Goal: Information Seeking & Learning: Learn about a topic

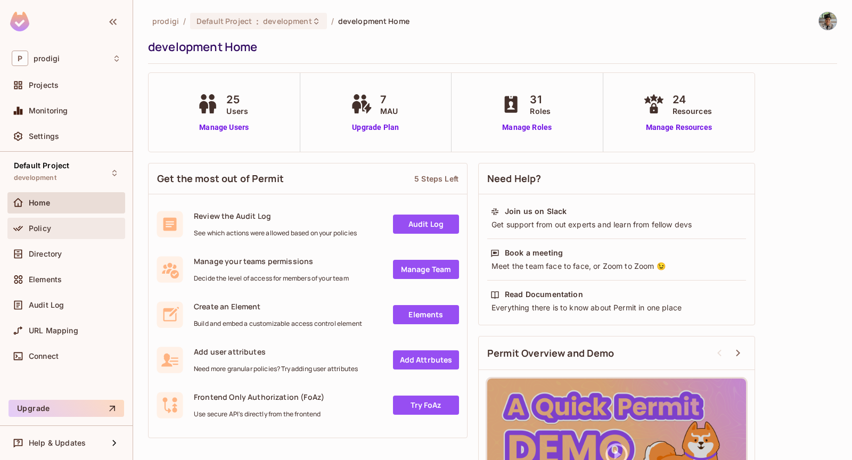
click at [105, 222] on div "Policy" at bounding box center [66, 228] width 109 height 13
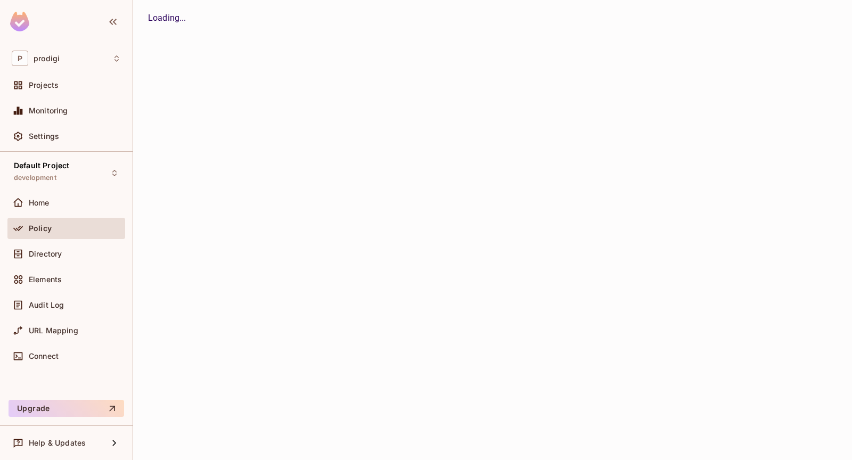
click at [105, 222] on div "Policy" at bounding box center [66, 228] width 109 height 13
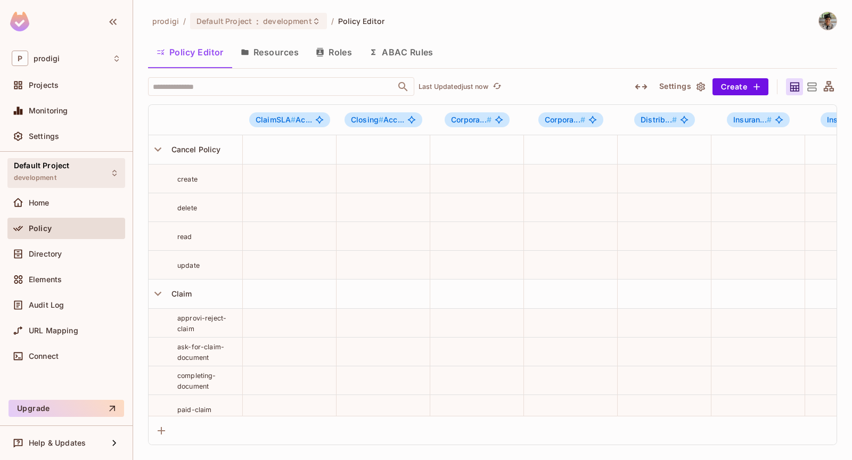
click at [108, 181] on div "Default Project development" at bounding box center [66, 172] width 118 height 29
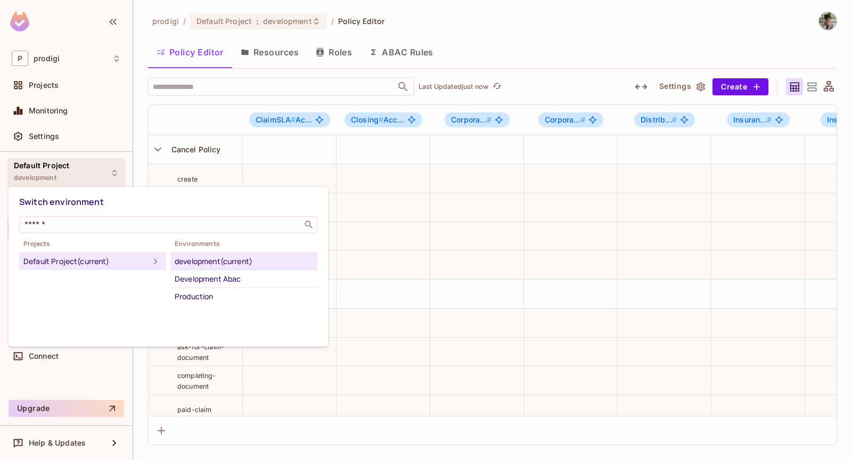
click at [109, 173] on div at bounding box center [426, 230] width 852 height 460
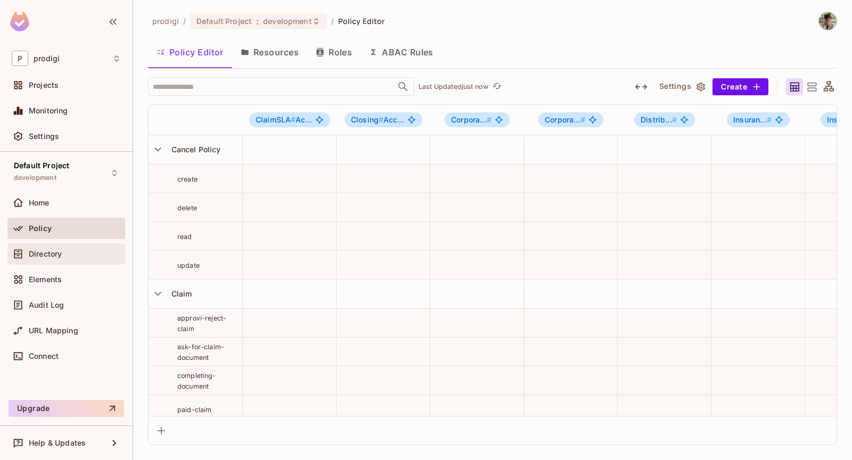
click at [81, 261] on div "Directory" at bounding box center [66, 253] width 118 height 21
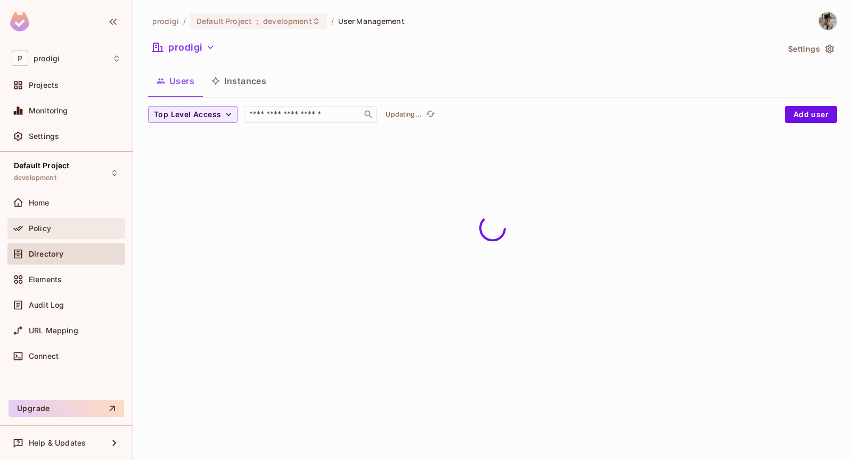
click at [78, 230] on div "Policy" at bounding box center [75, 228] width 92 height 9
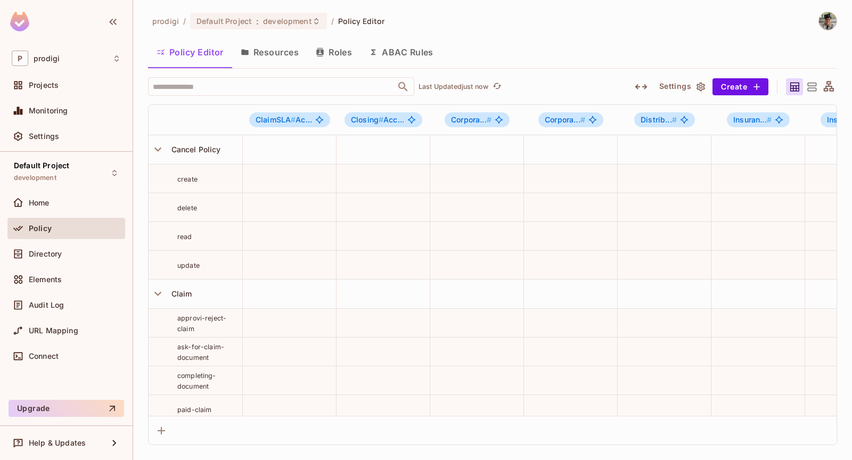
click at [322, 50] on icon "button" at bounding box center [319, 52] width 7 height 9
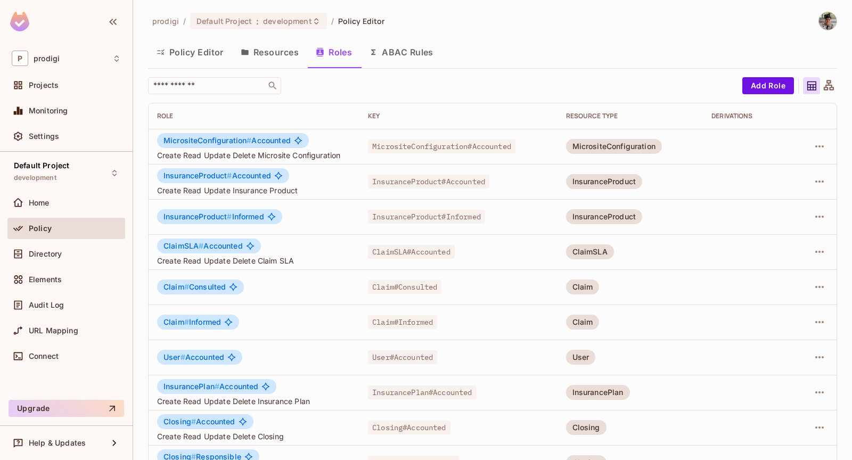
scroll to position [241, 0]
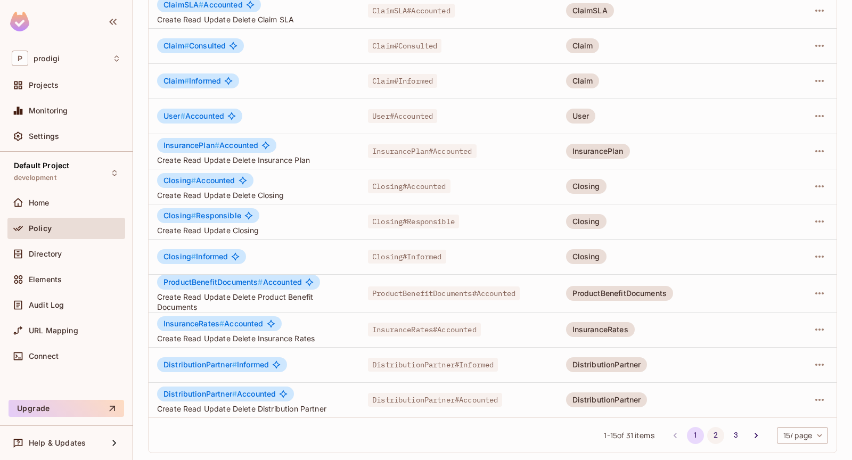
click at [708, 432] on button "2" at bounding box center [715, 435] width 17 height 17
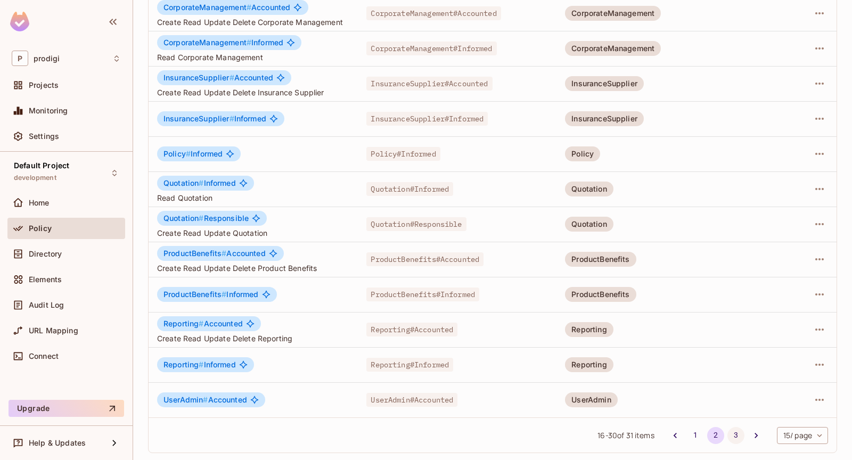
click at [732, 434] on button "3" at bounding box center [735, 435] width 17 height 17
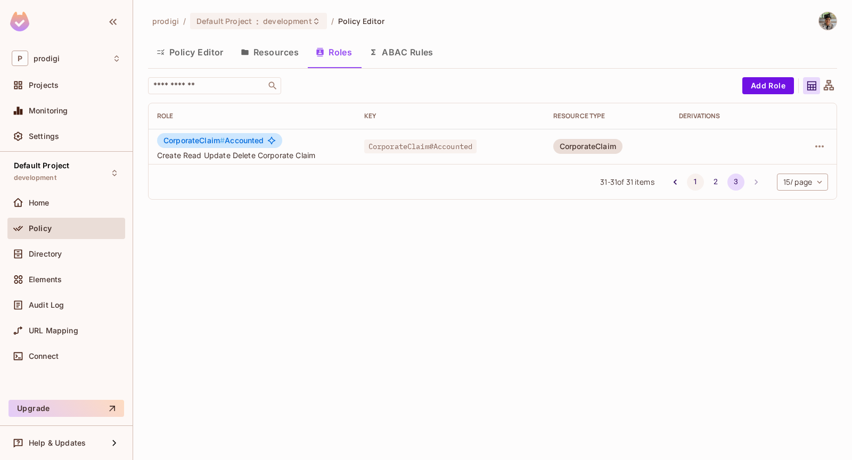
click at [701, 180] on button "1" at bounding box center [695, 182] width 17 height 17
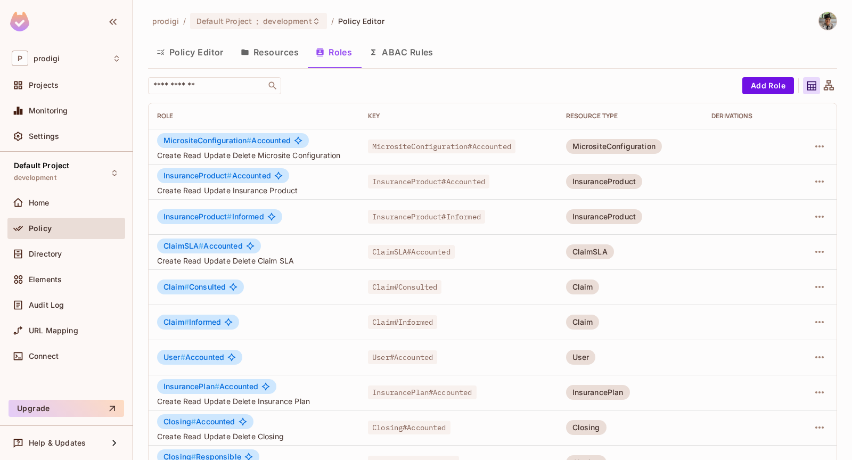
scroll to position [241, 0]
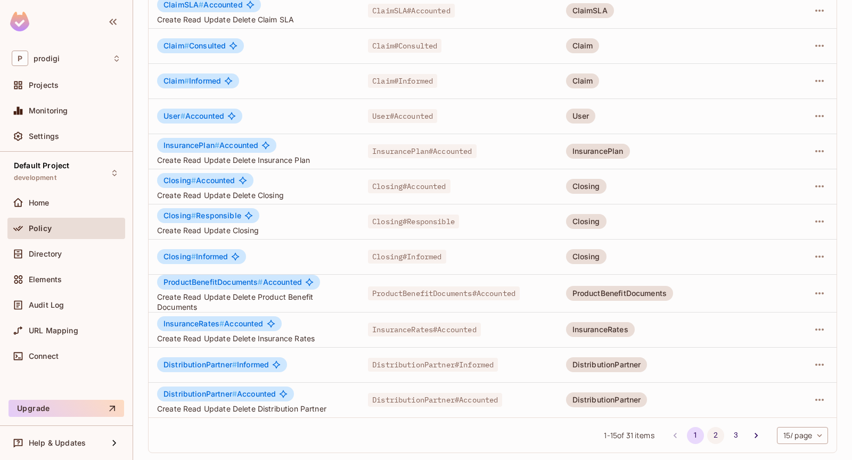
click at [713, 429] on button "2" at bounding box center [715, 435] width 17 height 17
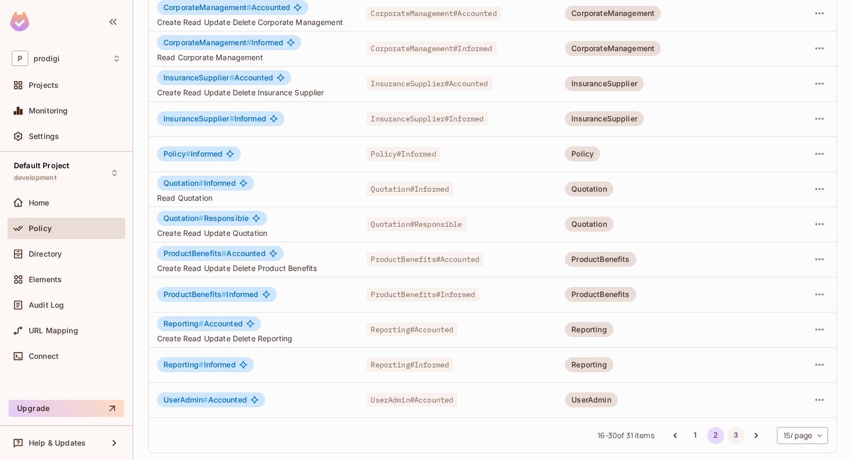
click at [727, 431] on button "3" at bounding box center [735, 435] width 17 height 17
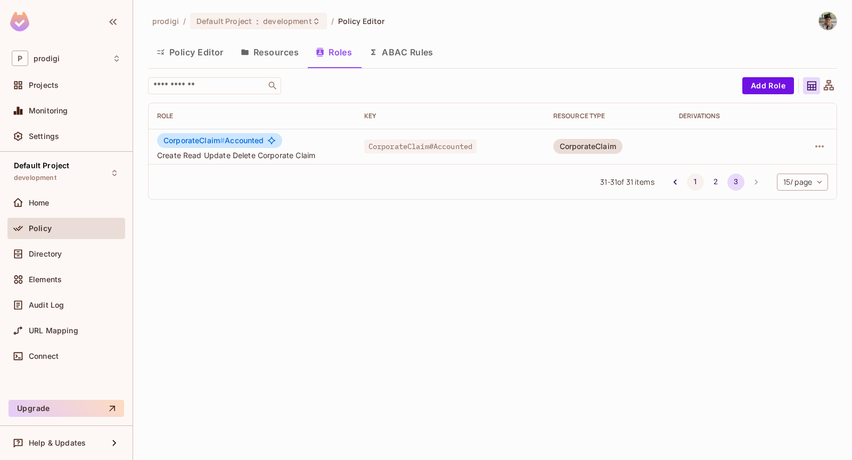
click at [687, 184] on button "1" at bounding box center [695, 182] width 17 height 17
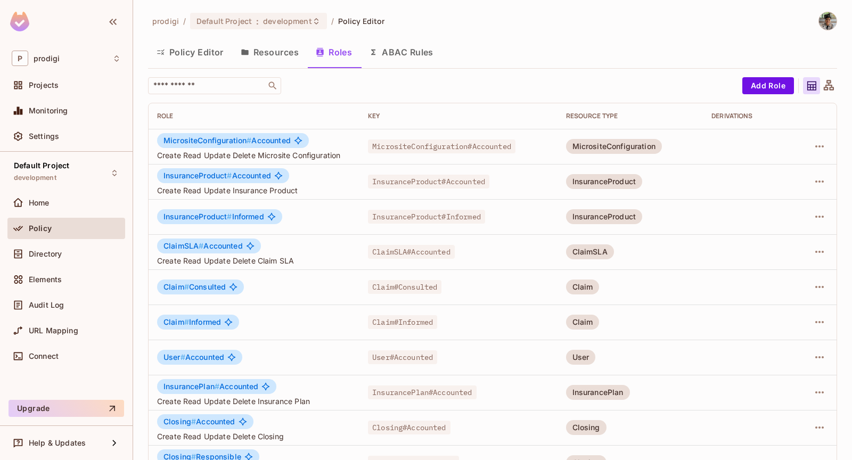
click at [291, 53] on button "Resources" at bounding box center [269, 52] width 75 height 27
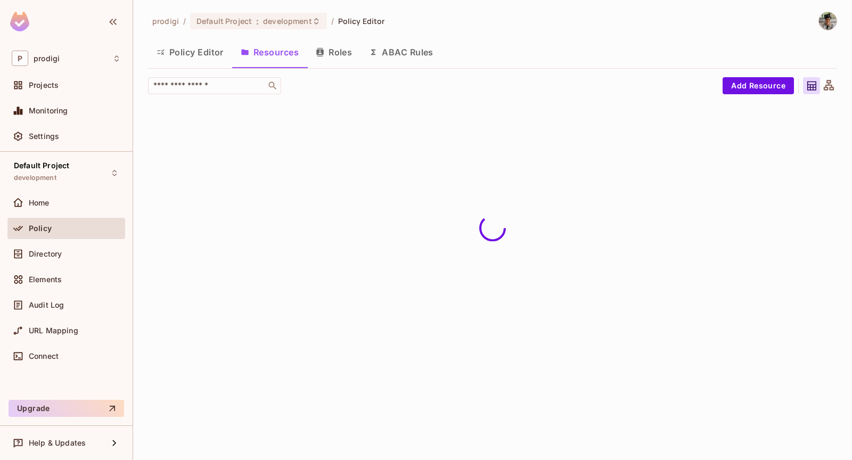
click at [332, 44] on button "Roles" at bounding box center [333, 52] width 53 height 27
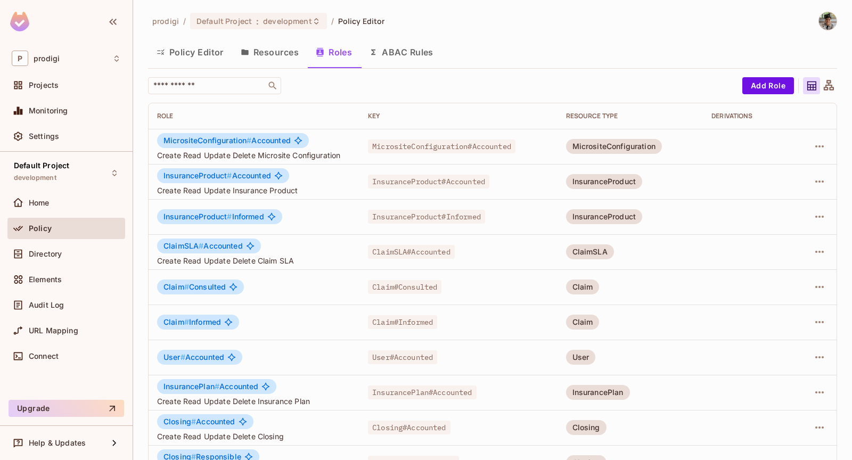
click at [455, 146] on span "MicrositeConfiguration#Accounted" at bounding box center [442, 147] width 148 height 14
click at [453, 183] on span "InsuranceProduct#Accounted" at bounding box center [428, 182] width 121 height 14
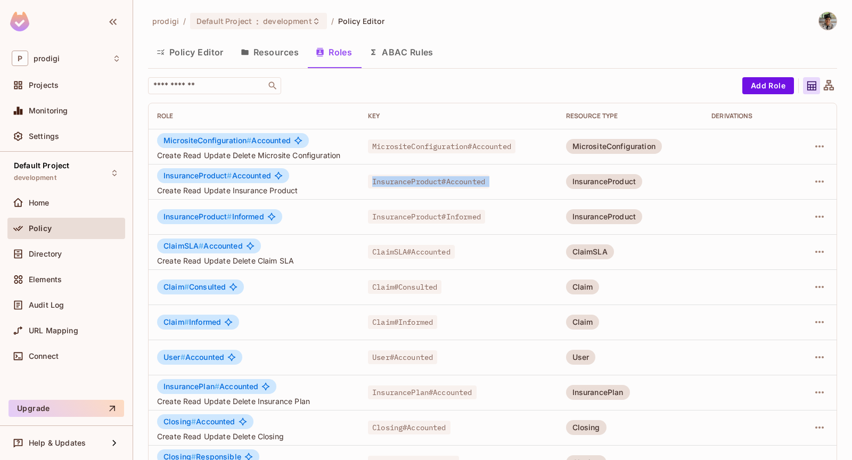
click at [453, 183] on span "InsuranceProduct#Accounted" at bounding box center [428, 182] width 121 height 14
click at [453, 219] on span "InsuranceProduct#Informed" at bounding box center [426, 217] width 117 height 14
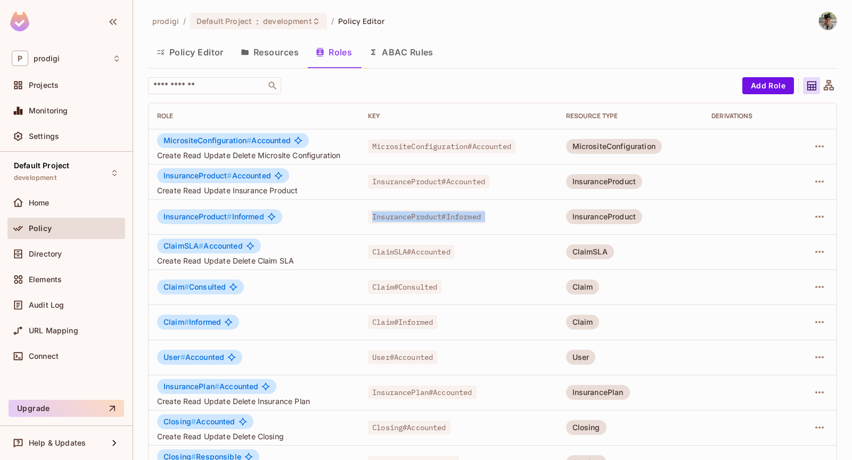
click at [433, 251] on span "ClaimSLA#Accounted" at bounding box center [411, 252] width 87 height 14
click at [414, 281] on span "Claim#Consulted" at bounding box center [404, 287] width 73 height 14
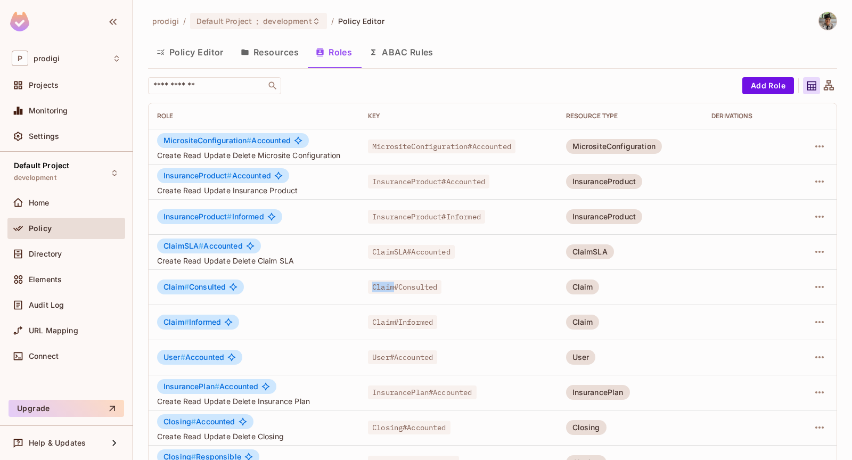
click at [414, 281] on span "Claim#Consulted" at bounding box center [404, 287] width 73 height 14
click at [403, 332] on td "Claim#Informed" at bounding box center [458, 322] width 198 height 35
click at [400, 364] on td "User#Accounted" at bounding box center [458, 357] width 198 height 35
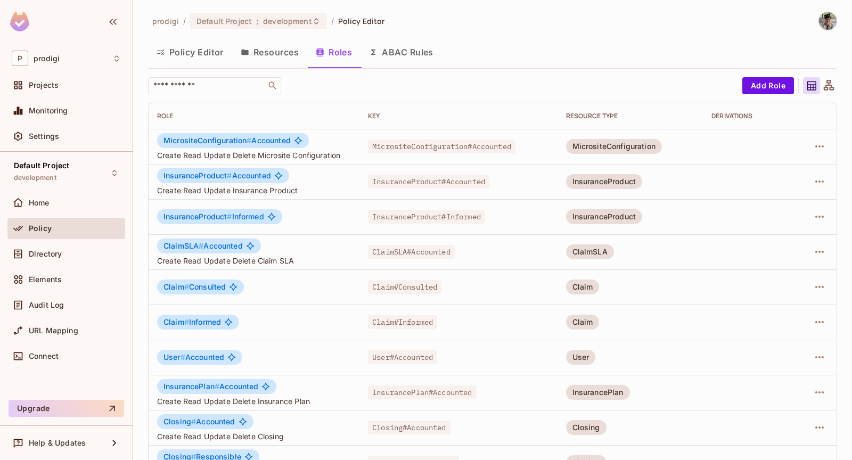
click at [400, 364] on td "User#Accounted" at bounding box center [458, 357] width 198 height 35
click at [416, 398] on span "InsurancePlan#Accounted" at bounding box center [422, 393] width 108 height 14
click at [428, 396] on span "InsurancePlan#Accounted" at bounding box center [422, 393] width 108 height 14
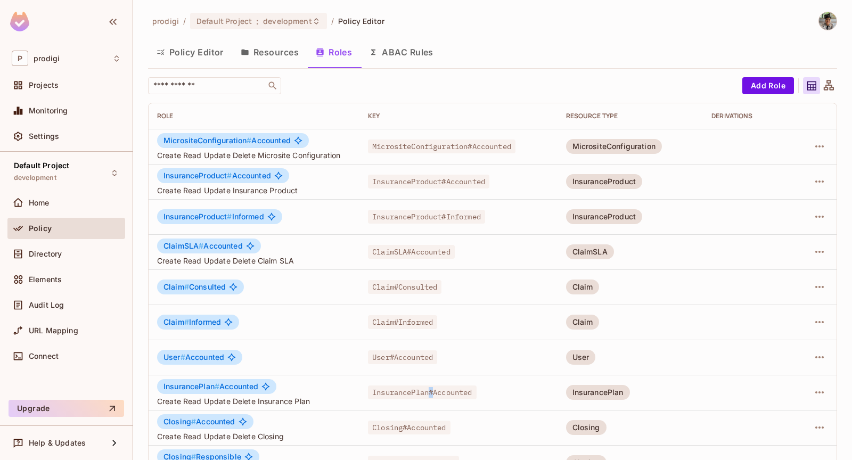
click at [428, 396] on span "InsurancePlan#Accounted" at bounding box center [422, 393] width 108 height 14
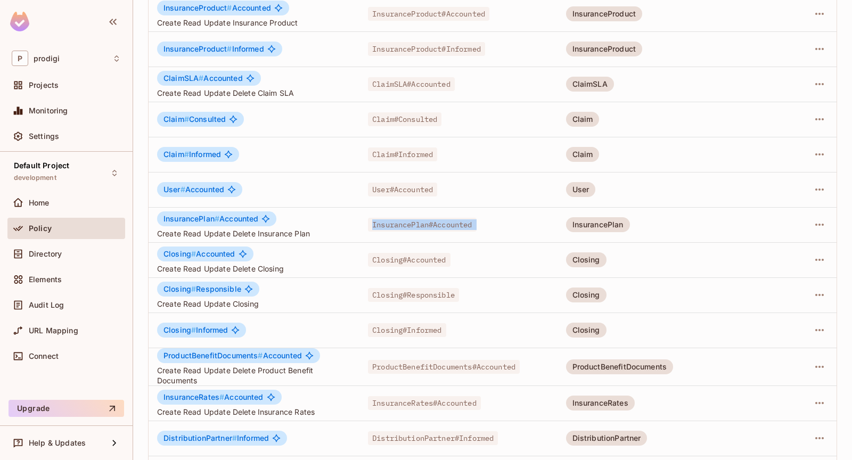
scroll to position [241, 0]
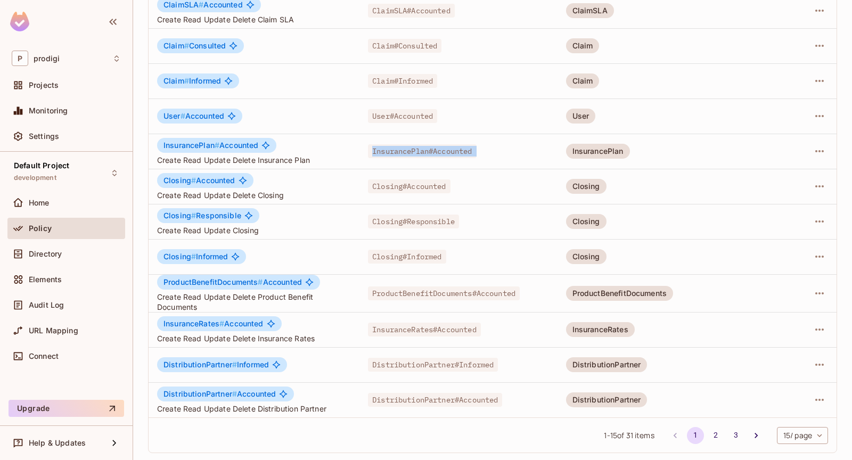
click at [435, 332] on span "InsuranceRates#Accounted" at bounding box center [424, 330] width 113 height 14
click at [447, 330] on span "InsuranceRates#Accounted" at bounding box center [424, 330] width 113 height 14
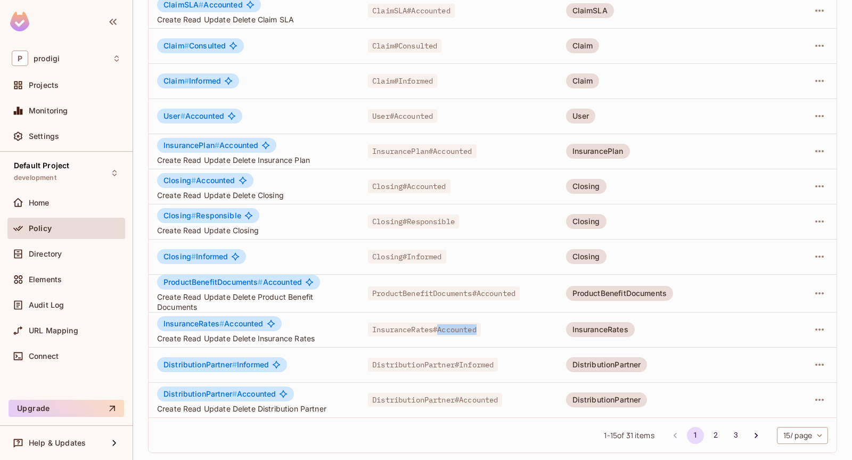
click at [457, 286] on span "ProductBenefitDocuments#Accounted" at bounding box center [444, 293] width 152 height 14
click at [459, 296] on span "ProductBenefitDocuments#Accounted" at bounding box center [444, 293] width 152 height 14
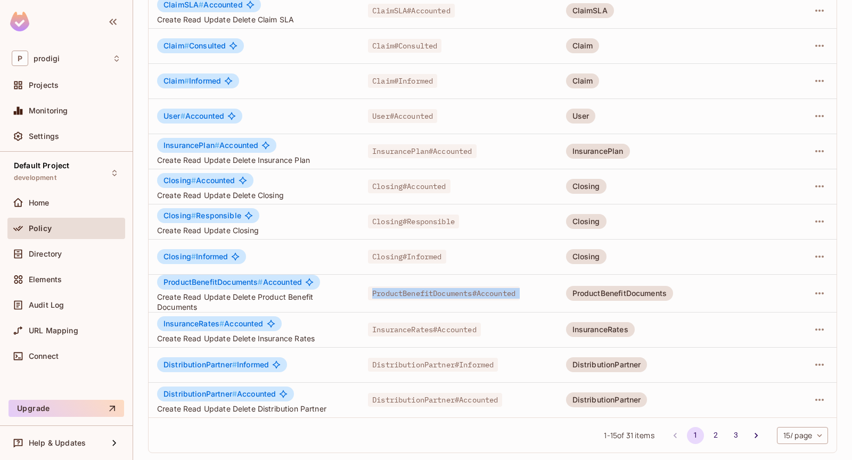
click at [449, 326] on span "InsuranceRates#Accounted" at bounding box center [424, 330] width 113 height 14
click at [475, 290] on span "ProductBenefitDocuments#Accounted" at bounding box center [444, 293] width 152 height 14
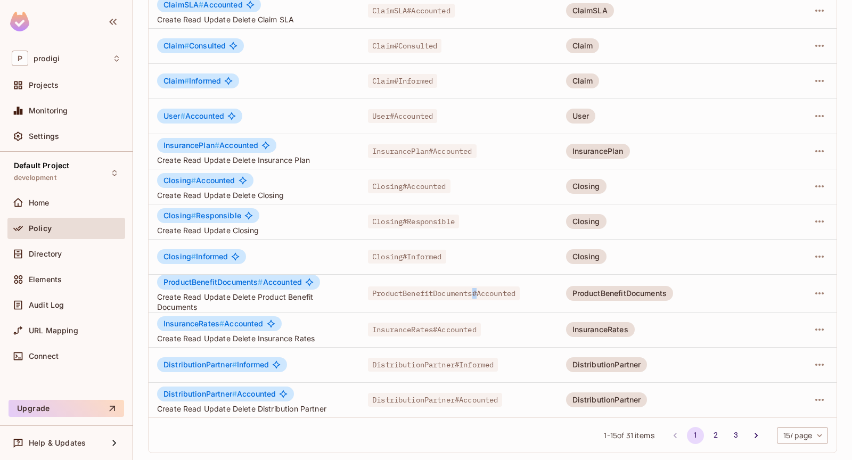
click at [475, 290] on span "ProductBenefitDocuments#Accounted" at bounding box center [444, 293] width 152 height 14
click at [715, 435] on button "2" at bounding box center [715, 435] width 17 height 17
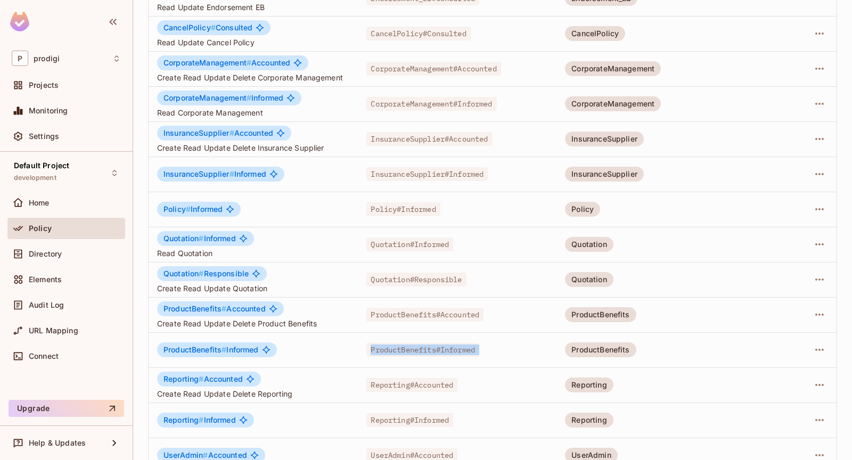
scroll to position [169, 0]
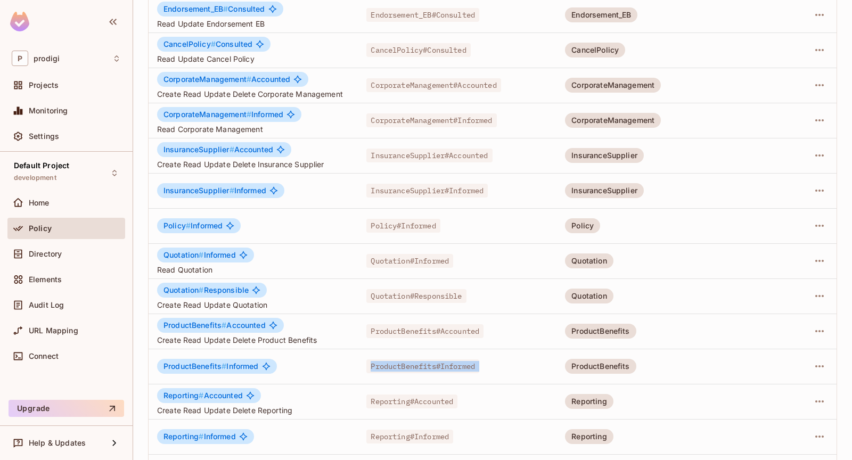
click at [412, 365] on span "ProductBenefits#Informed" at bounding box center [422, 366] width 113 height 14
click at [455, 361] on span "ProductBenefits#Informed" at bounding box center [422, 366] width 113 height 14
click at [411, 371] on span "ProductBenefits#Informed" at bounding box center [422, 366] width 113 height 14
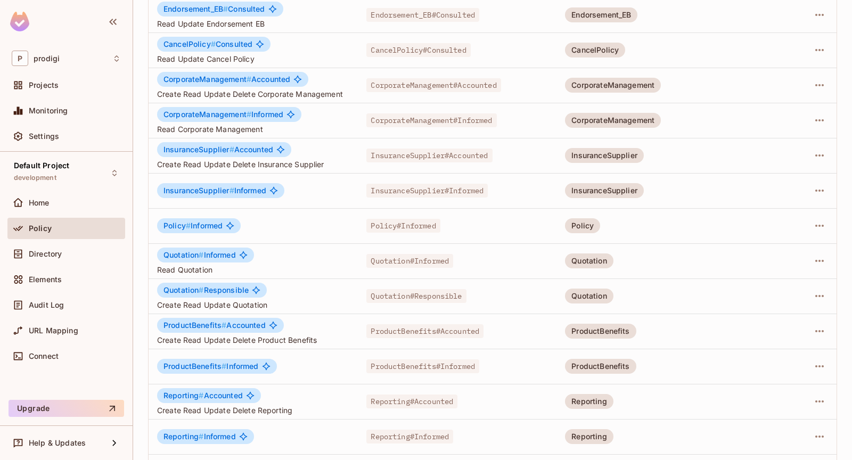
click at [411, 371] on span "ProductBenefits#Informed" at bounding box center [422, 366] width 113 height 14
click at [413, 370] on span "ProductBenefits#Informed" at bounding box center [422, 366] width 113 height 14
click at [466, 369] on span "ProductBenefits#Informed" at bounding box center [422, 366] width 113 height 14
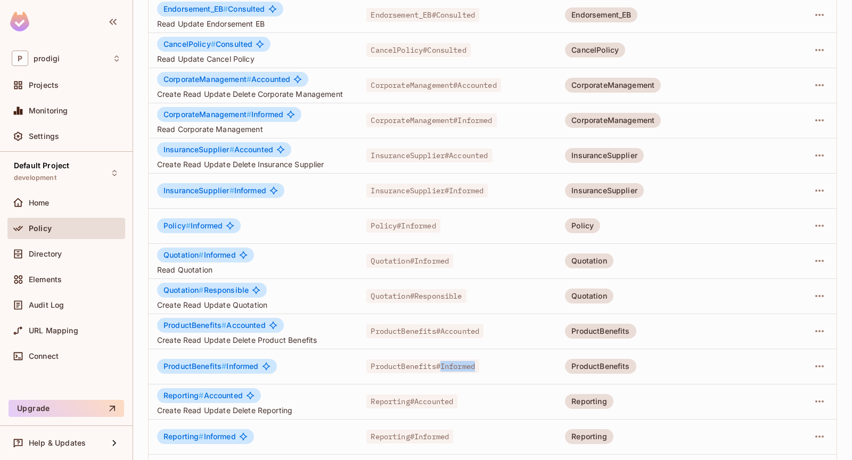
click at [422, 366] on span "ProductBenefits#Informed" at bounding box center [422, 366] width 113 height 14
click at [432, 191] on span "InsuranceSupplier#Informed" at bounding box center [426, 191] width 121 height 14
click at [404, 222] on span "Policy#Informed" at bounding box center [402, 226] width 73 height 14
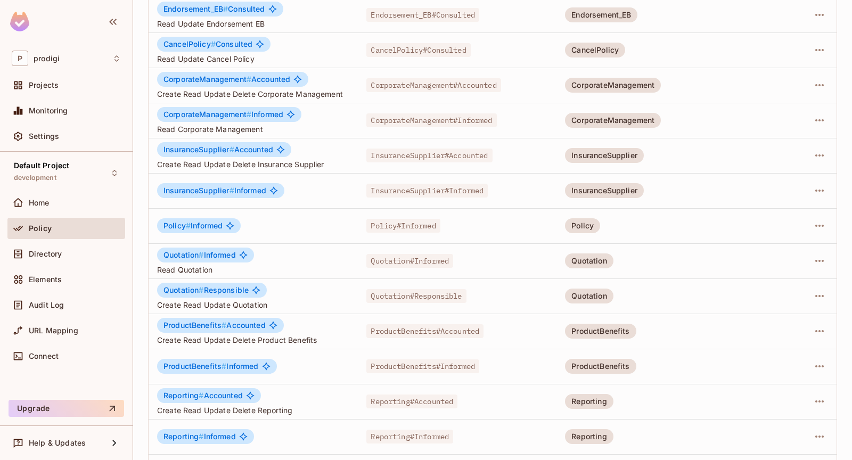
click at [404, 222] on span "Policy#Informed" at bounding box center [402, 226] width 73 height 14
click at [390, 226] on span "Policy#Informed" at bounding box center [402, 226] width 73 height 14
click at [386, 267] on td "Quotation#Informed" at bounding box center [457, 260] width 199 height 35
click at [390, 261] on span "Quotation#Informed" at bounding box center [409, 261] width 87 height 14
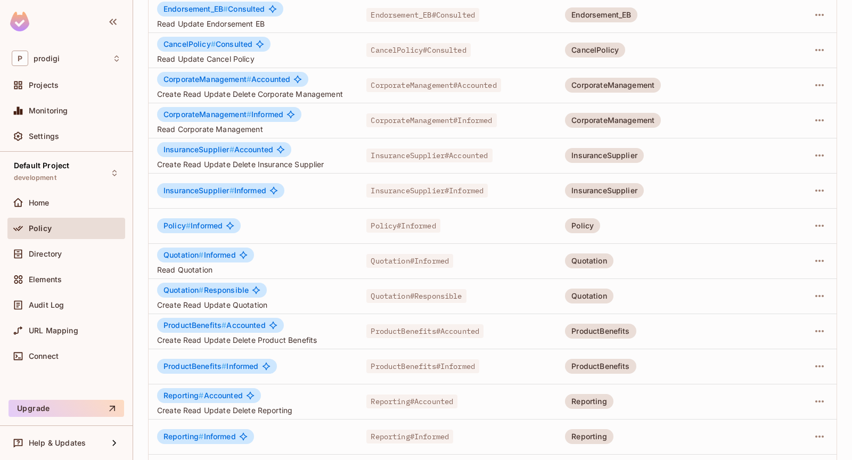
click at [390, 261] on span "Quotation#Informed" at bounding box center [409, 261] width 87 height 14
click at [386, 300] on span "Quotation#Responsible" at bounding box center [416, 296] width 100 height 14
click at [391, 298] on span "Quotation#Responsible" at bounding box center [416, 296] width 100 height 14
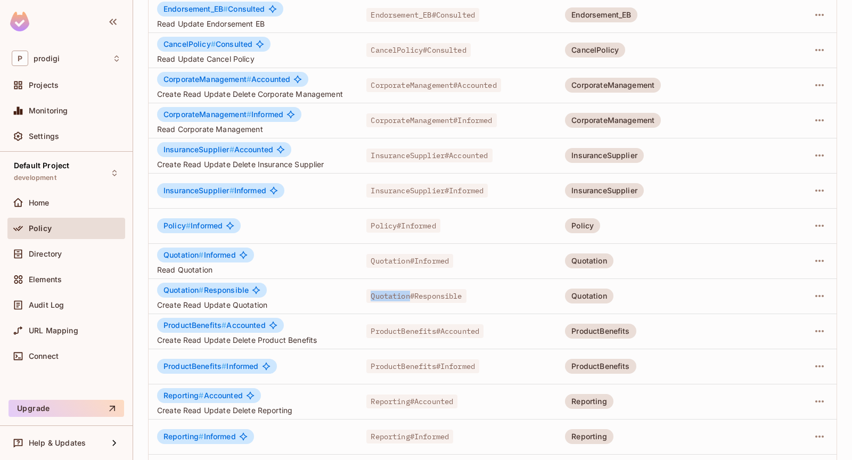
click at [395, 336] on span "ProductBenefits#Accounted" at bounding box center [424, 331] width 117 height 14
click at [403, 330] on span "ProductBenefits#Accounted" at bounding box center [424, 331] width 117 height 14
click at [392, 367] on span "ProductBenefits#Informed" at bounding box center [422, 366] width 113 height 14
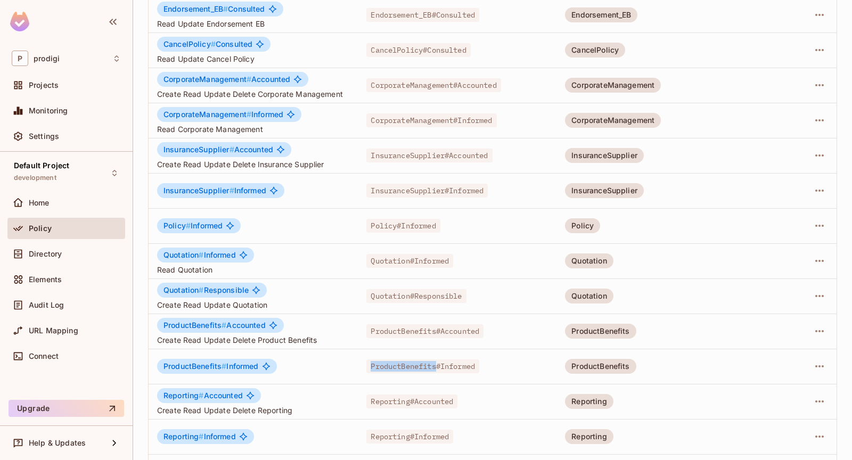
click at [384, 402] on span "Reporting#Accounted" at bounding box center [411, 402] width 91 height 14
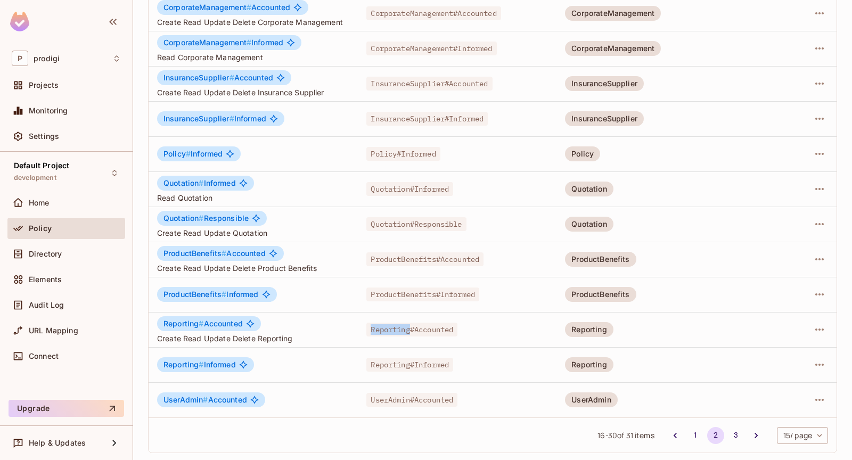
click at [389, 364] on span "Reporting#Informed" at bounding box center [409, 365] width 87 height 14
click at [387, 397] on span "UserAdmin#Accounted" at bounding box center [411, 400] width 91 height 14
click at [384, 361] on span "Reporting#Informed" at bounding box center [409, 365] width 87 height 14
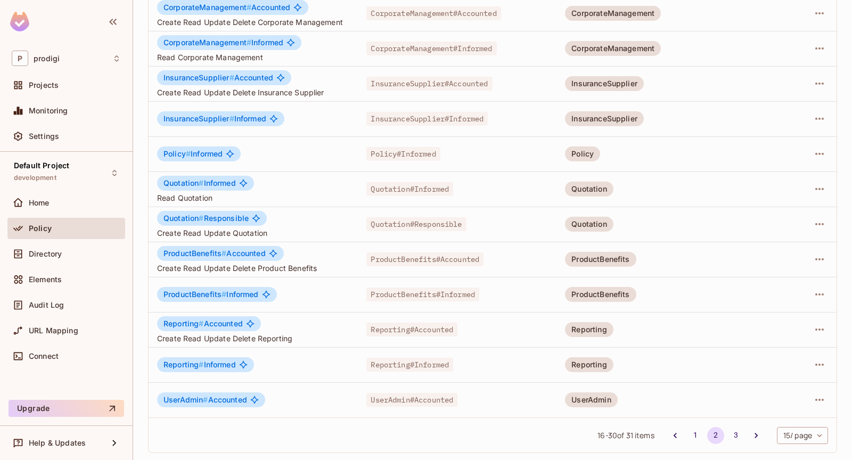
click at [384, 361] on span "Reporting#Informed" at bounding box center [409, 365] width 87 height 14
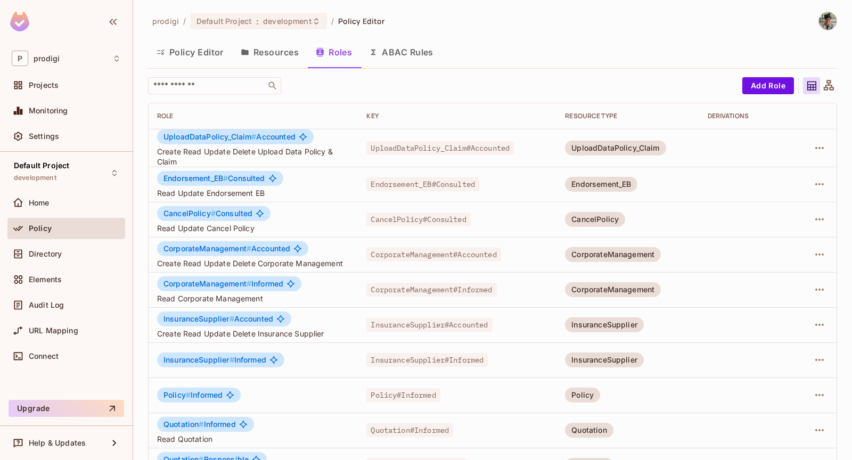
click at [421, 149] on span "UploadDataPolicy_Claim#Accounted" at bounding box center [440, 148] width 148 height 14
click at [393, 189] on span "Endorsement_EB#Consulted" at bounding box center [422, 184] width 113 height 14
click at [388, 182] on span "Endorsement_EB#Consulted" at bounding box center [422, 184] width 113 height 14
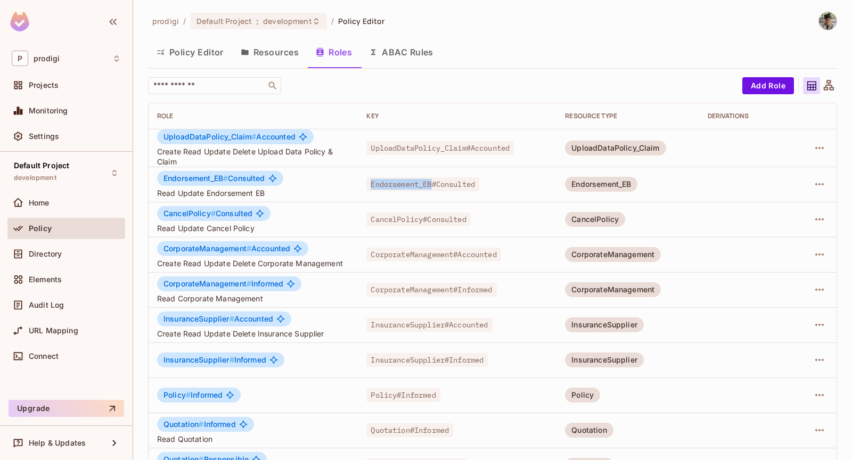
click at [388, 182] on span "Endorsement_EB#Consulted" at bounding box center [422, 184] width 113 height 14
click at [386, 216] on span "CancelPolicy#Consulted" at bounding box center [418, 219] width 104 height 14
click at [409, 252] on span "CorporateManagement#Accounted" at bounding box center [433, 255] width 134 height 14
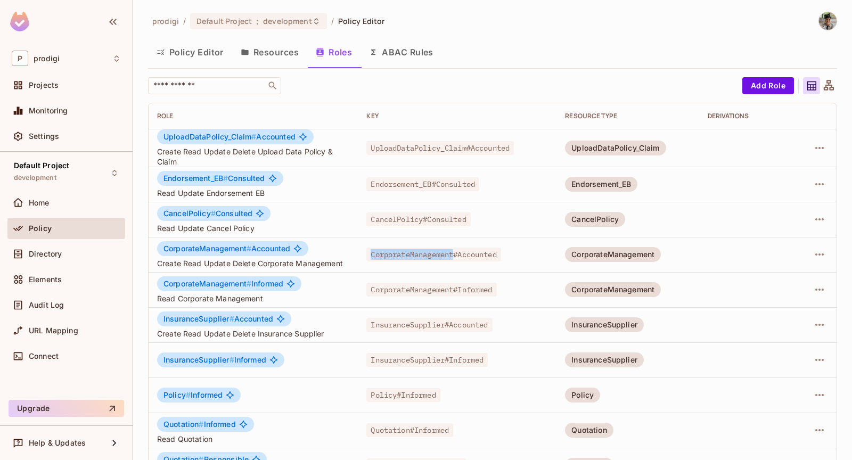
click at [408, 290] on span "CorporateManagement#Informed" at bounding box center [431, 290] width 130 height 14
click at [406, 325] on span "InsuranceSupplier#Accounted" at bounding box center [429, 325] width 126 height 14
click at [407, 361] on span "InsuranceSupplier#Informed" at bounding box center [426, 360] width 121 height 14
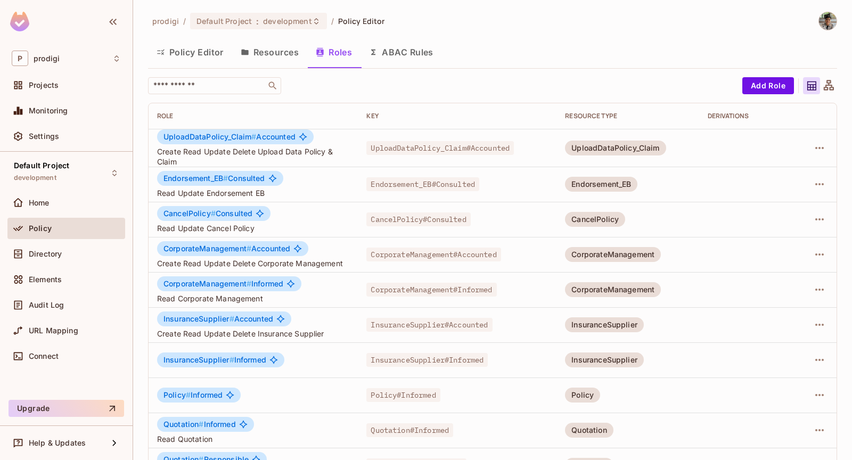
click at [407, 361] on span "InsuranceSupplier#Informed" at bounding box center [426, 360] width 121 height 14
click at [381, 394] on span "Policy#Informed" at bounding box center [402, 395] width 73 height 14
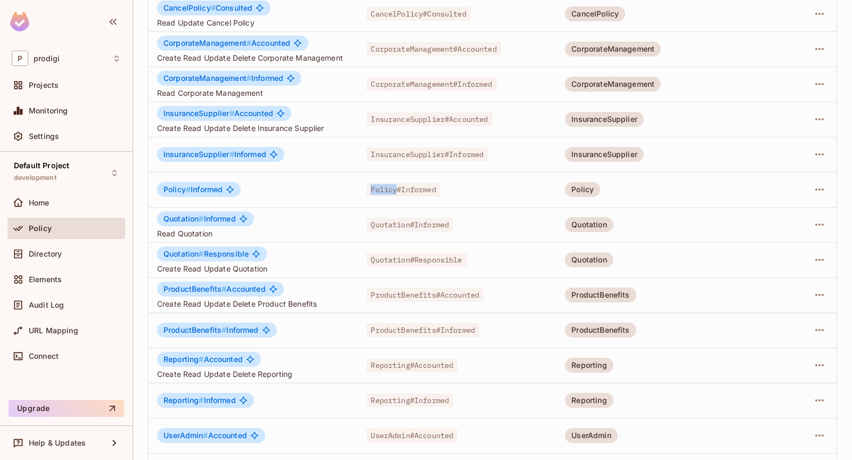
scroll to position [217, 0]
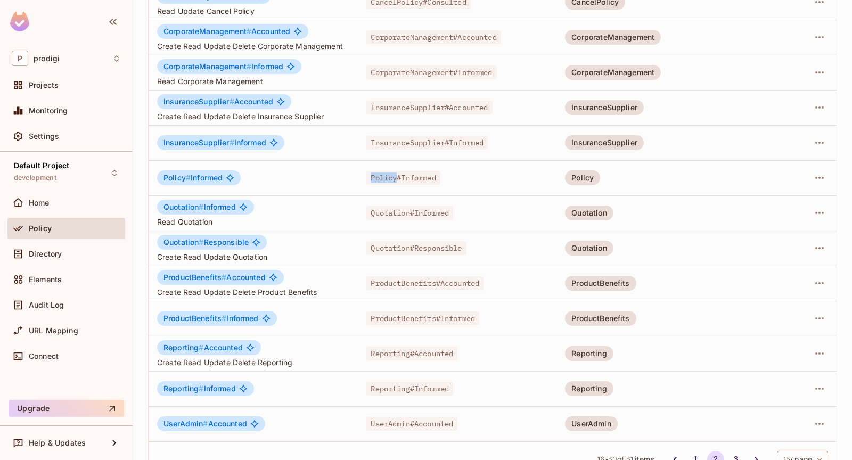
click at [385, 207] on span "Quotation#Informed" at bounding box center [409, 213] width 87 height 14
click at [381, 248] on span "Quotation#Responsible" at bounding box center [416, 248] width 100 height 14
click at [381, 277] on span "ProductBenefits#Accounted" at bounding box center [424, 283] width 117 height 14
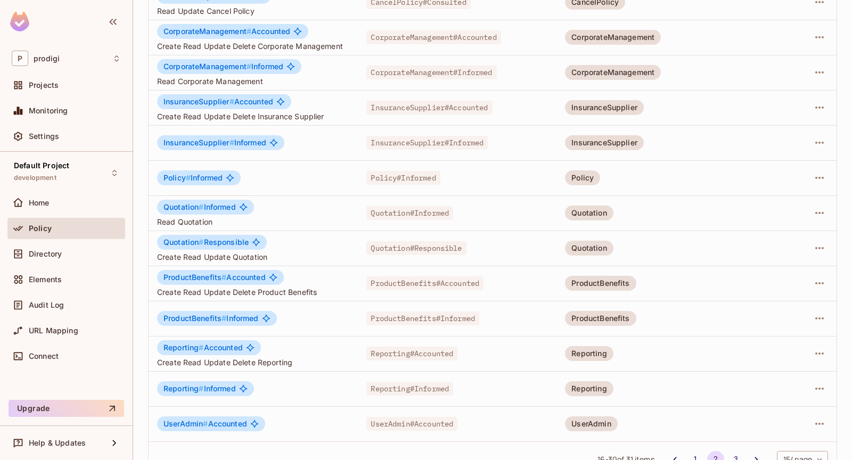
click at [381, 277] on span "ProductBenefits#Accounted" at bounding box center [424, 283] width 117 height 14
click at [384, 314] on span "ProductBenefits#Informed" at bounding box center [422, 319] width 113 height 14
click at [382, 358] on span "Reporting#Accounted" at bounding box center [411, 354] width 91 height 14
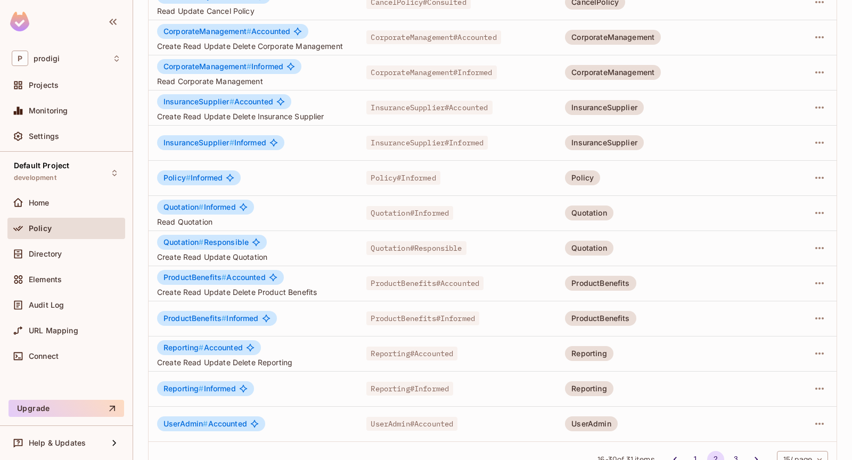
click at [386, 355] on span "Reporting#Accounted" at bounding box center [411, 354] width 91 height 14
click at [386, 383] on span "Reporting#Informed" at bounding box center [409, 389] width 87 height 14
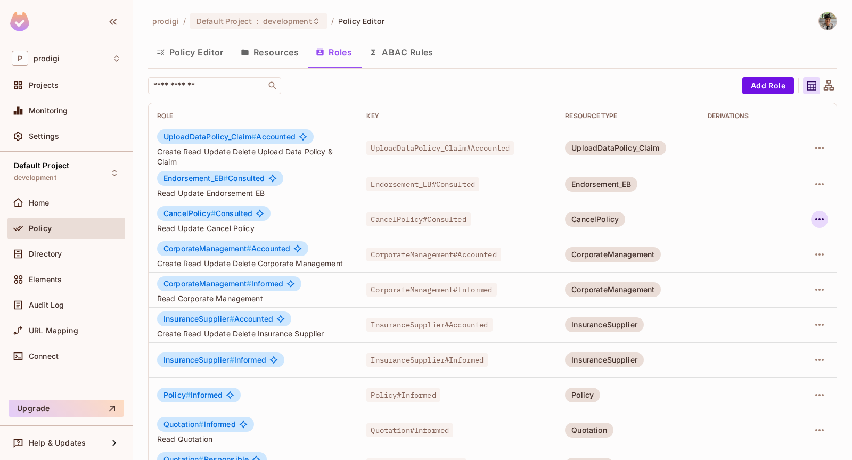
click at [815, 224] on icon "button" at bounding box center [819, 219] width 13 height 13
click at [585, 191] on div at bounding box center [426, 230] width 852 height 460
click at [198, 210] on span "CancelPolicy #" at bounding box center [189, 213] width 52 height 9
click at [63, 263] on div "Directory" at bounding box center [66, 253] width 118 height 21
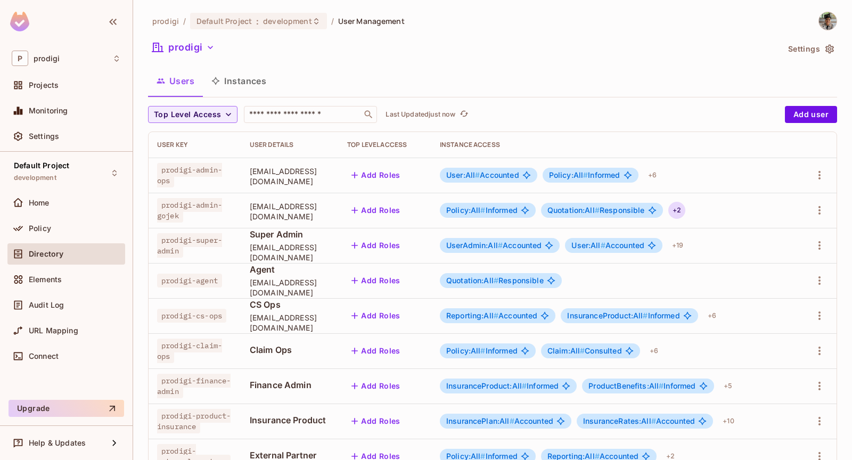
click at [685, 207] on div "+ 2" at bounding box center [676, 210] width 17 height 17
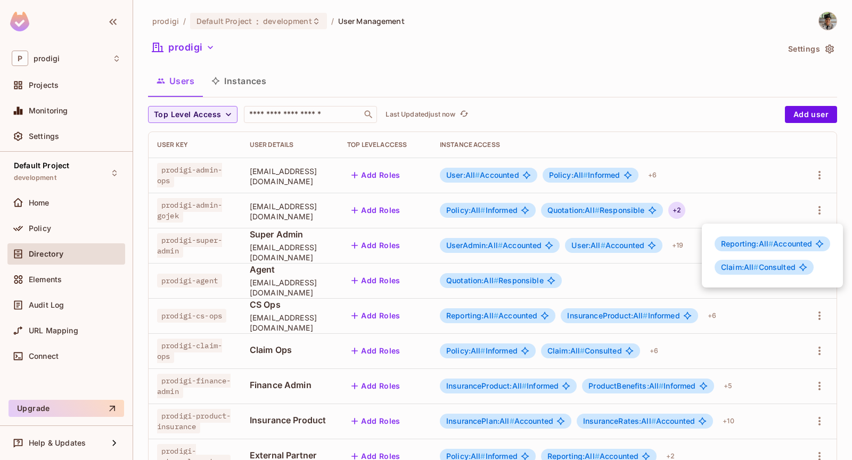
click at [661, 266] on div at bounding box center [426, 230] width 852 height 460
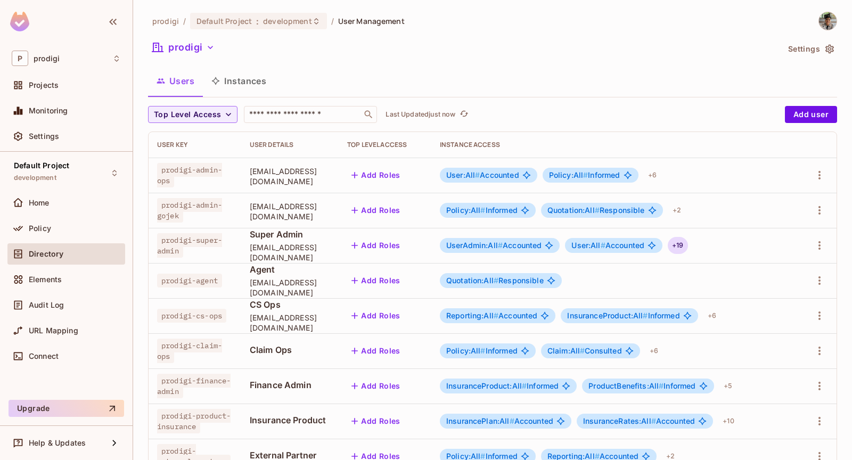
click at [687, 237] on div "+ 19" at bounding box center [678, 245] width 20 height 17
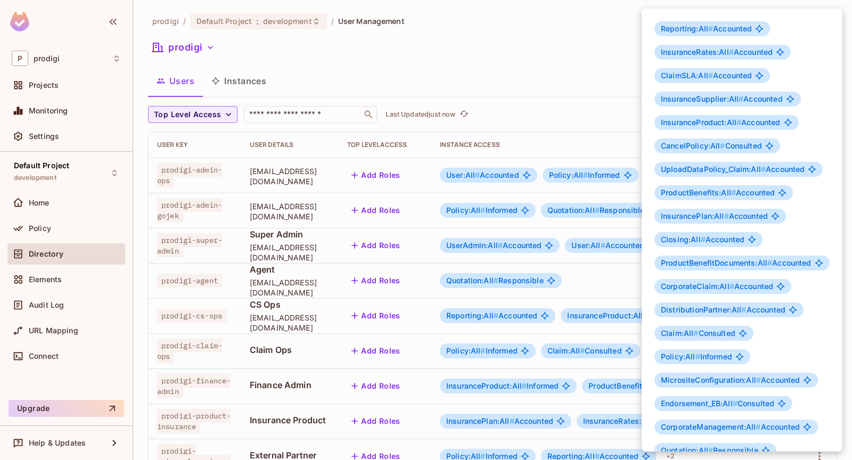
click at [206, 209] on div at bounding box center [426, 230] width 852 height 460
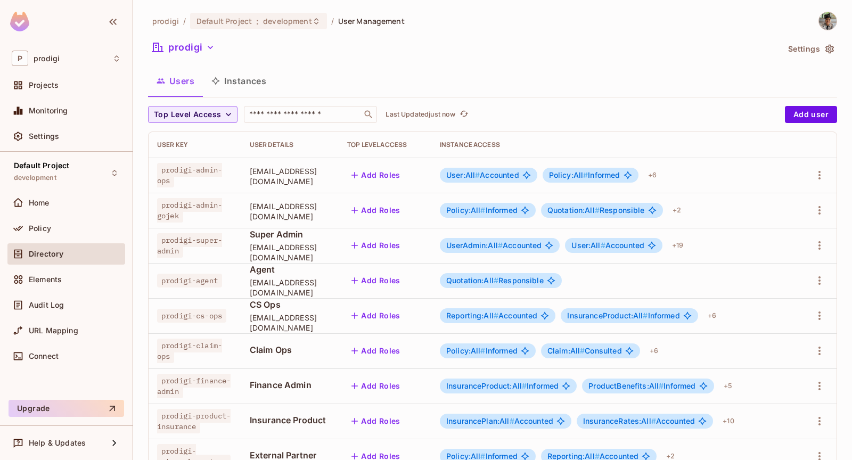
click at [325, 240] on span "Super Admin" at bounding box center [290, 234] width 80 height 12
click at [809, 170] on td at bounding box center [816, 175] width 39 height 35
click at [818, 174] on icon "button" at bounding box center [819, 175] width 13 height 13
click at [715, 177] on div at bounding box center [426, 230] width 852 height 460
click at [661, 176] on div "+ 6" at bounding box center [652, 175] width 17 height 17
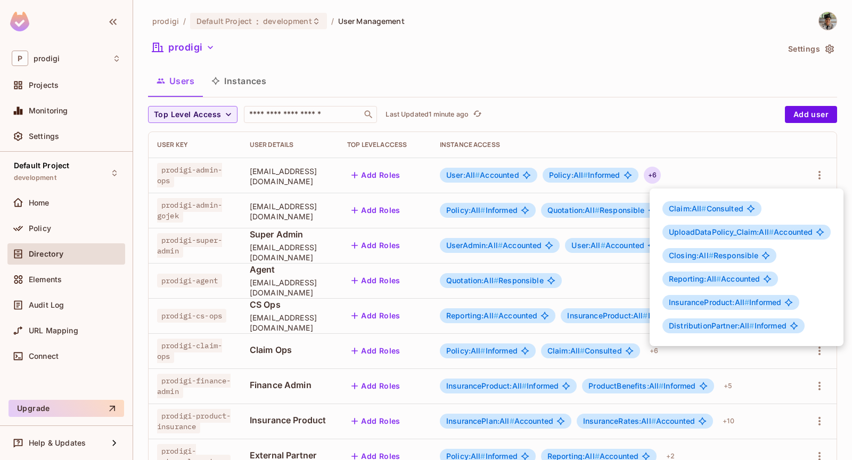
click at [645, 135] on div at bounding box center [426, 230] width 852 height 460
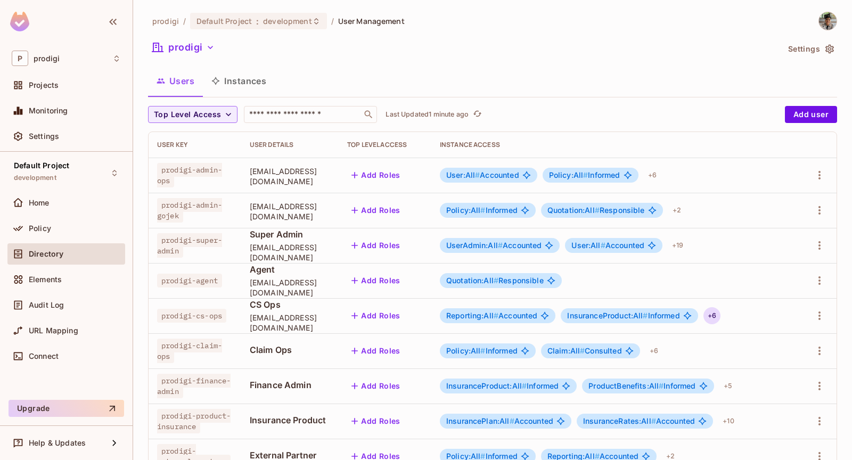
click at [721, 316] on div "+ 6" at bounding box center [711, 315] width 17 height 17
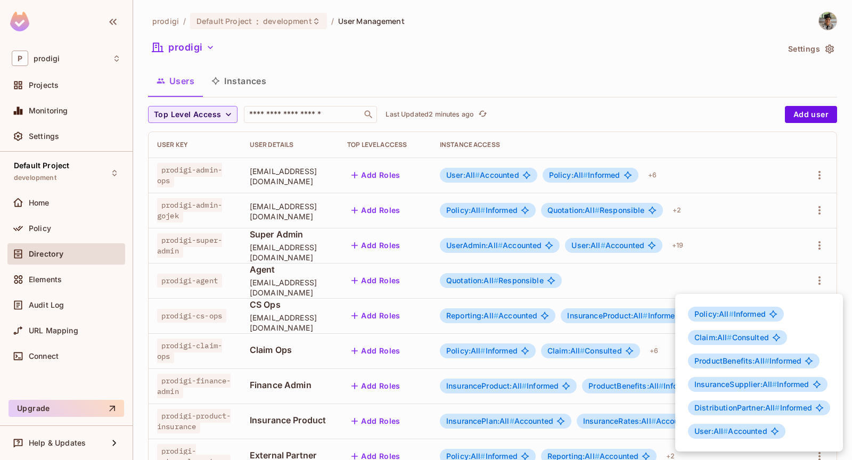
click at [558, 174] on div at bounding box center [426, 230] width 852 height 460
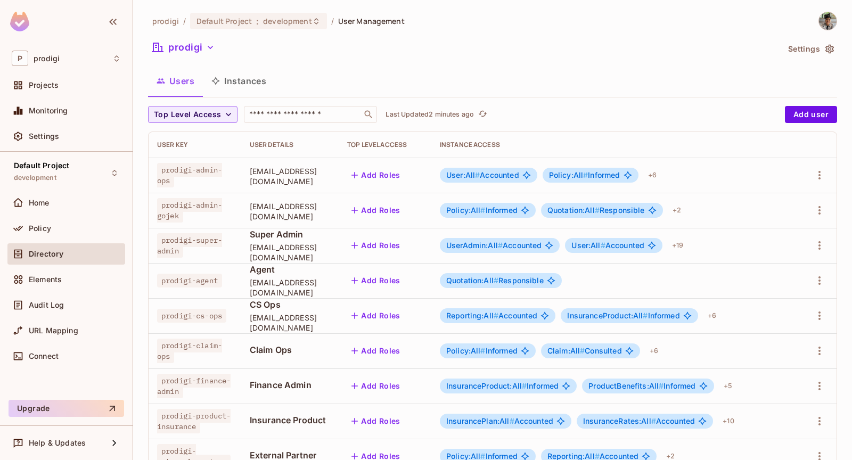
click at [731, 208] on div "Policy:All # Informed Quotation:All # Responsible + 2" at bounding box center [614, 210] width 349 height 17
click at [685, 212] on div "+ 2" at bounding box center [676, 210] width 17 height 17
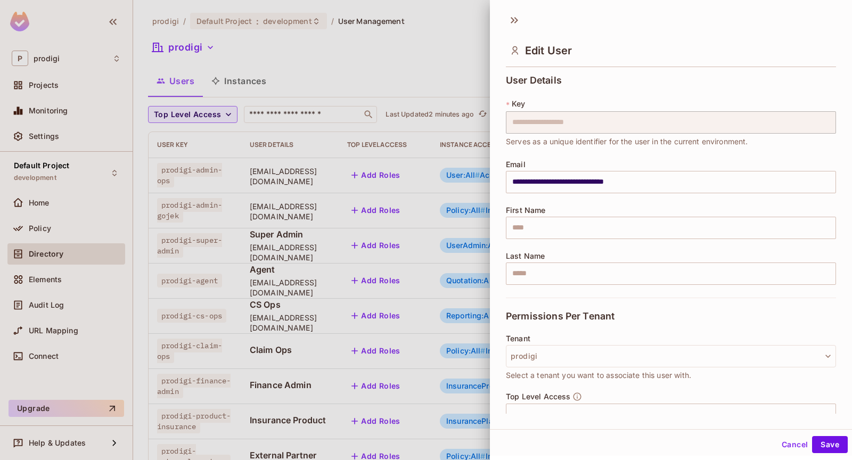
click at [452, 254] on div at bounding box center [426, 230] width 852 height 460
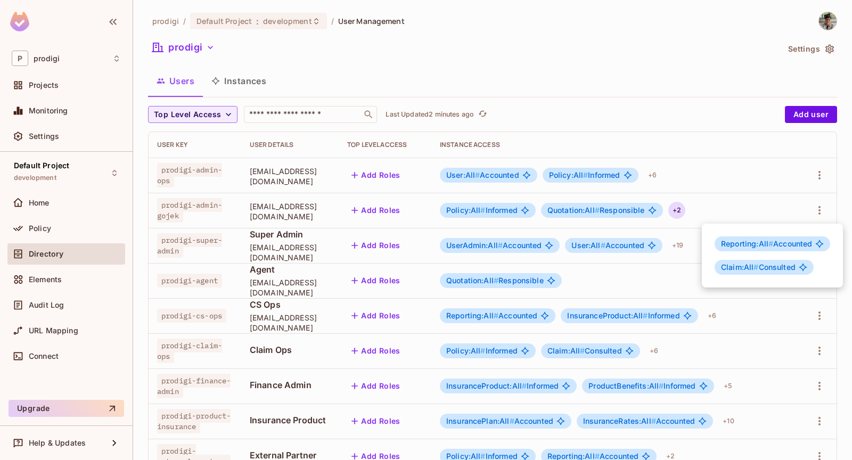
click at [656, 224] on div at bounding box center [426, 230] width 852 height 460
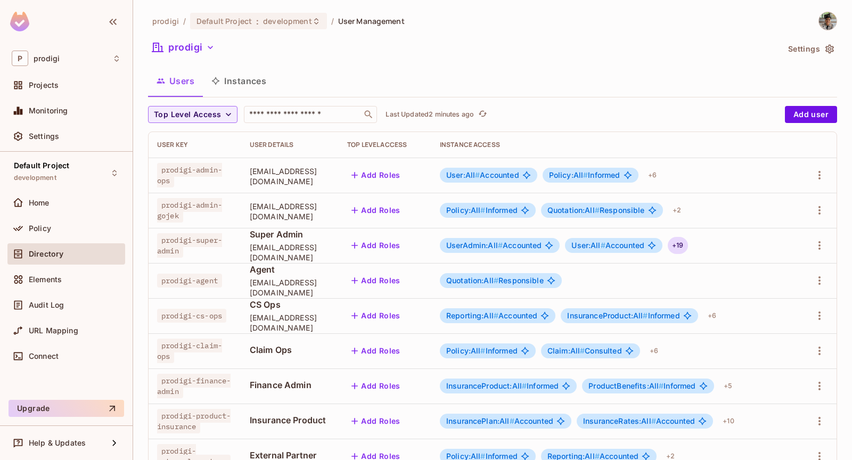
click at [687, 243] on div "+ 19" at bounding box center [678, 245] width 20 height 17
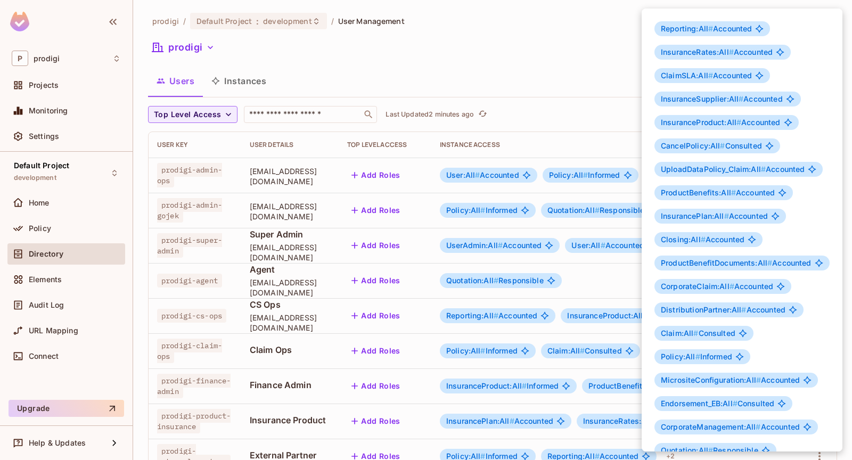
scroll to position [19, 0]
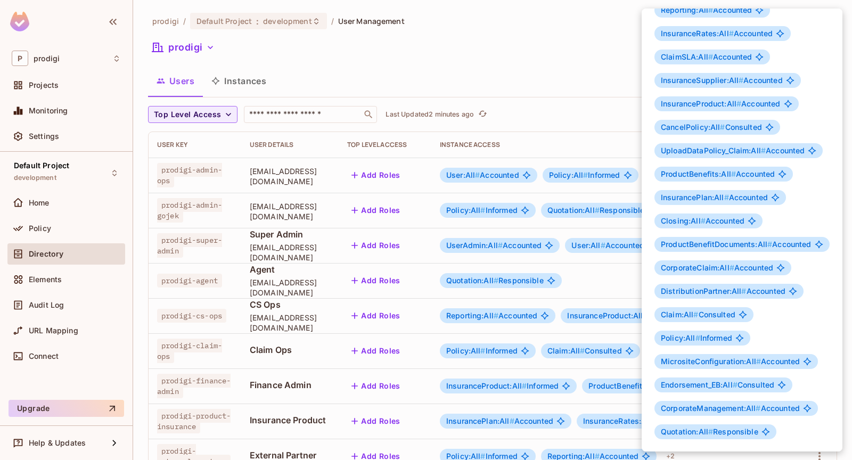
click at [597, 269] on div at bounding box center [426, 230] width 852 height 460
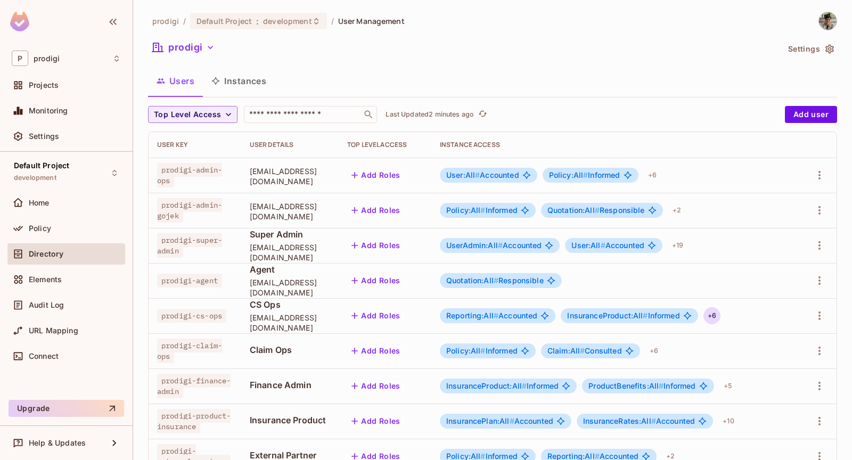
click at [721, 315] on div "+ 6" at bounding box center [711, 315] width 17 height 17
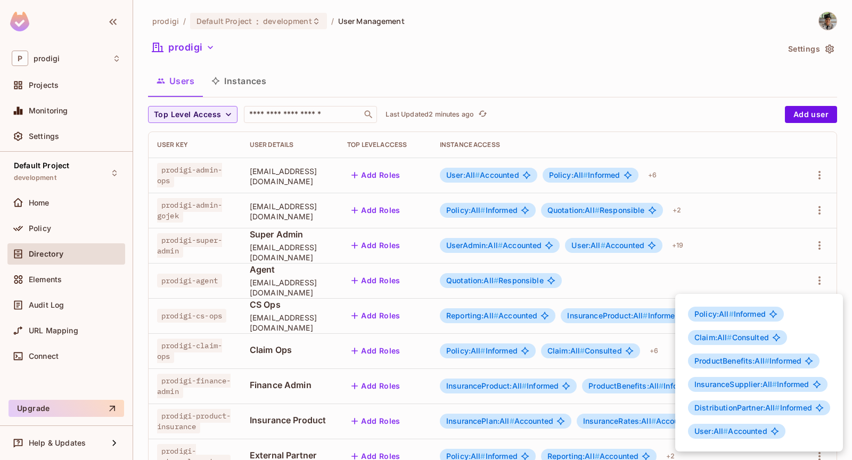
click at [711, 431] on span "User:All #" at bounding box center [711, 431] width 34 height 9
click at [731, 336] on span "Claim:All # Consulted" at bounding box center [731, 337] width 75 height 9
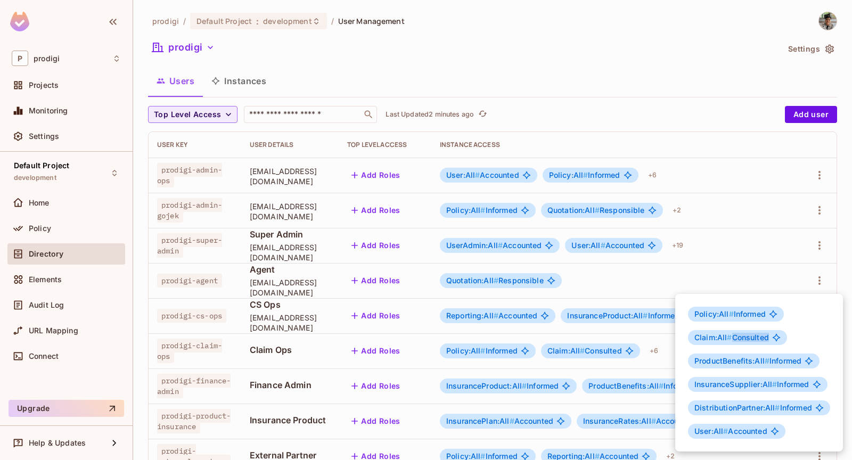
click at [731, 336] on span "Claim:All # Consulted" at bounding box center [731, 337] width 75 height 9
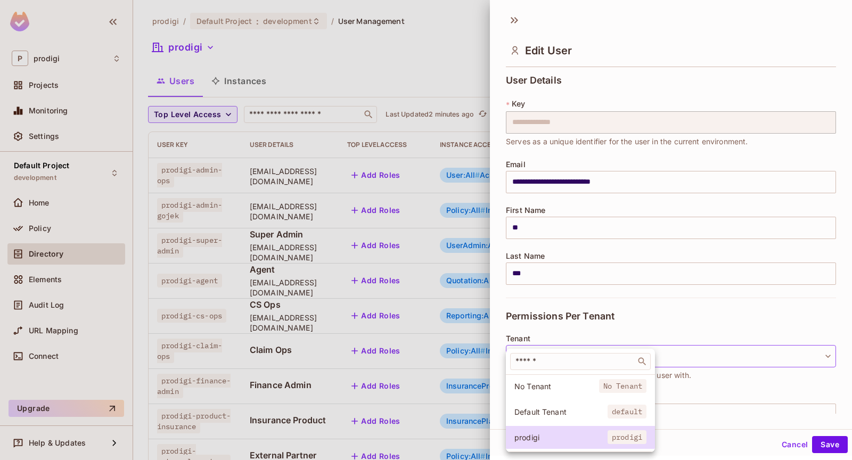
click at [724, 359] on div at bounding box center [426, 230] width 852 height 460
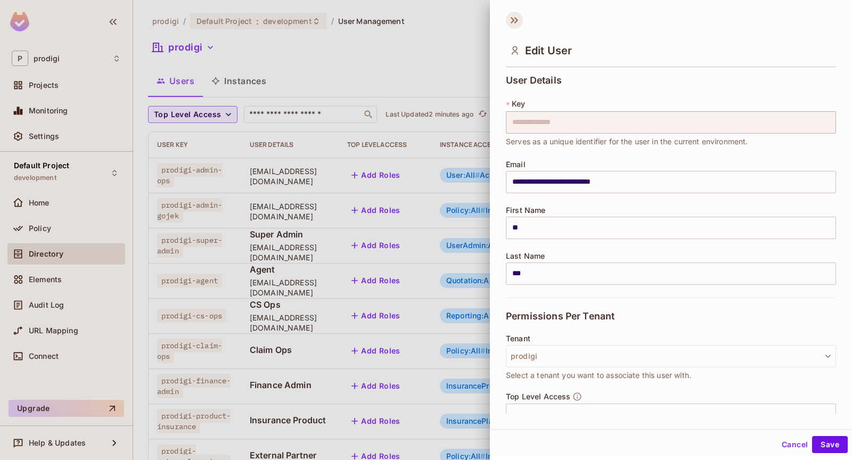
click at [521, 24] on icon at bounding box center [514, 20] width 17 height 17
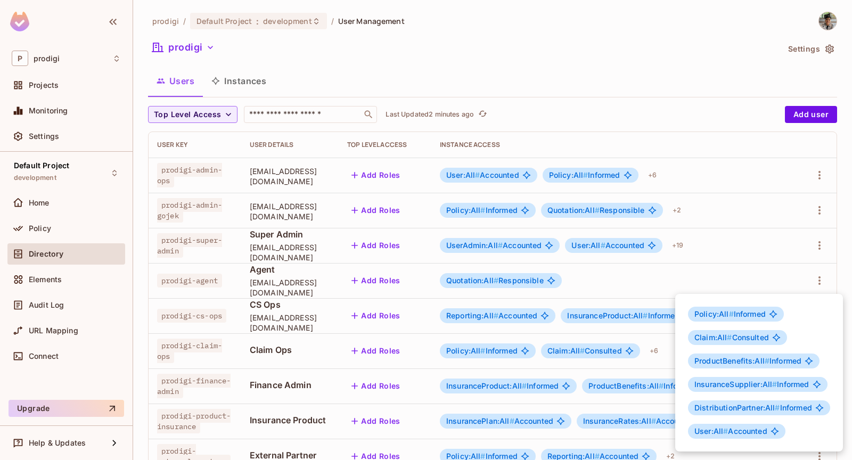
click at [681, 284] on div at bounding box center [426, 230] width 852 height 460
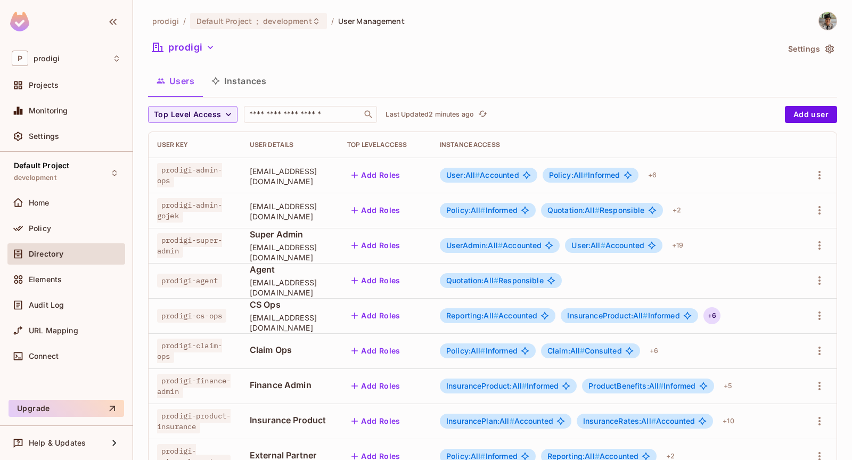
click at [721, 313] on div "+ 6" at bounding box center [711, 315] width 17 height 17
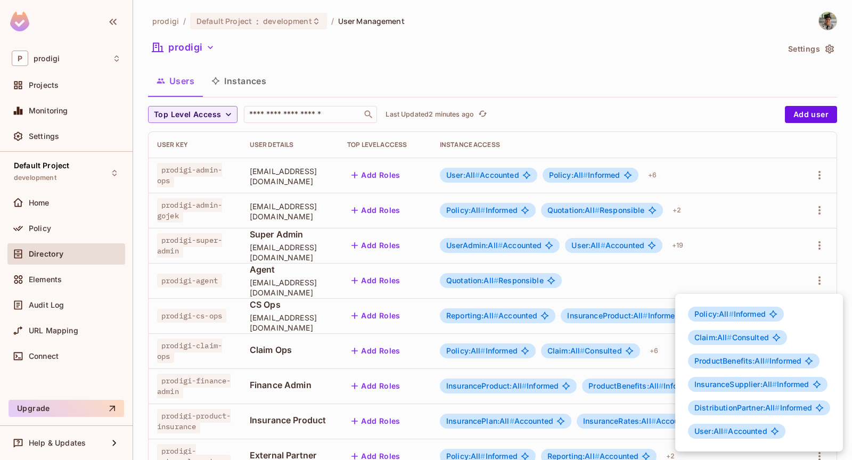
click at [724, 268] on div at bounding box center [426, 230] width 852 height 460
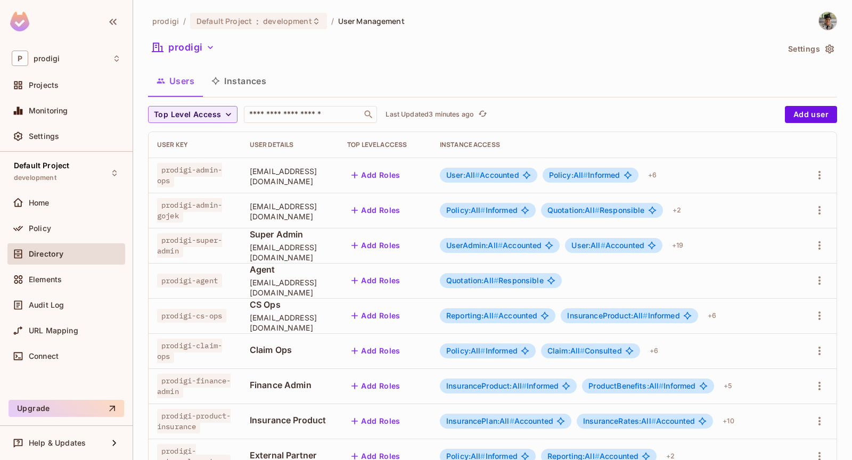
scroll to position [101, 0]
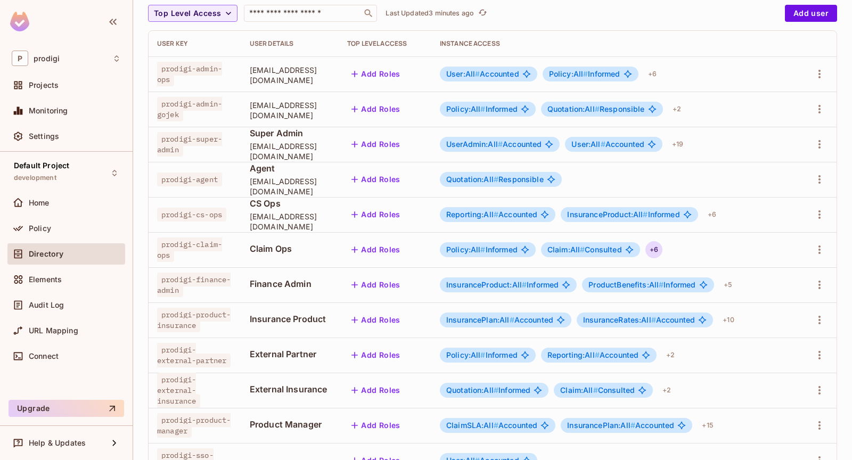
click at [662, 249] on div "+ 6" at bounding box center [653, 249] width 17 height 17
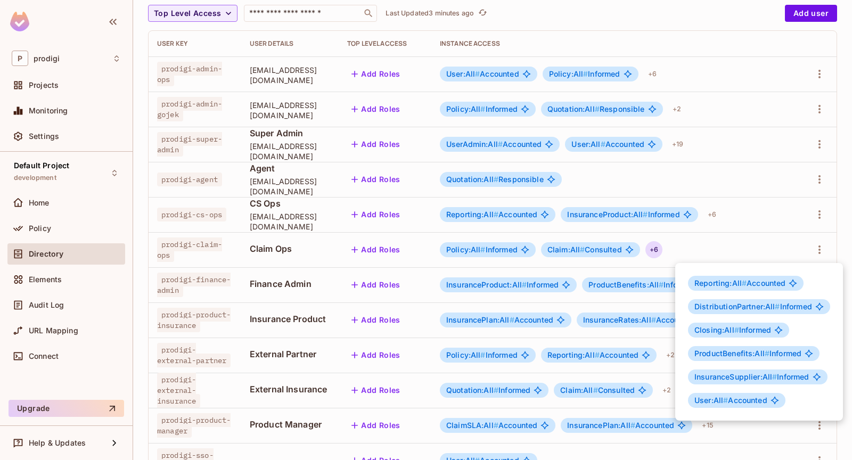
click at [655, 274] on div at bounding box center [426, 230] width 852 height 460
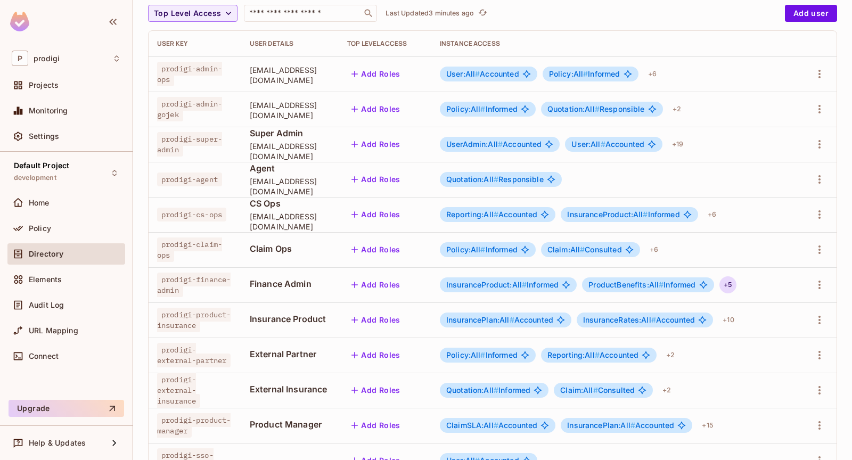
click at [736, 283] on div "+ 5" at bounding box center [727, 284] width 17 height 17
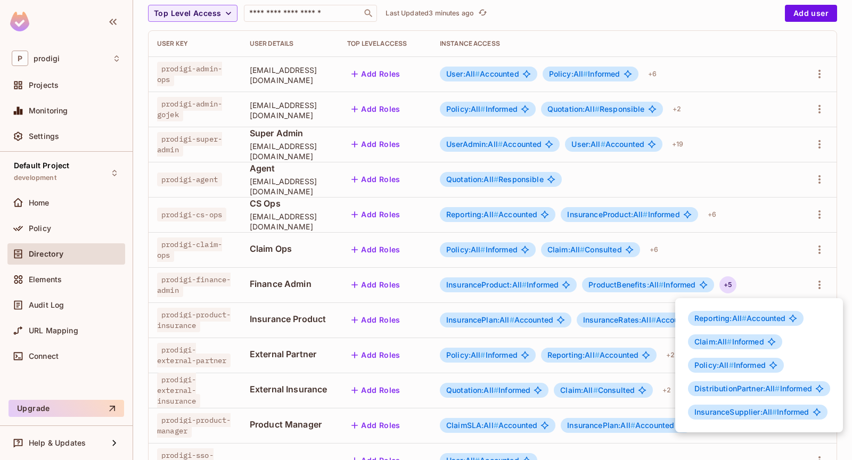
click at [633, 330] on div at bounding box center [426, 230] width 852 height 460
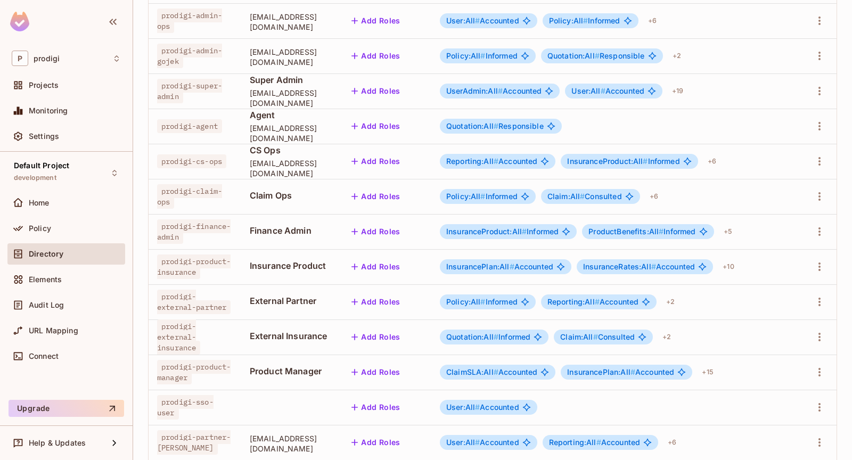
scroll to position [163, 0]
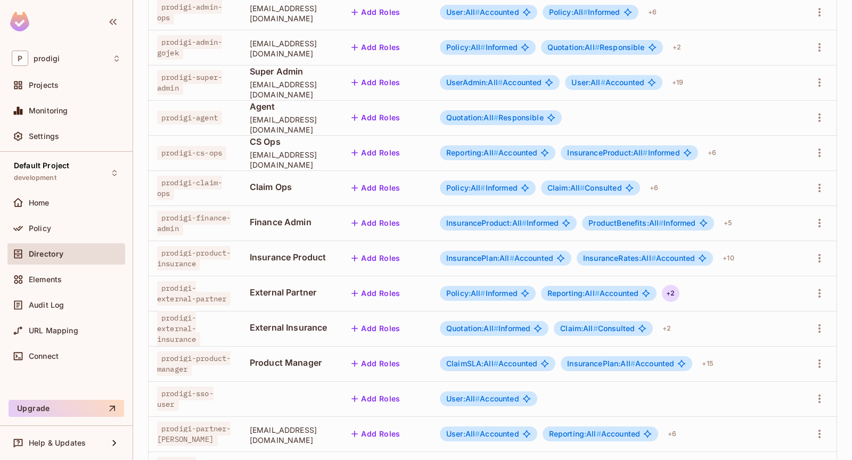
click at [679, 298] on div "+ 2" at bounding box center [670, 293] width 17 height 17
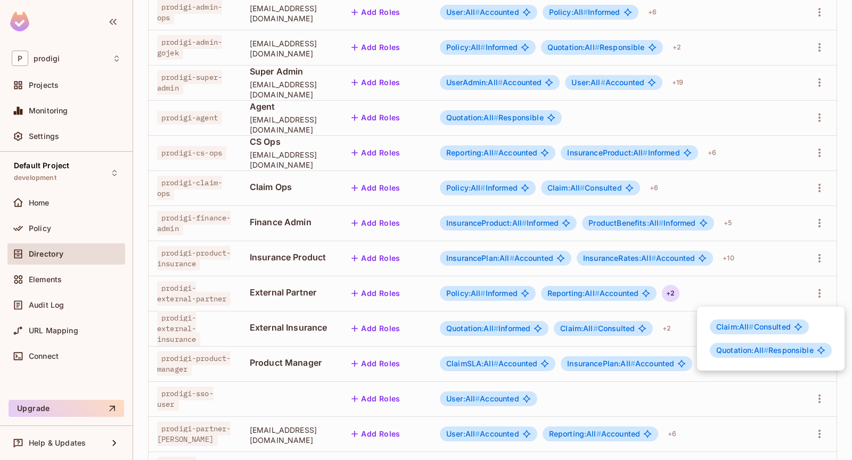
click at [763, 261] on div at bounding box center [426, 230] width 852 height 460
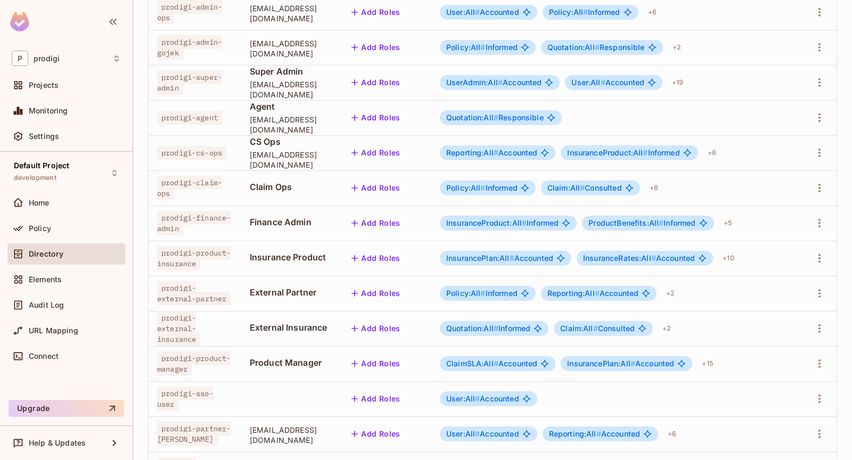
click at [738, 260] on div "+ 10" at bounding box center [728, 258] width 20 height 17
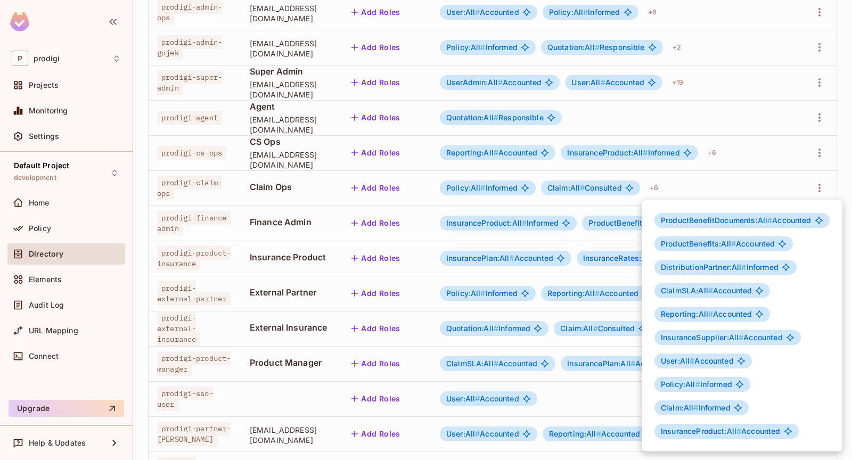
click at [559, 266] on div at bounding box center [426, 230] width 852 height 460
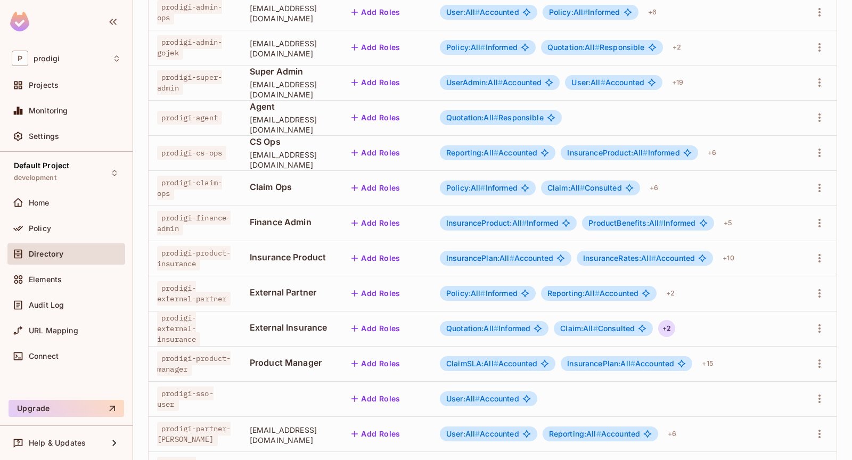
click at [675, 328] on div "+ 2" at bounding box center [666, 328] width 17 height 17
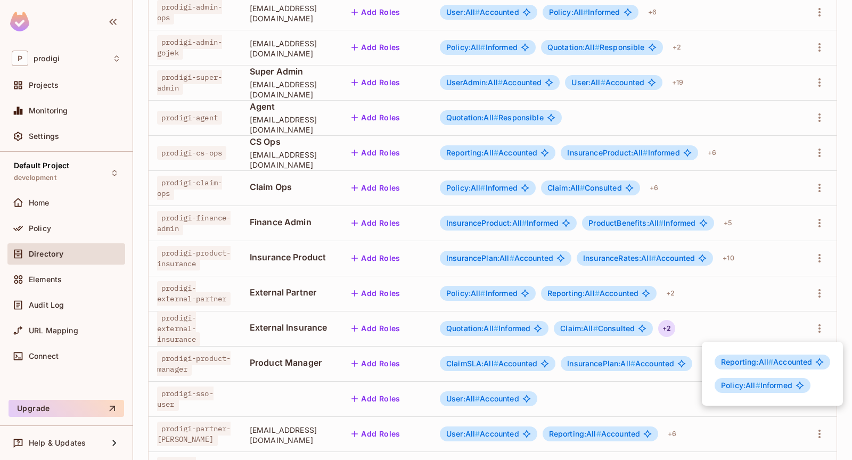
click at [585, 340] on div at bounding box center [426, 230] width 852 height 460
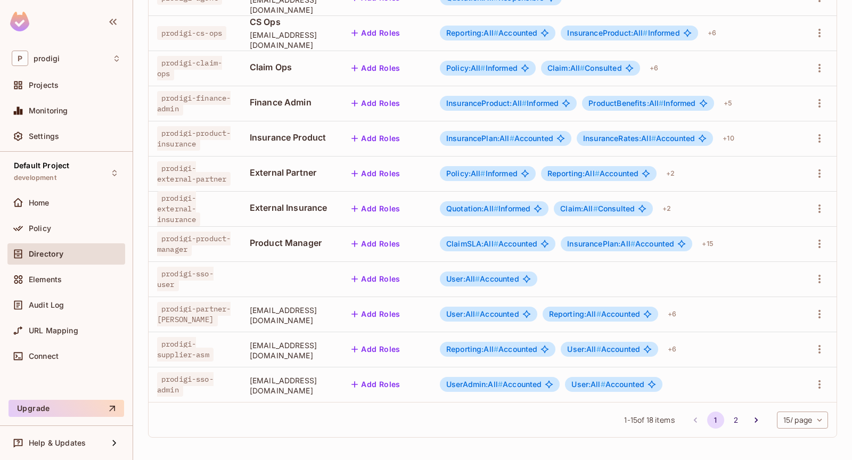
scroll to position [0, 0]
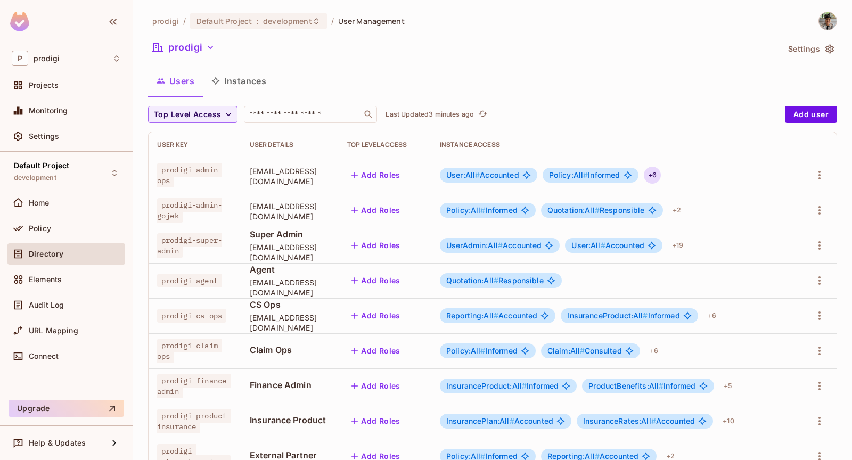
click at [661, 172] on div "+ 6" at bounding box center [652, 175] width 17 height 17
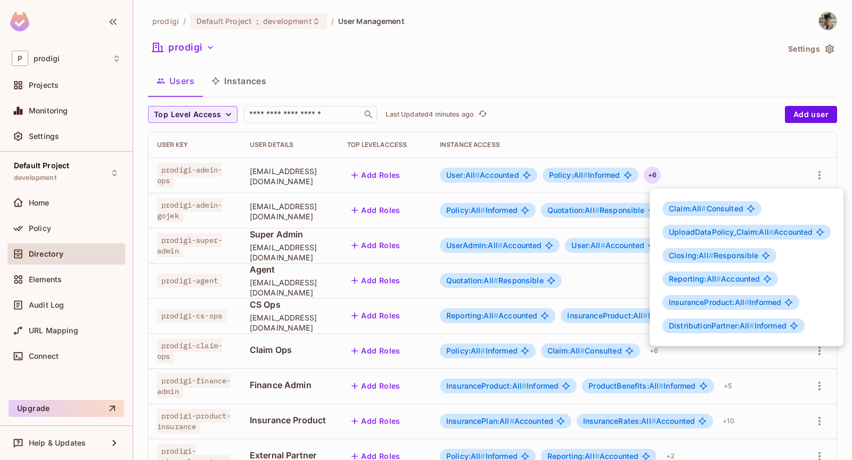
click at [720, 177] on div at bounding box center [426, 230] width 852 height 460
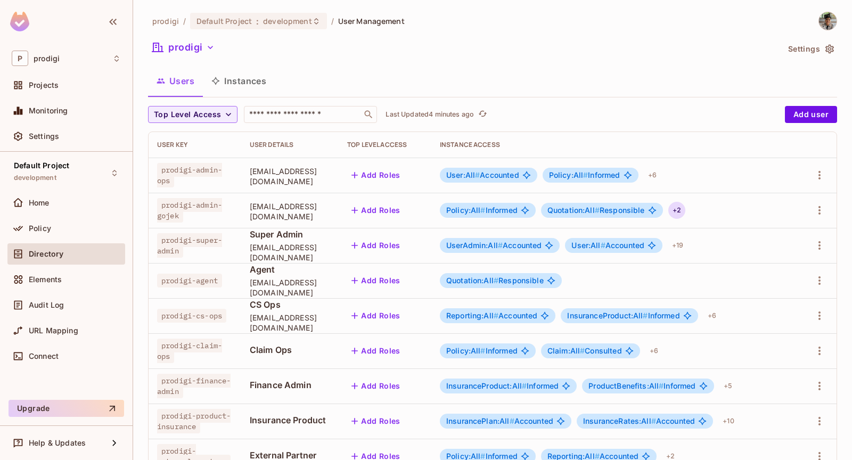
click at [685, 209] on div "+ 2" at bounding box center [676, 210] width 17 height 17
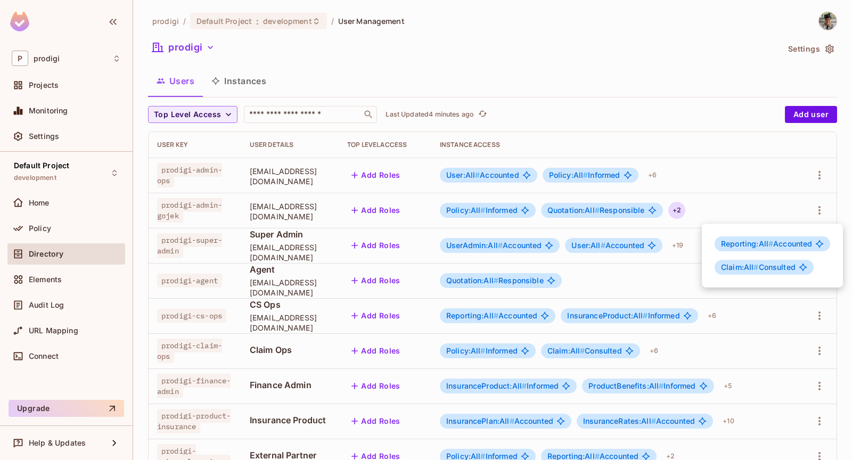
click at [725, 193] on div at bounding box center [426, 230] width 852 height 460
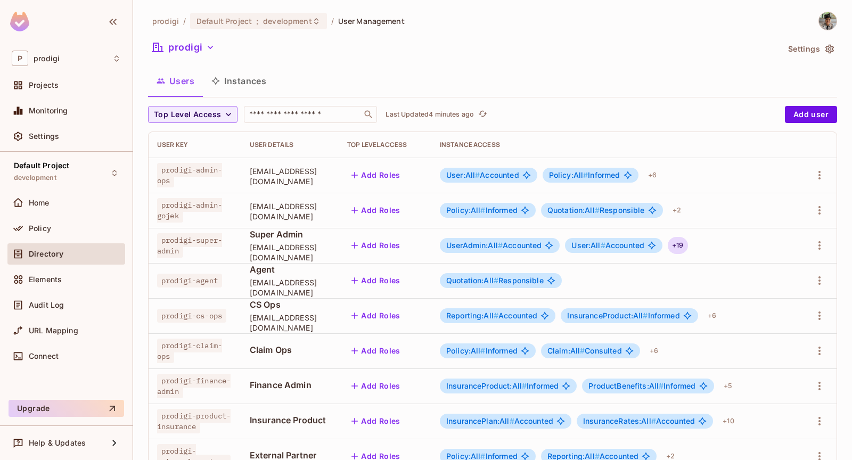
click at [687, 245] on div "+ 19" at bounding box center [678, 245] width 20 height 17
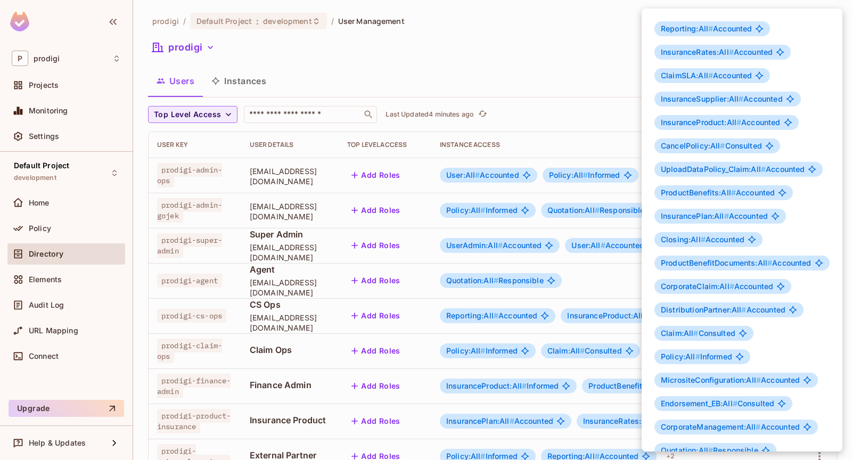
scroll to position [19, 0]
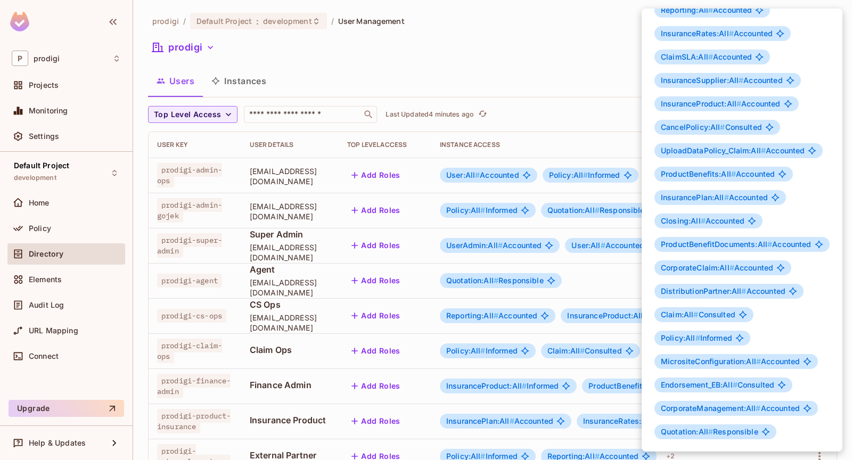
click at [625, 299] on div at bounding box center [426, 230] width 852 height 460
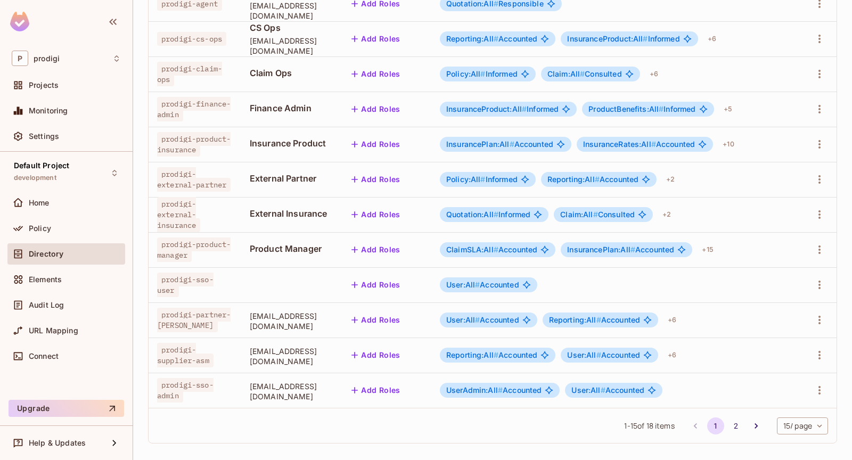
scroll to position [283, 0]
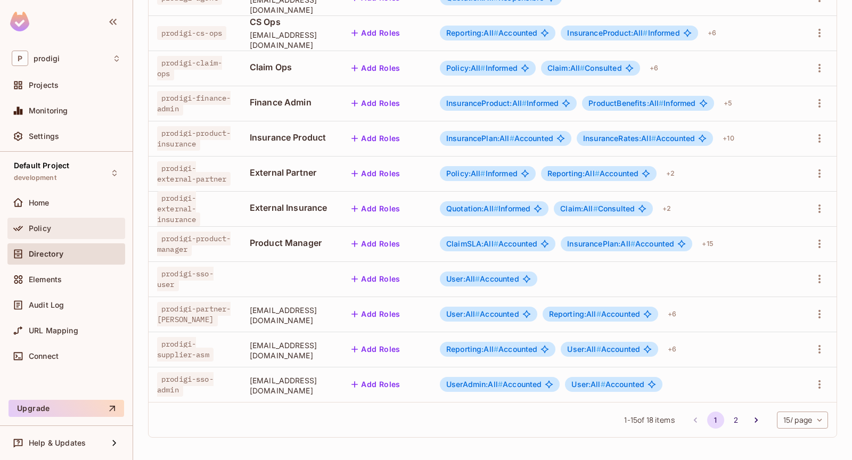
click at [86, 236] on div "Policy" at bounding box center [66, 228] width 118 height 21
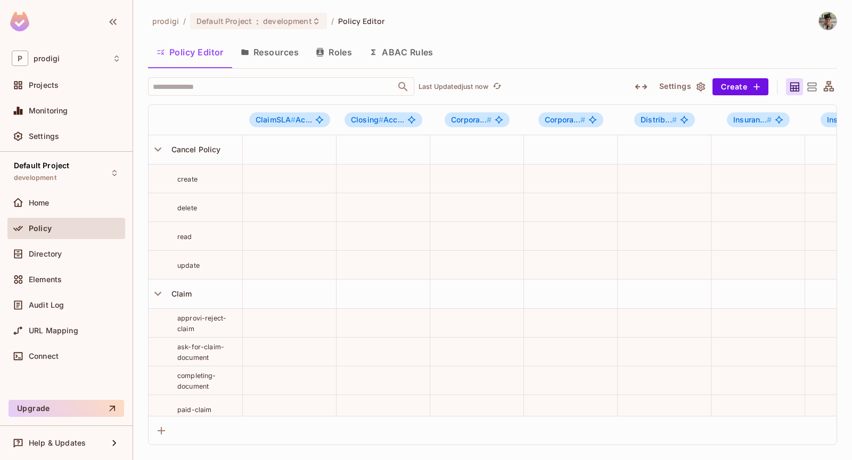
click at [293, 60] on button "Resources" at bounding box center [269, 52] width 75 height 27
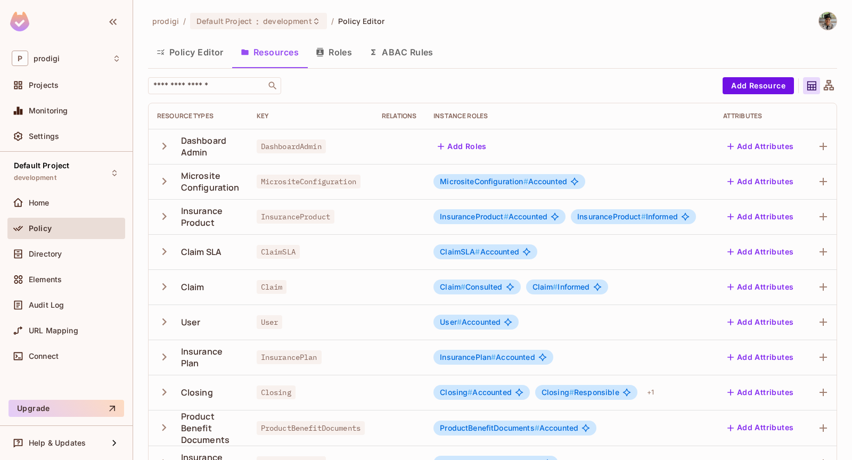
click at [165, 221] on icon "button" at bounding box center [164, 216] width 14 height 14
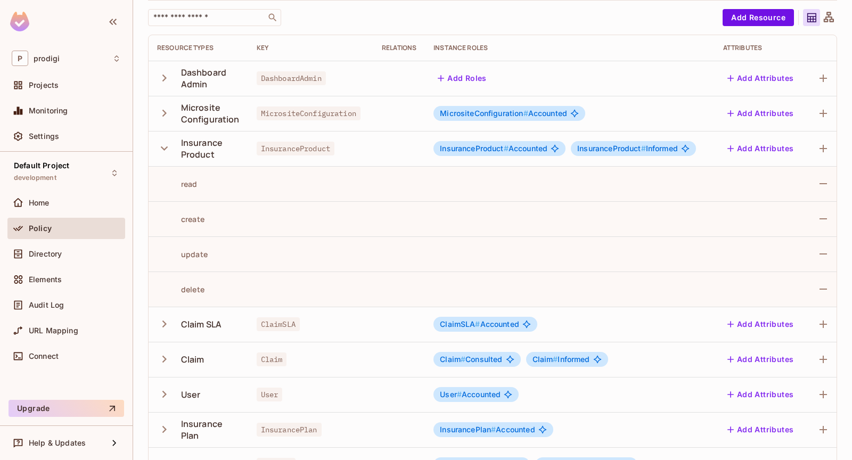
scroll to position [103, 0]
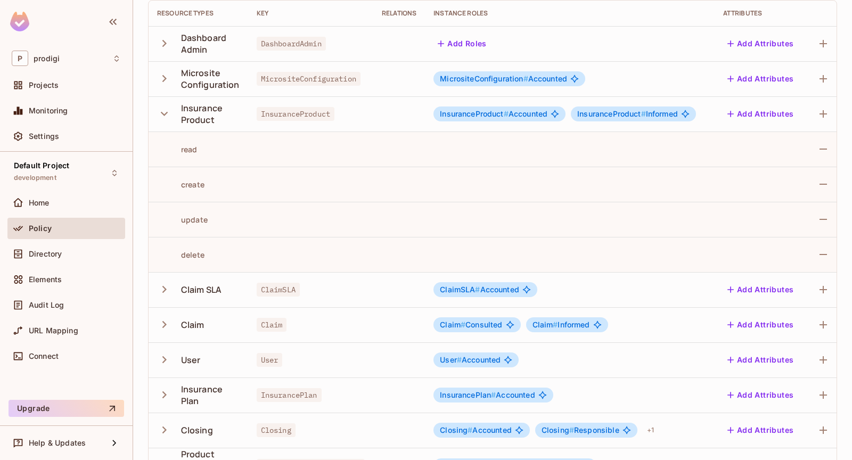
click at [162, 102] on div "Insurance Product" at bounding box center [198, 113] width 83 height 23
click at [163, 109] on icon "button" at bounding box center [164, 114] width 14 height 14
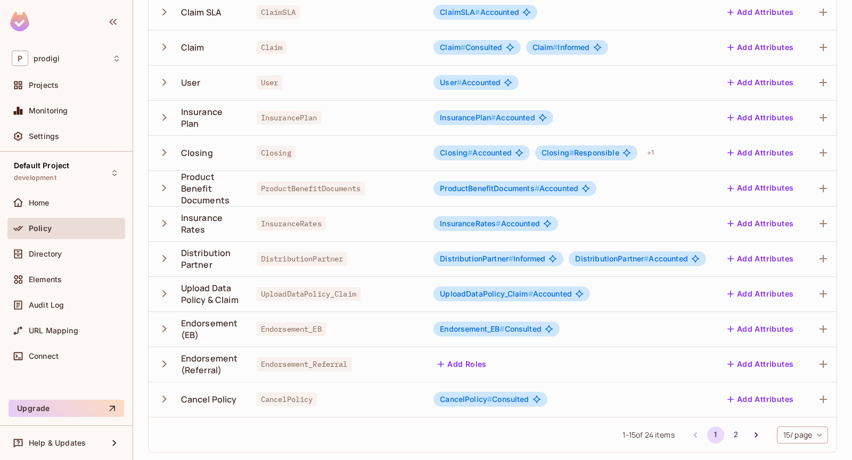
scroll to position [0, 0]
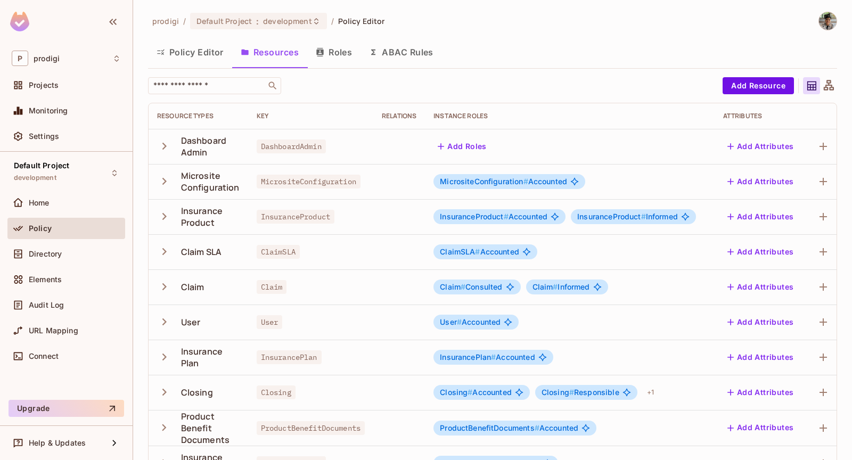
click at [164, 142] on icon "button" at bounding box center [164, 146] width 14 height 14
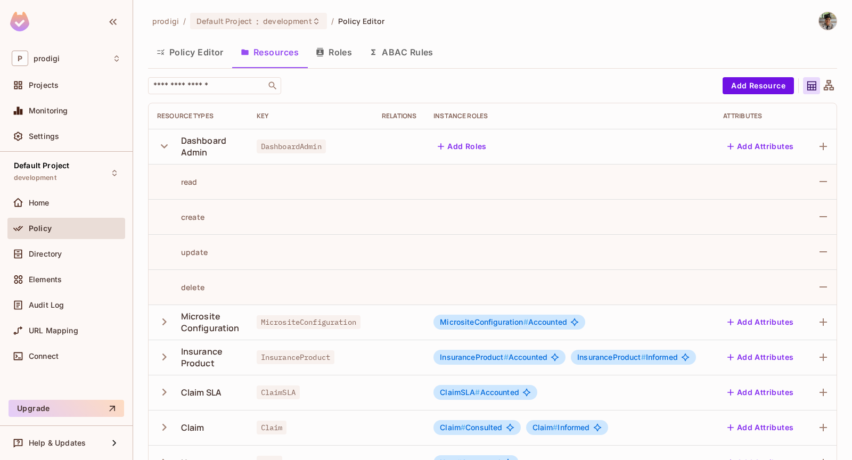
click at [157, 142] on icon "button" at bounding box center [164, 146] width 14 height 14
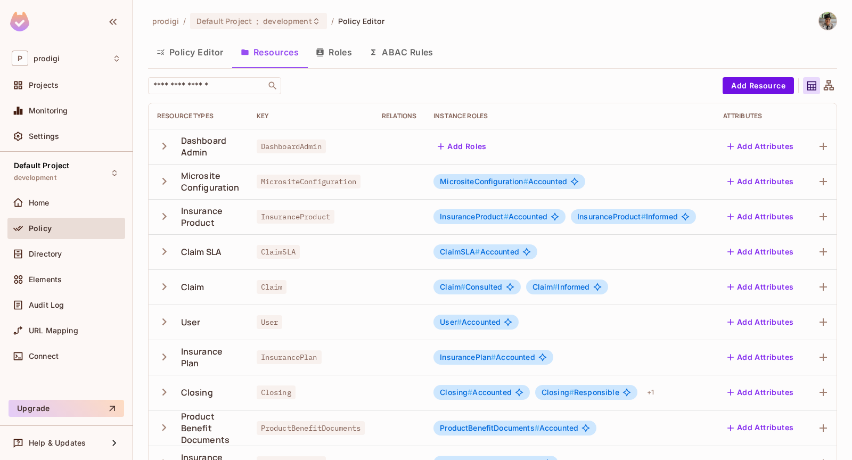
click at [163, 174] on icon "button" at bounding box center [164, 181] width 14 height 14
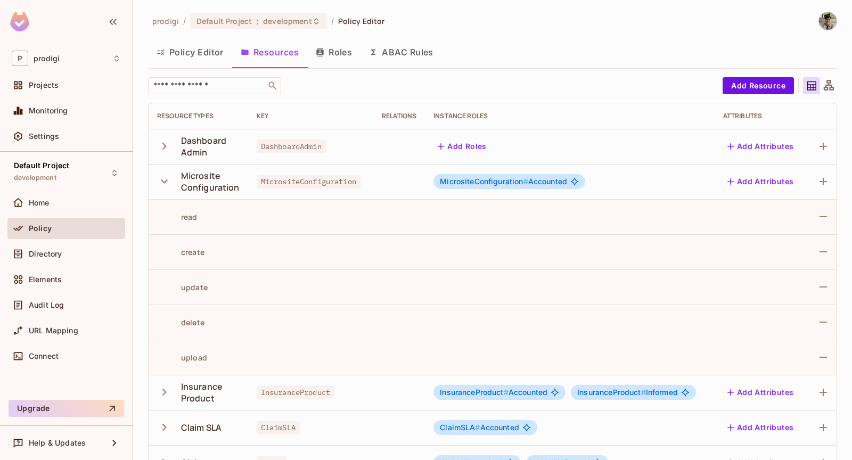
click at [163, 182] on icon "button" at bounding box center [164, 181] width 7 height 4
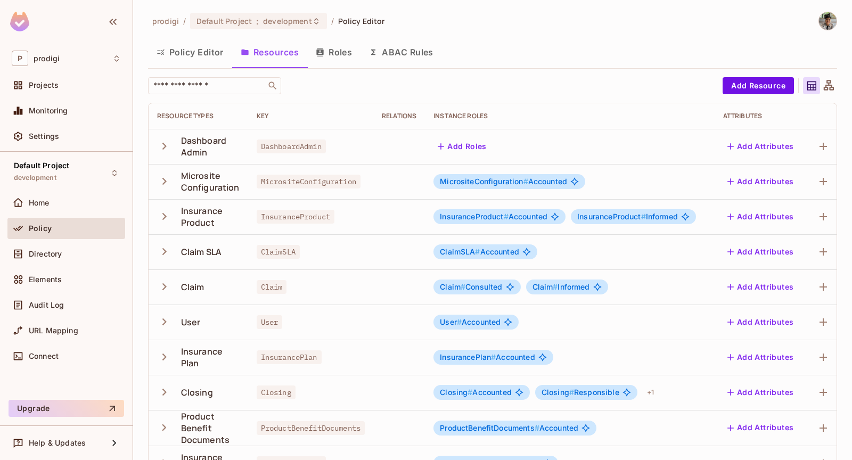
click at [168, 223] on button "button" at bounding box center [166, 216] width 19 height 23
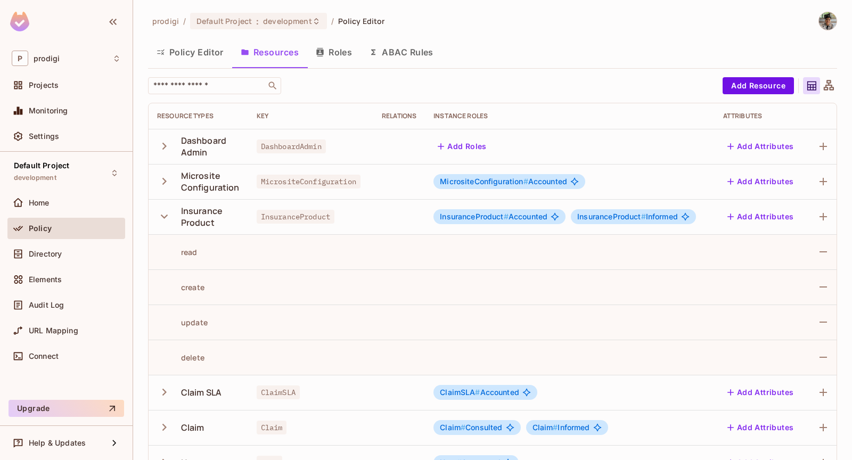
click at [166, 222] on icon "button" at bounding box center [164, 216] width 14 height 14
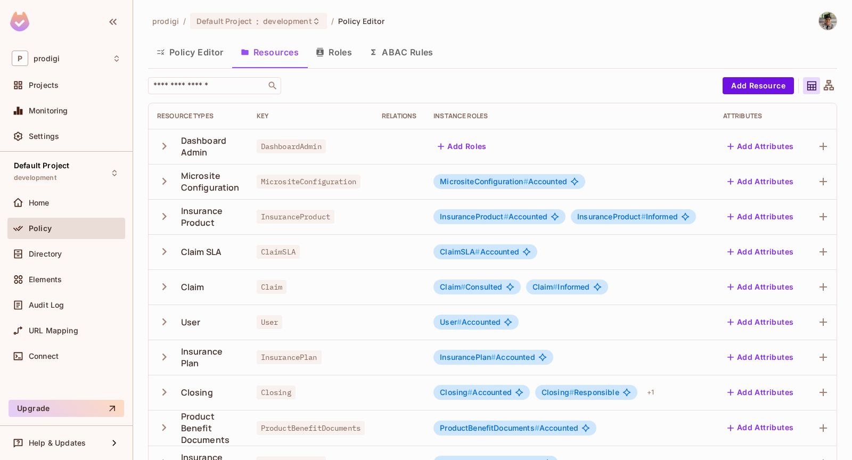
click at [339, 50] on button "Roles" at bounding box center [333, 52] width 53 height 27
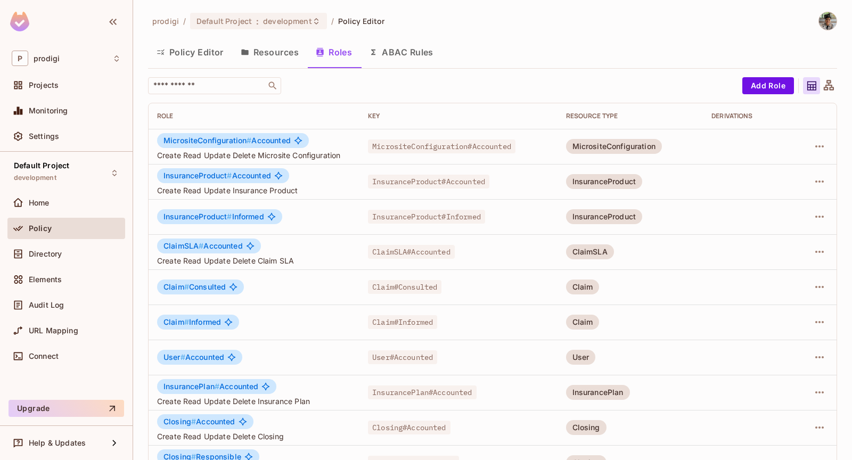
click at [290, 54] on button "Resources" at bounding box center [269, 52] width 75 height 27
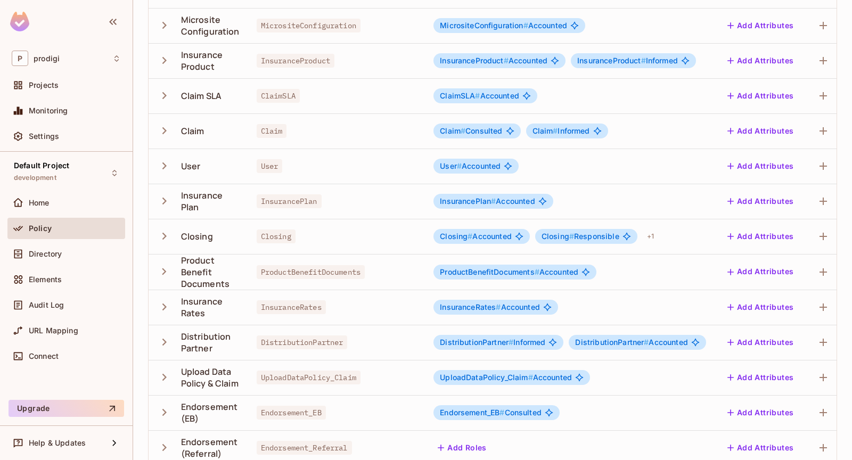
scroll to position [174, 0]
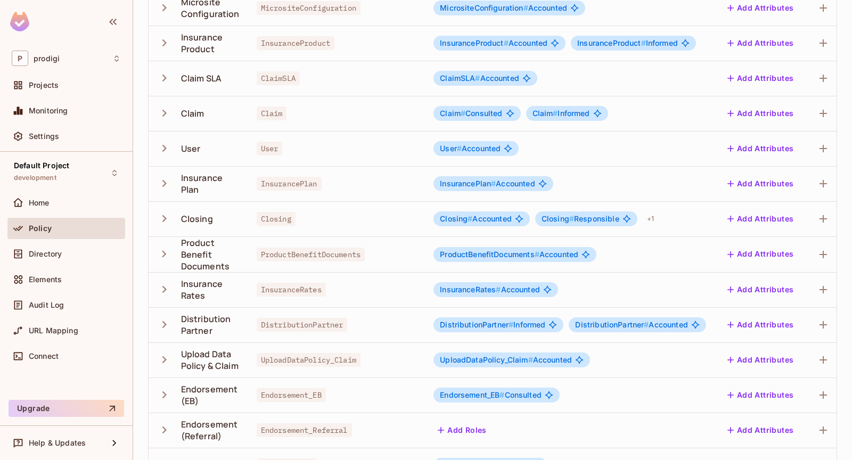
click at [162, 224] on icon "button" at bounding box center [164, 218] width 14 height 14
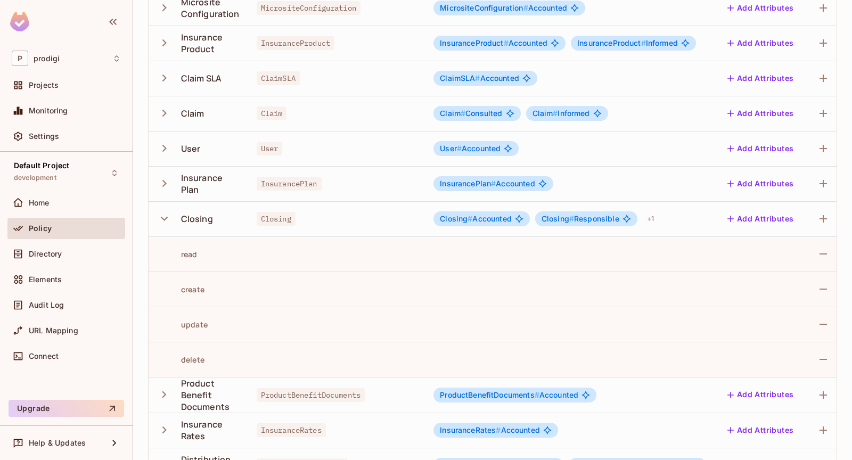
click at [162, 224] on icon "button" at bounding box center [164, 218] width 14 height 14
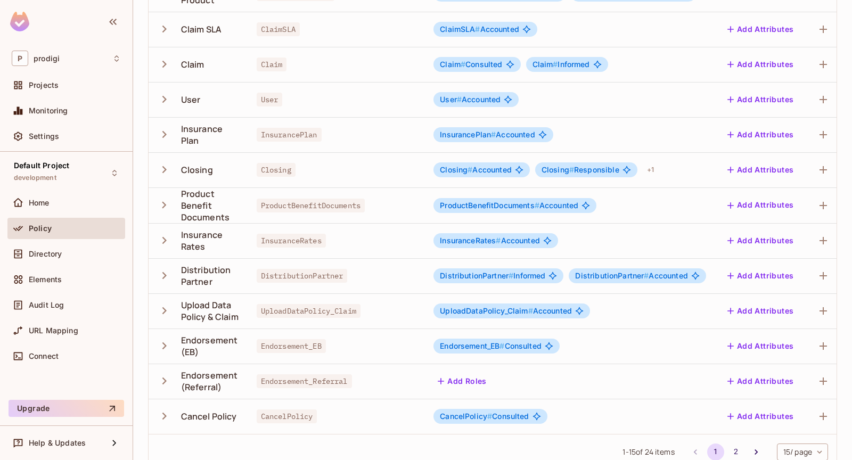
scroll to position [224, 0]
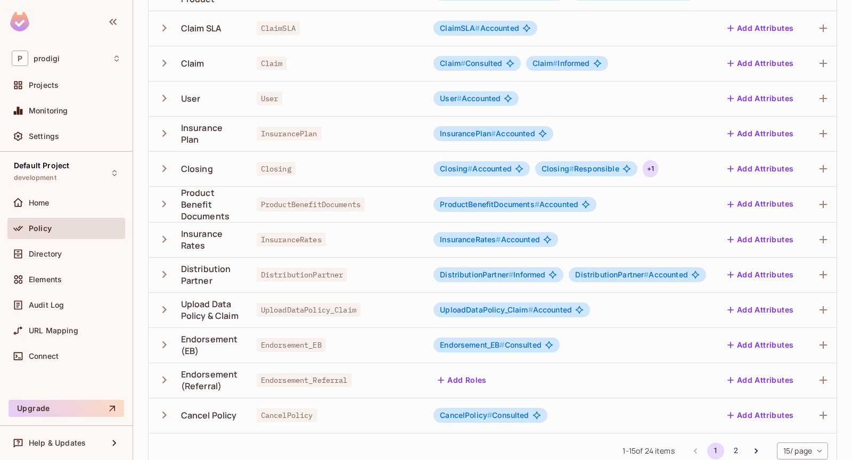
click at [653, 167] on div "+ 1" at bounding box center [650, 168] width 15 height 17
click at [181, 148] on div at bounding box center [426, 230] width 852 height 460
click at [64, 184] on div "Default Project development" at bounding box center [66, 172] width 118 height 29
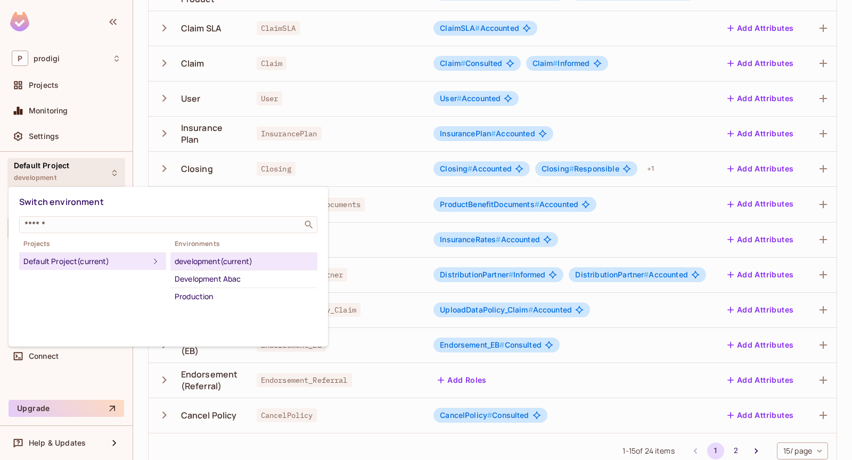
click at [64, 184] on div at bounding box center [426, 230] width 852 height 460
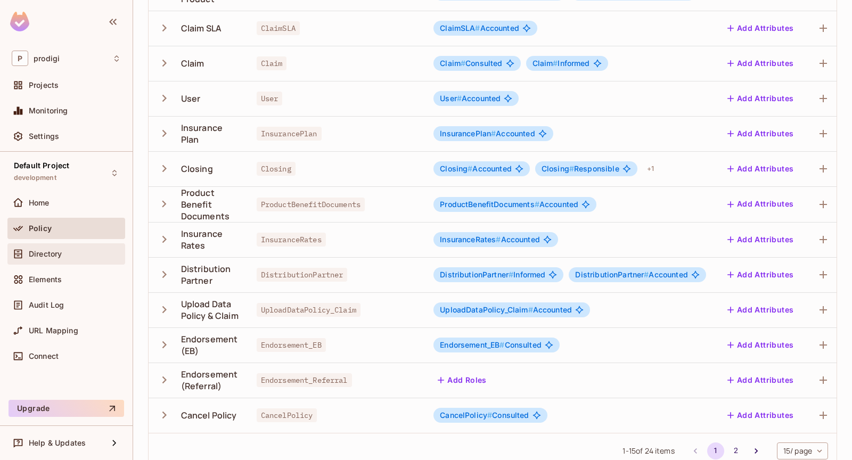
click at [44, 255] on span "Directory" at bounding box center [45, 254] width 33 height 9
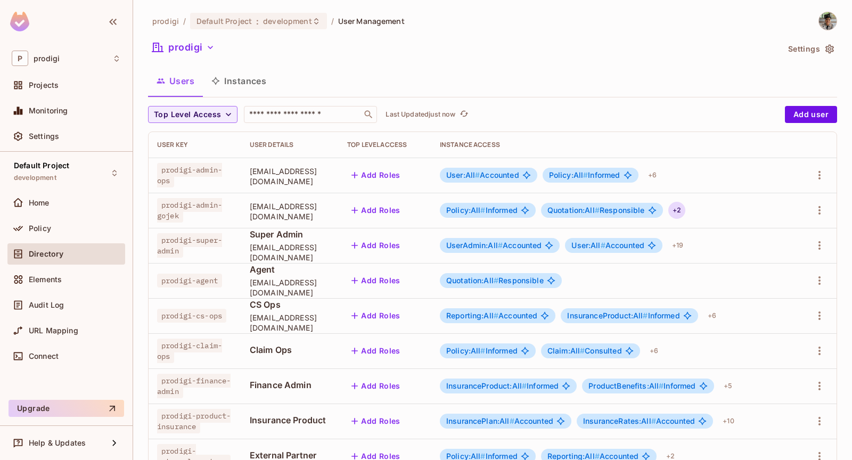
click at [685, 214] on div "+ 2" at bounding box center [676, 210] width 17 height 17
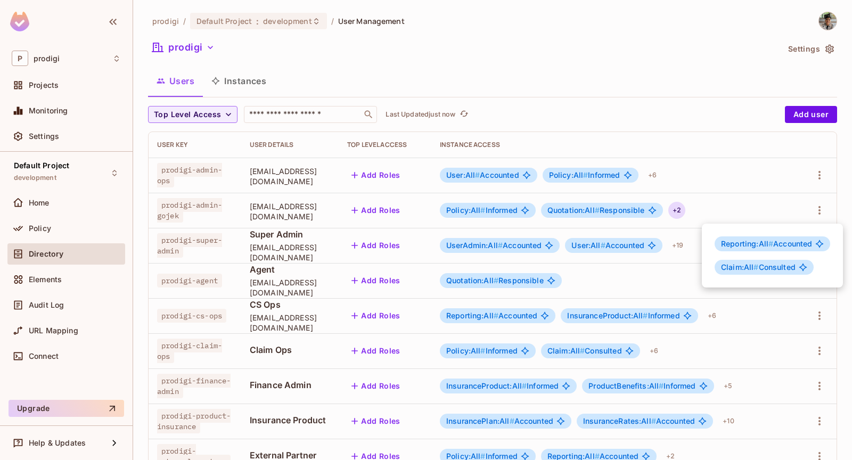
click at [732, 252] on div "Reporting:All # Accounted Claim:All # Consulted" at bounding box center [772, 256] width 141 height 64
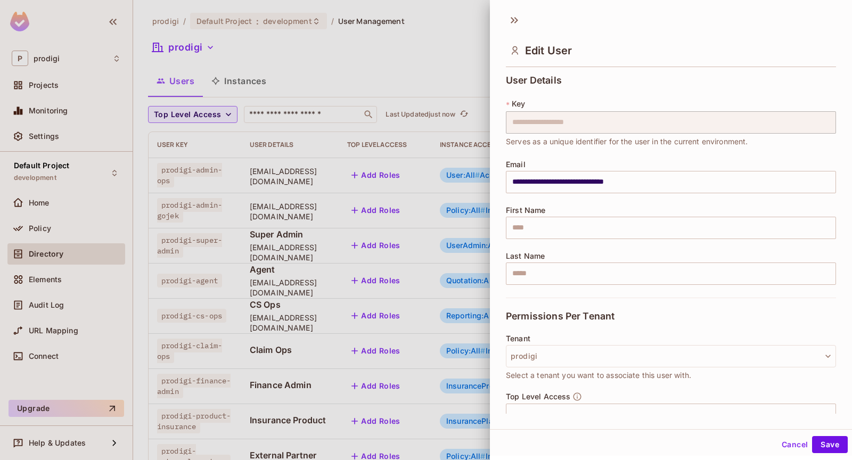
click at [410, 182] on div at bounding box center [426, 230] width 852 height 460
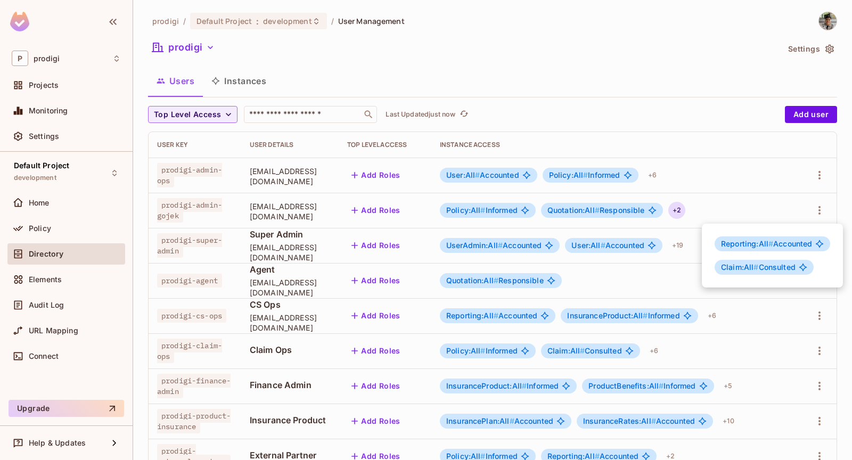
click at [690, 170] on div at bounding box center [426, 230] width 852 height 460
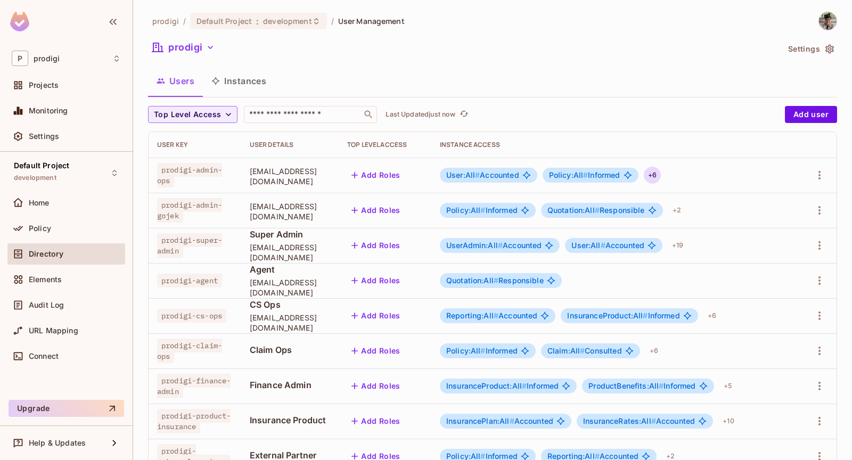
click at [661, 174] on div "+ 6" at bounding box center [652, 175] width 17 height 17
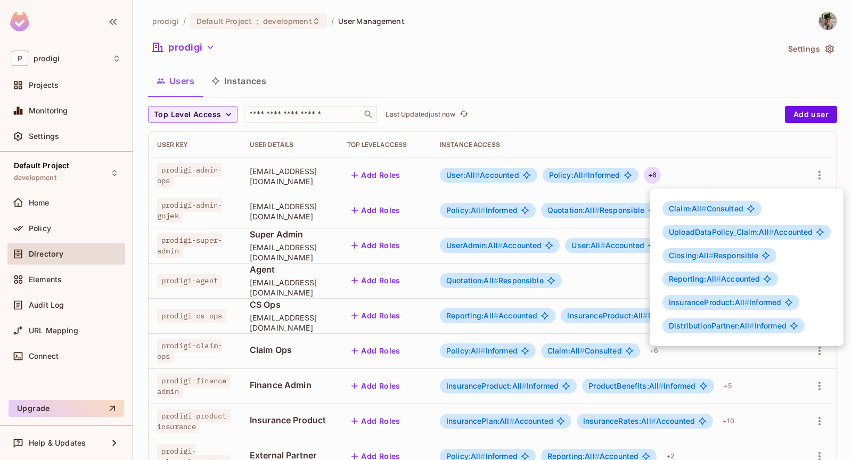
click at [756, 134] on div at bounding box center [426, 230] width 852 height 460
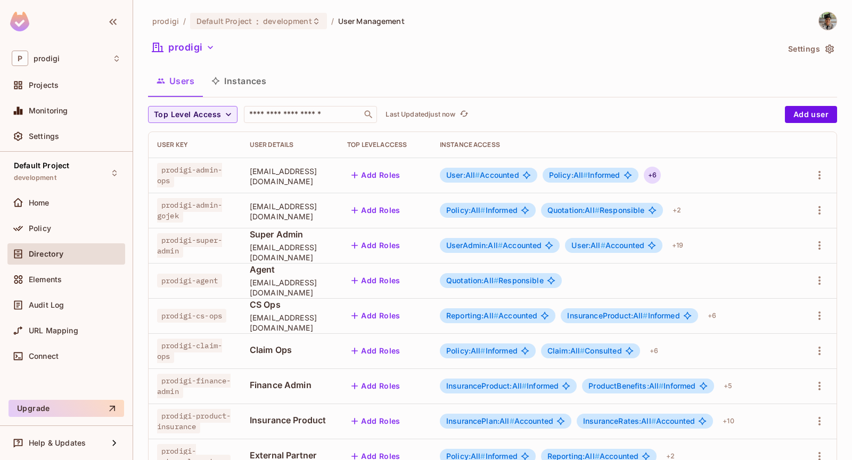
click at [661, 169] on div "+ 6" at bounding box center [652, 175] width 17 height 17
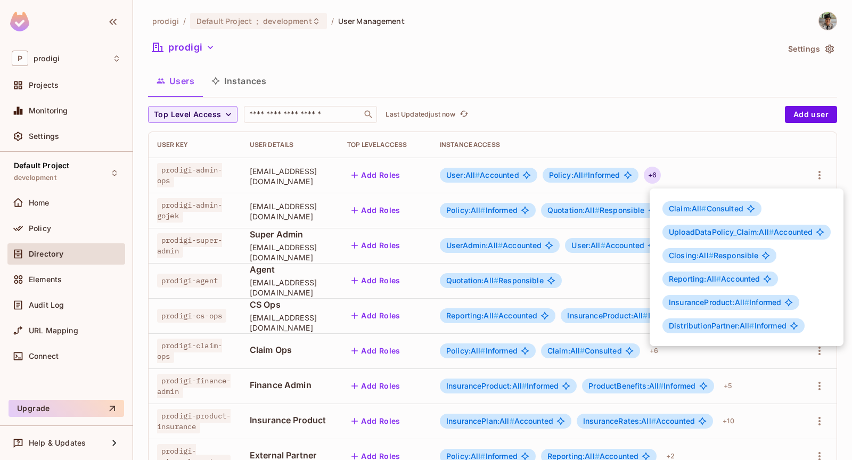
click at [723, 151] on div at bounding box center [426, 230] width 852 height 460
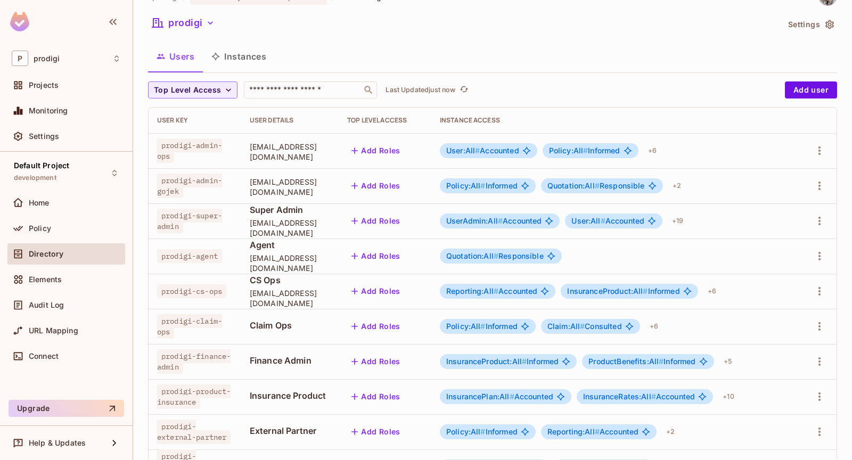
scroll to position [25, 0]
click at [687, 218] on div "+ 19" at bounding box center [678, 220] width 20 height 17
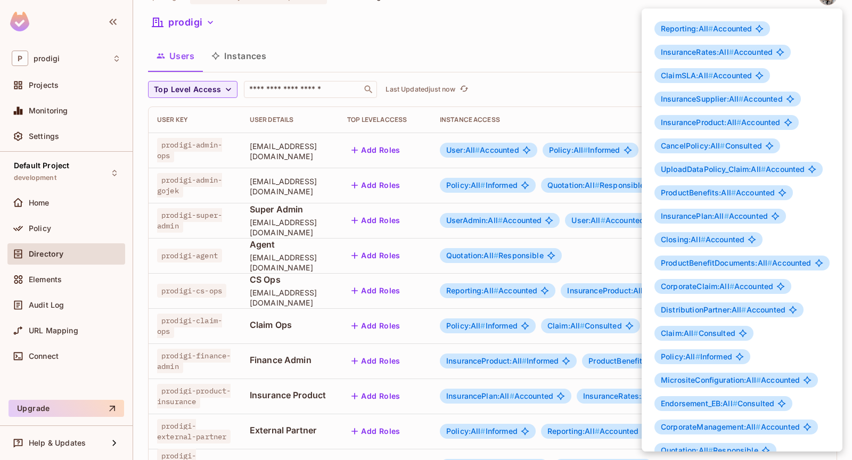
click at [566, 259] on div at bounding box center [426, 230] width 852 height 460
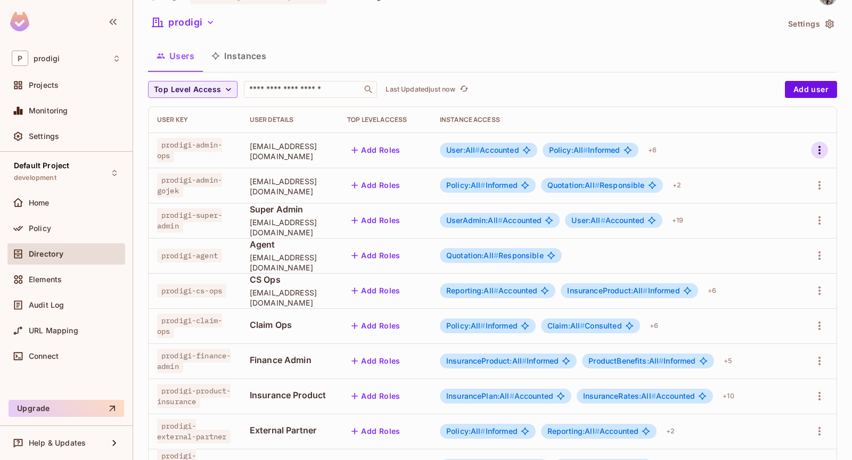
click at [815, 147] on icon "button" at bounding box center [819, 150] width 13 height 13
click at [375, 280] on div at bounding box center [426, 230] width 852 height 460
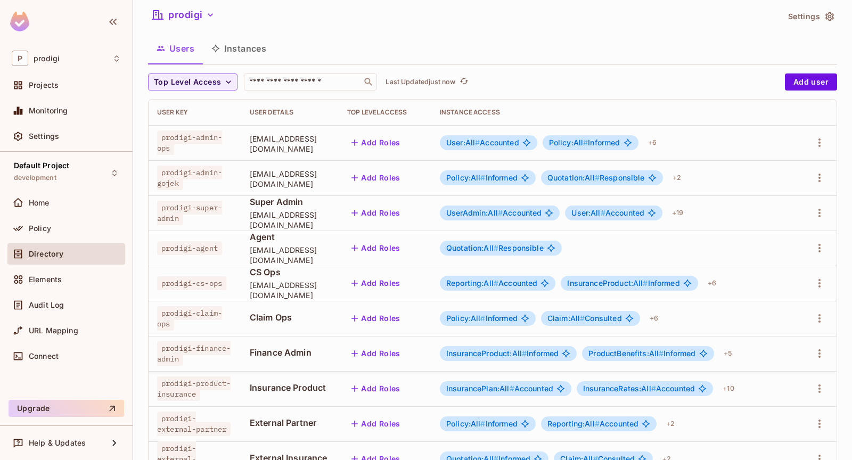
scroll to position [0, 0]
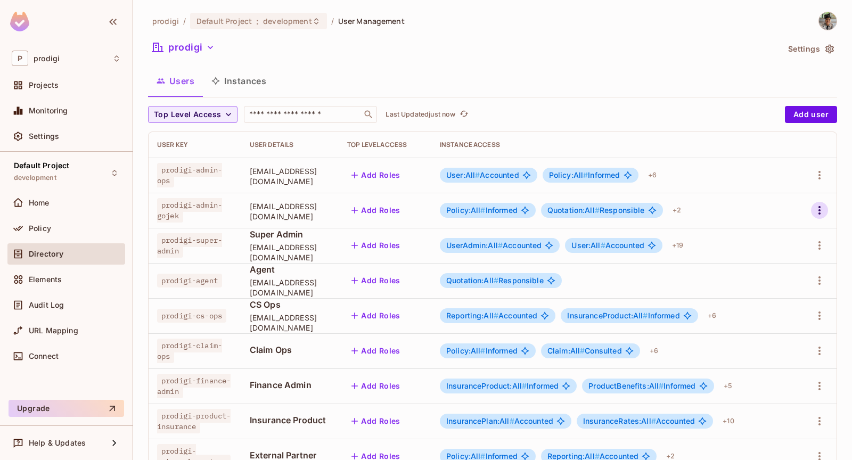
click at [819, 207] on icon "button" at bounding box center [819, 210] width 2 height 9
click at [769, 275] on span "Delete User" at bounding box center [777, 281] width 48 height 17
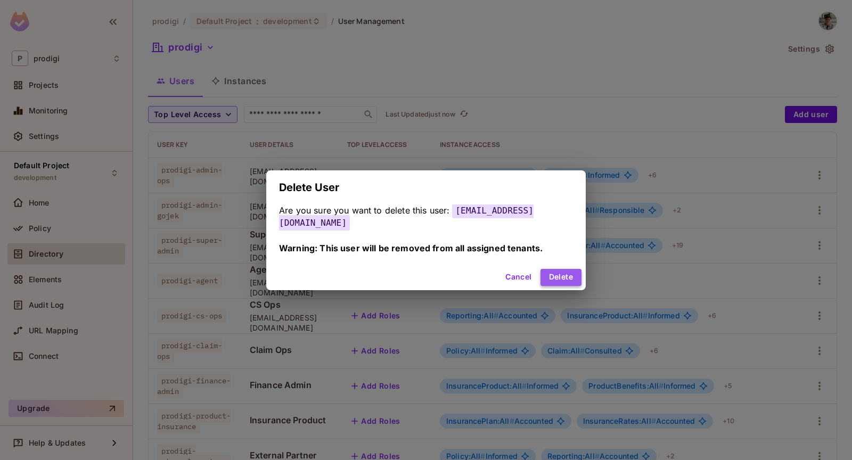
click at [559, 275] on button "Delete" at bounding box center [561, 277] width 41 height 17
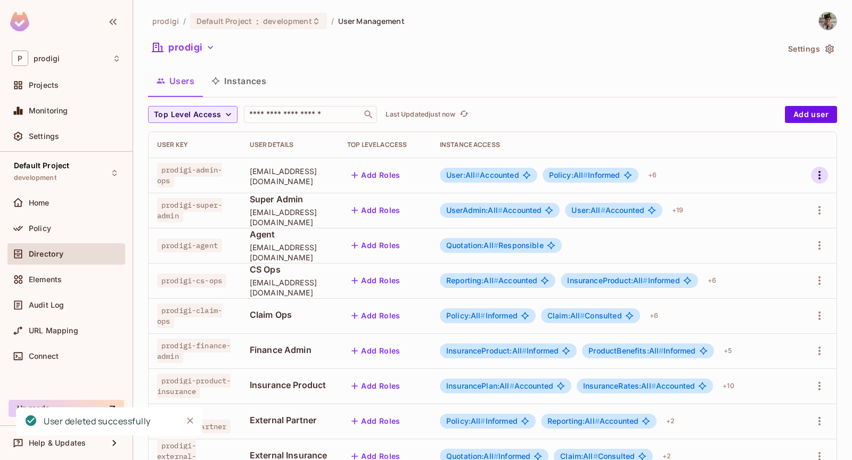
click at [823, 167] on button "button" at bounding box center [819, 175] width 17 height 17
click at [754, 251] on span "Delete User" at bounding box center [777, 246] width 48 height 17
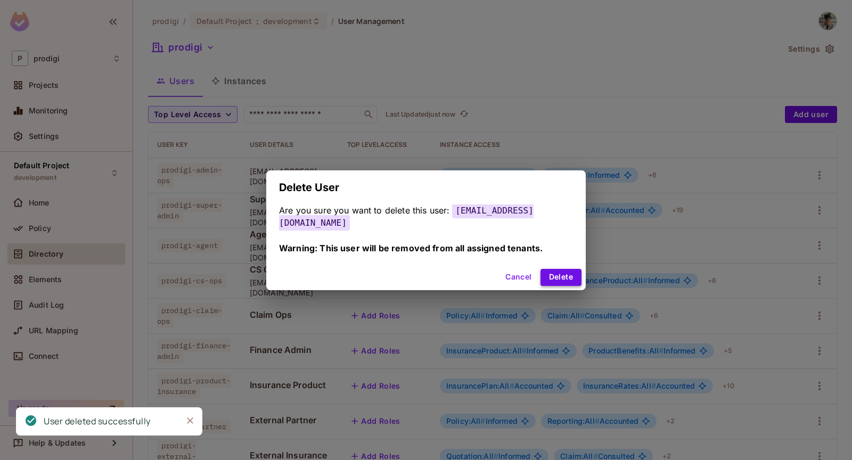
click at [559, 271] on button "Delete" at bounding box center [561, 277] width 41 height 17
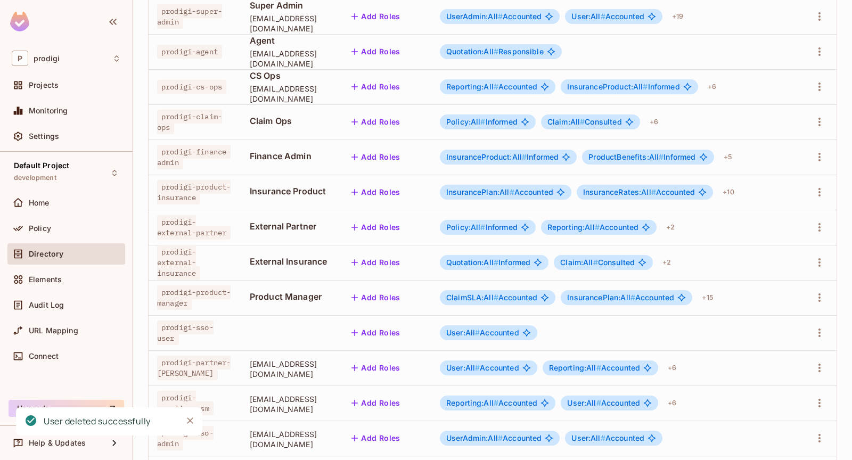
scroll to position [179, 0]
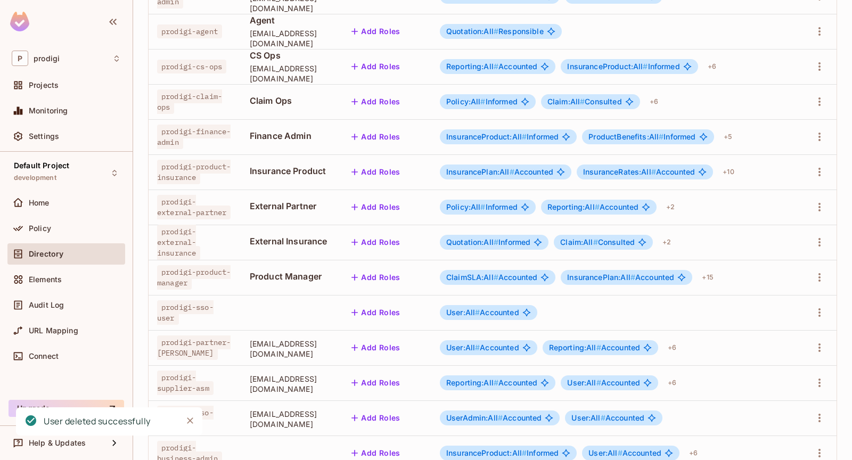
click at [330, 312] on div at bounding box center [290, 313] width 80 height 2
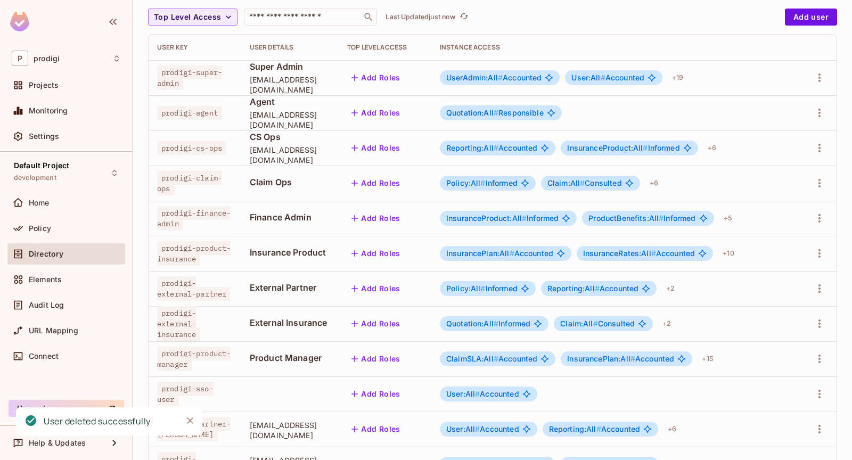
scroll to position [0, 0]
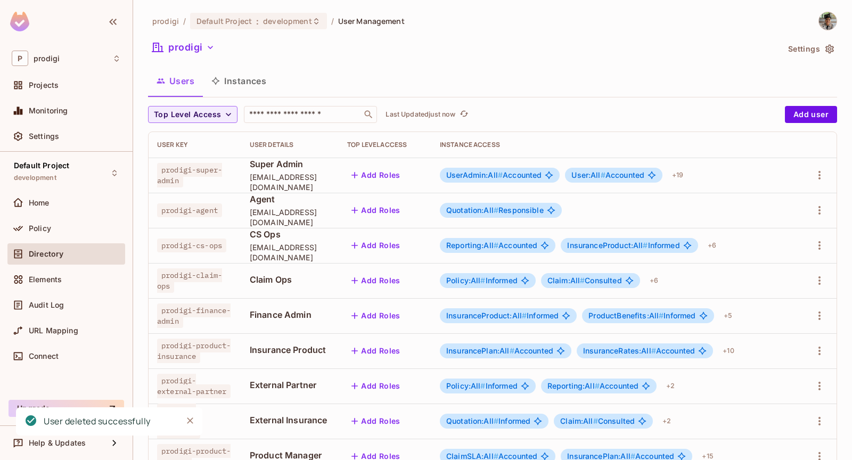
click at [562, 215] on div "Quotation:All # Responsible" at bounding box center [501, 210] width 122 height 15
click at [644, 173] on span "User:All # Accounted" at bounding box center [607, 175] width 73 height 9
click at [553, 238] on div "Reporting:All # Accounted" at bounding box center [498, 245] width 116 height 15
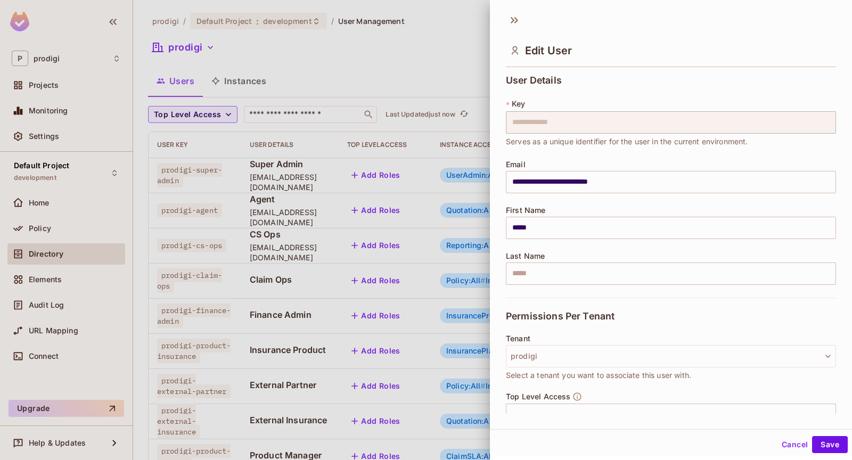
click at [404, 286] on div at bounding box center [426, 230] width 852 height 460
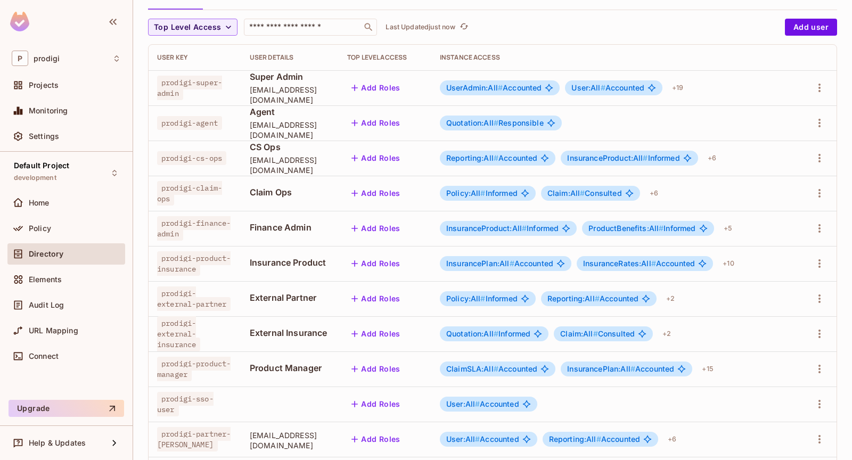
scroll to position [125, 0]
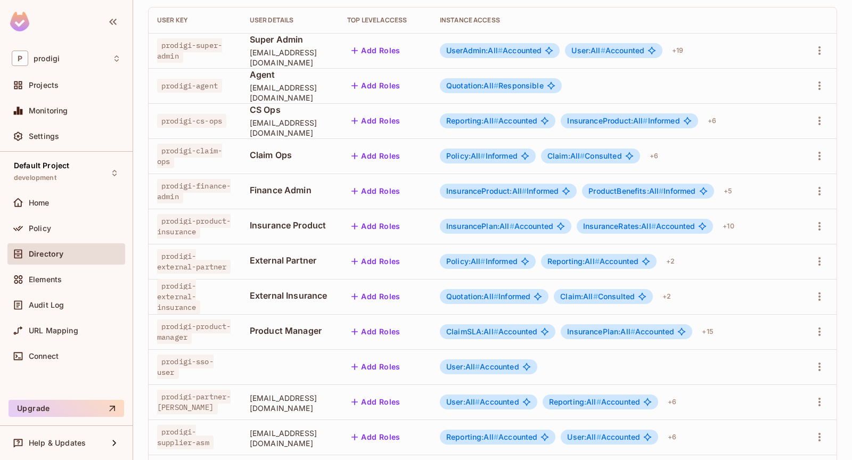
click at [172, 93] on span "prodigi-agent" at bounding box center [189, 86] width 65 height 14
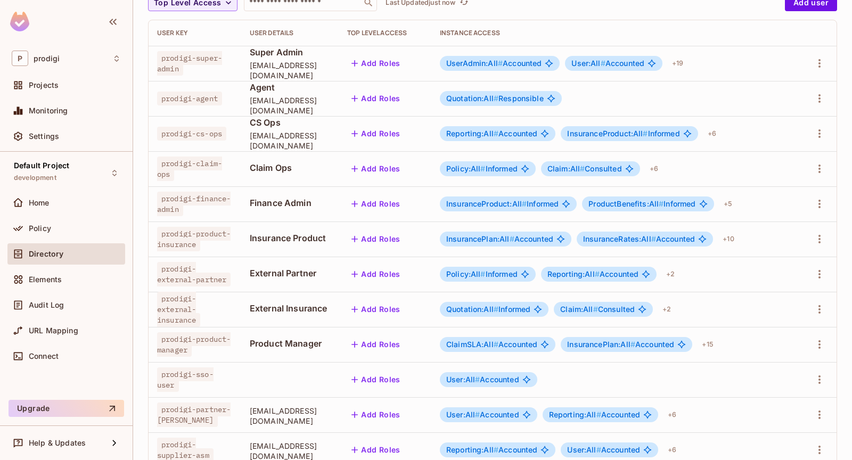
scroll to position [283, 0]
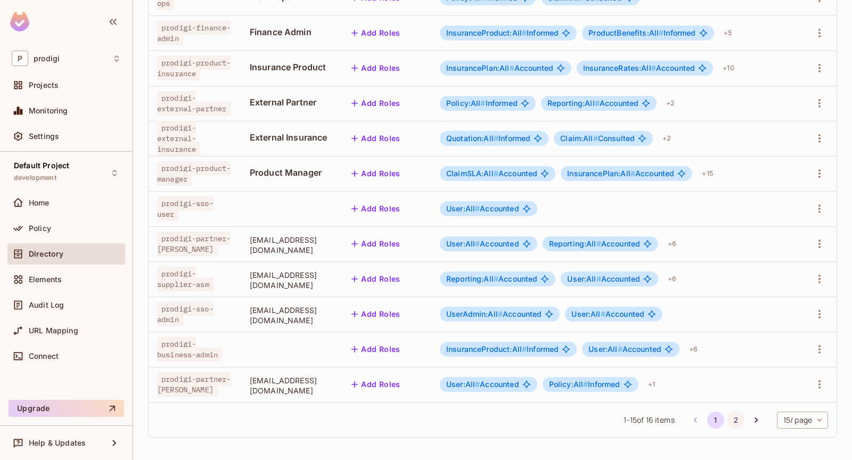
click at [731, 417] on button "2" at bounding box center [735, 420] width 17 height 17
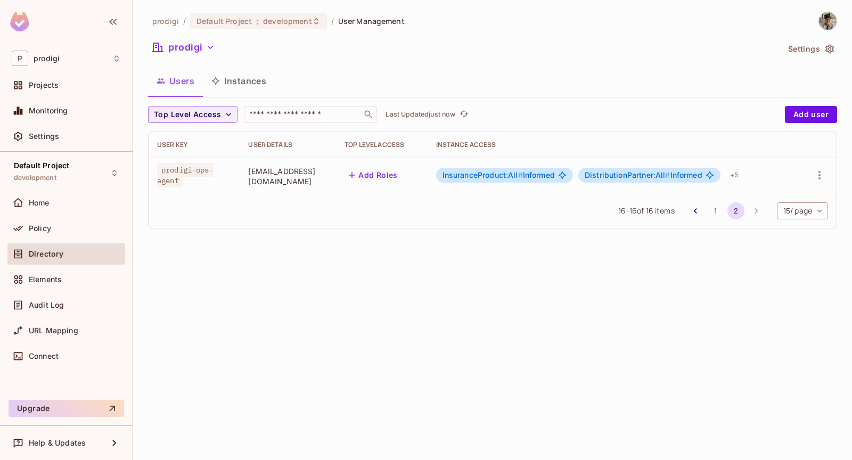
click at [632, 171] on span "DistributionPartner:All #" at bounding box center [628, 174] width 86 height 9
click at [743, 175] on div "+ 5" at bounding box center [734, 175] width 17 height 17
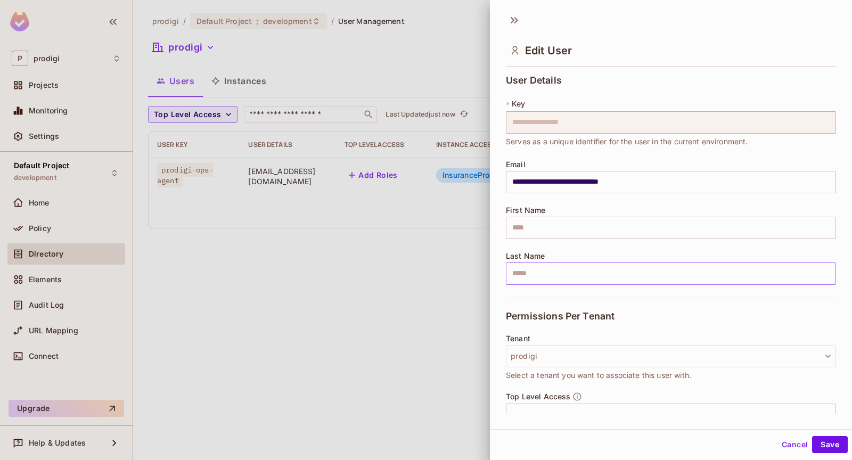
scroll to position [321, 0]
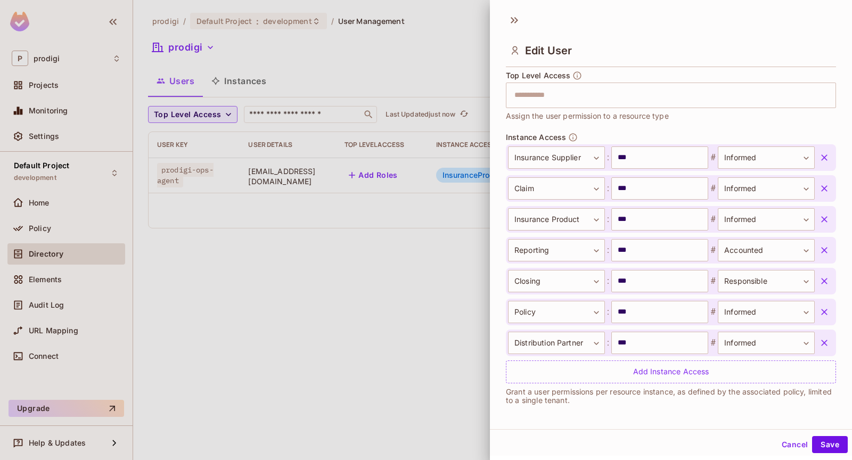
click at [451, 312] on div at bounding box center [426, 230] width 852 height 460
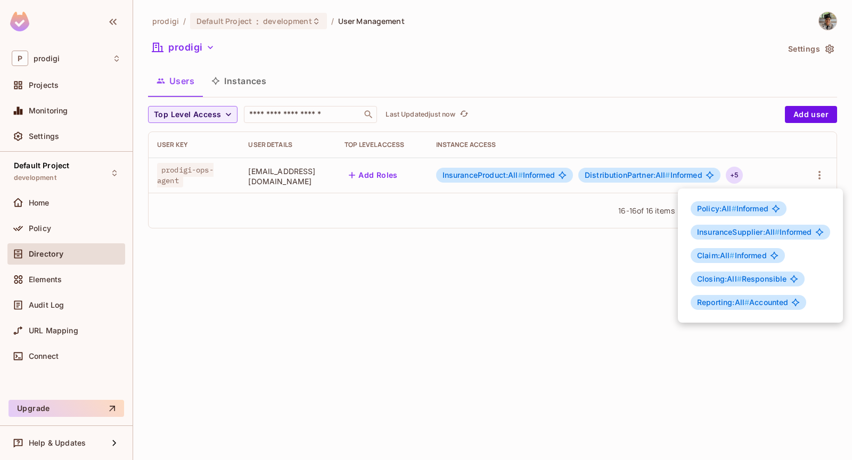
click at [122, 304] on div at bounding box center [426, 230] width 852 height 460
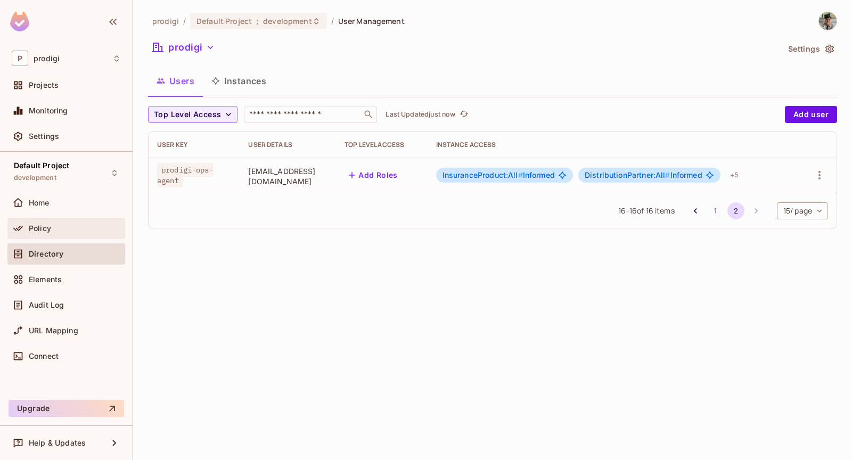
click at [78, 222] on div "Policy" at bounding box center [66, 228] width 109 height 13
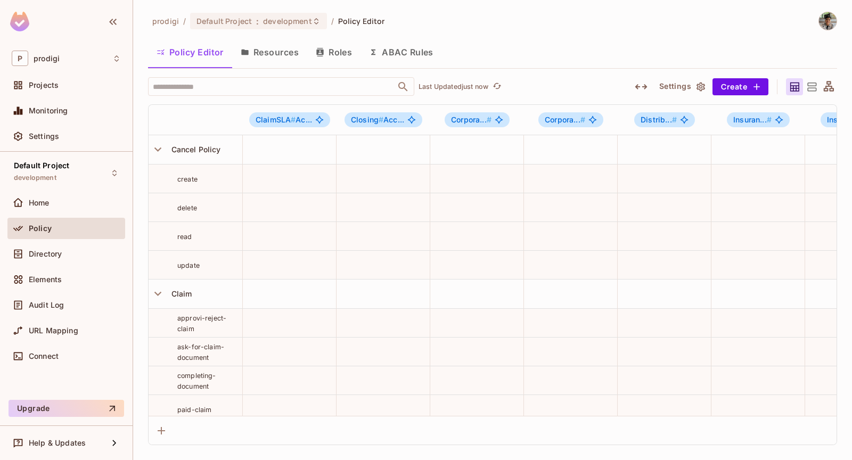
click at [327, 48] on button "Roles" at bounding box center [333, 52] width 53 height 27
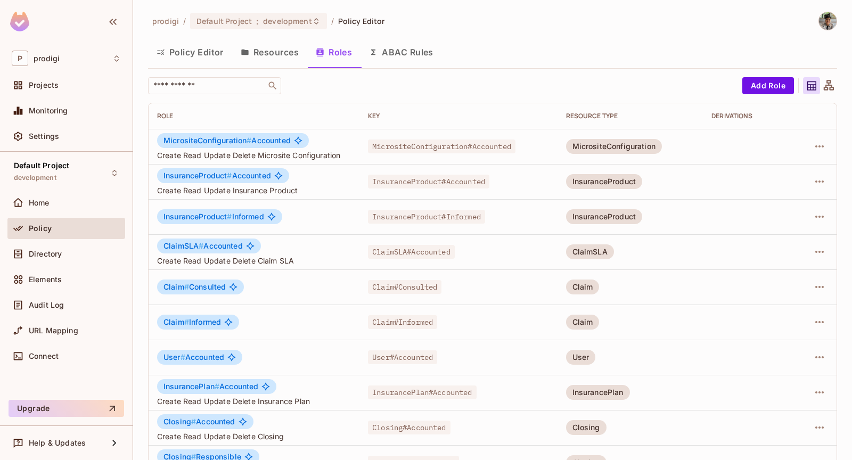
click at [278, 61] on button "Resources" at bounding box center [269, 52] width 75 height 27
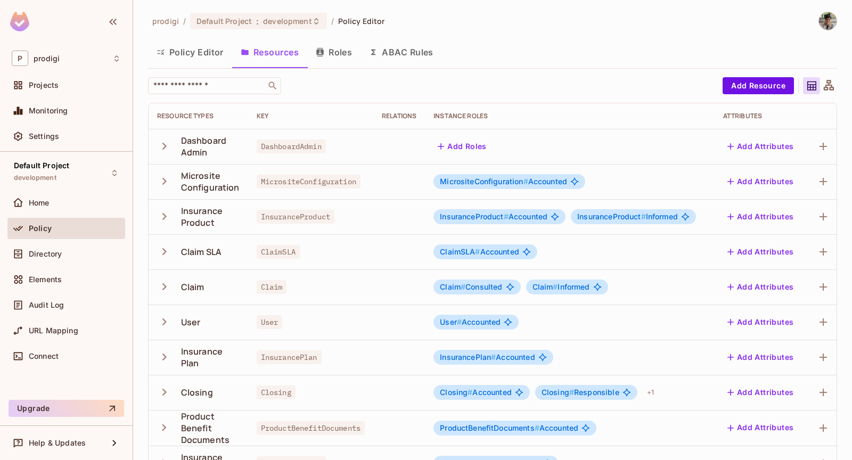
click at [319, 58] on button "Roles" at bounding box center [333, 52] width 53 height 27
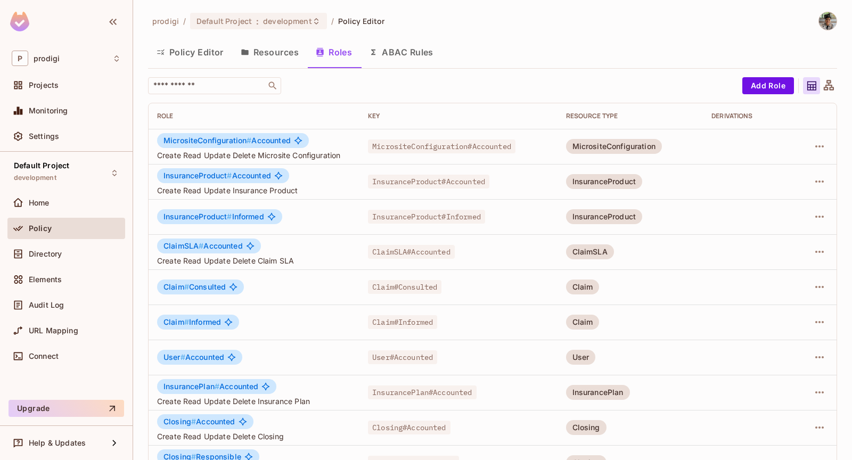
click at [290, 63] on button "Resources" at bounding box center [269, 52] width 75 height 27
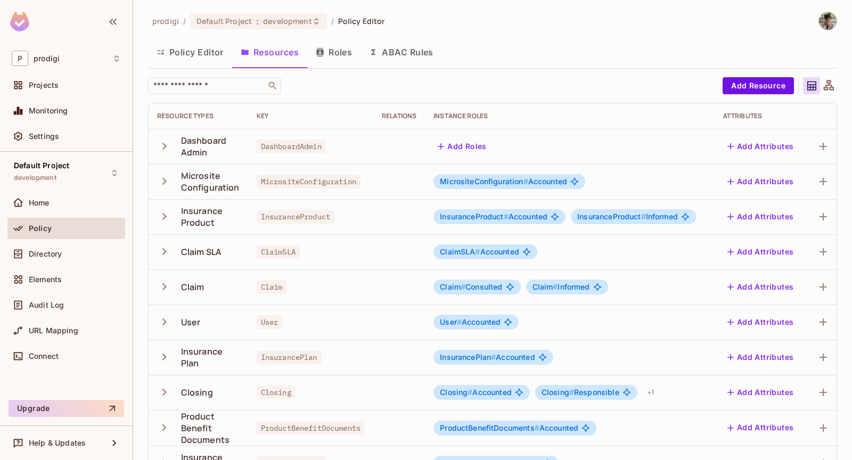
click at [499, 276] on td "Claim # Consulted Claim # Informed" at bounding box center [570, 286] width 290 height 35
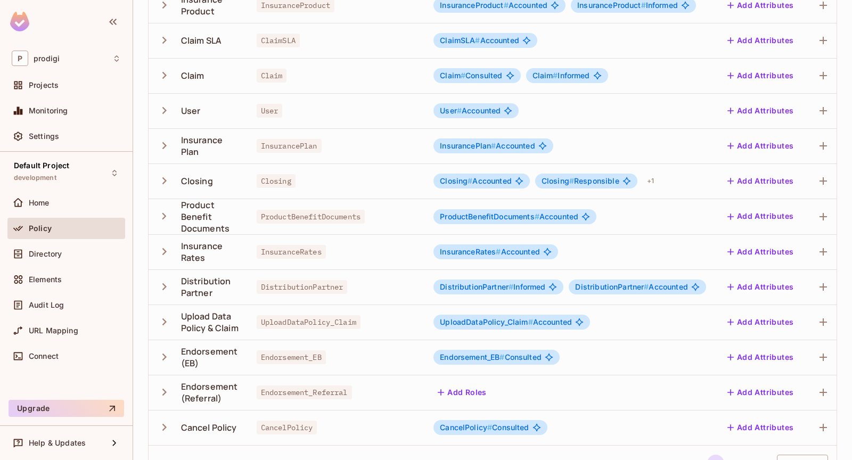
scroll to position [231, 0]
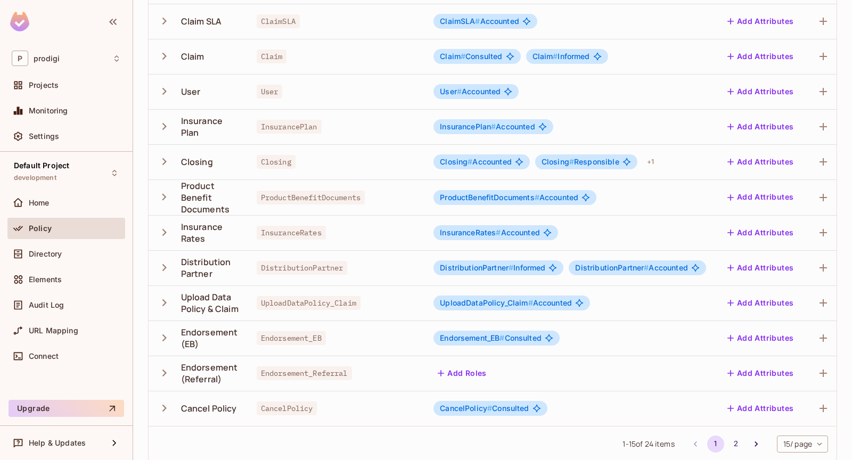
click at [161, 337] on icon "button" at bounding box center [164, 338] width 14 height 14
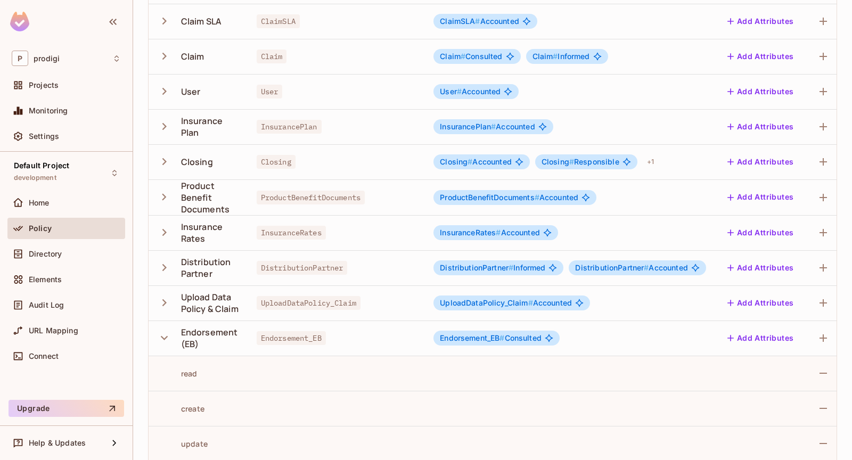
click at [161, 337] on icon "button" at bounding box center [164, 338] width 14 height 14
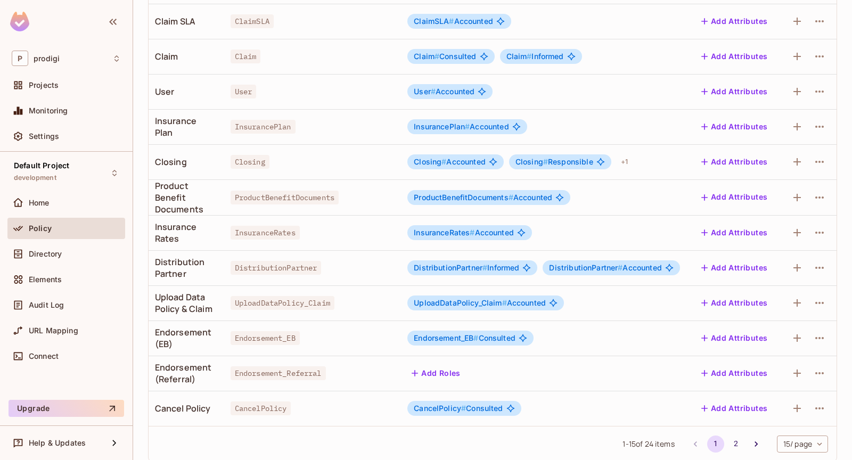
scroll to position [0, 0]
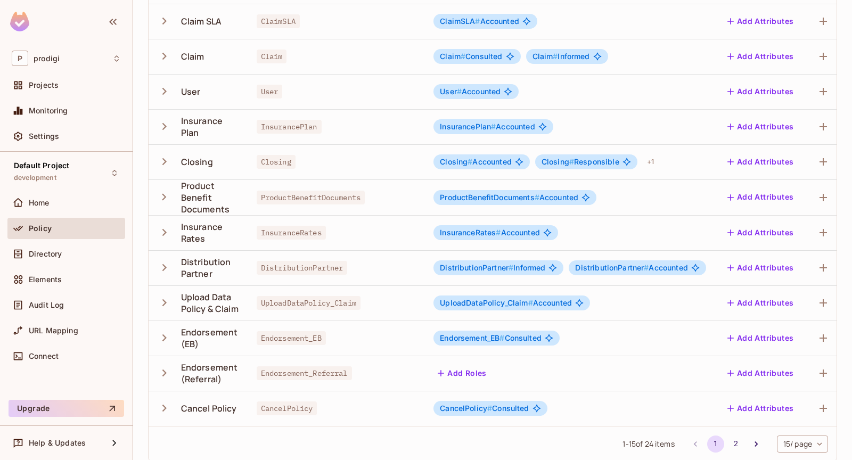
click at [439, 331] on div "Endorsement_EB # Consulted" at bounding box center [569, 338] width 273 height 15
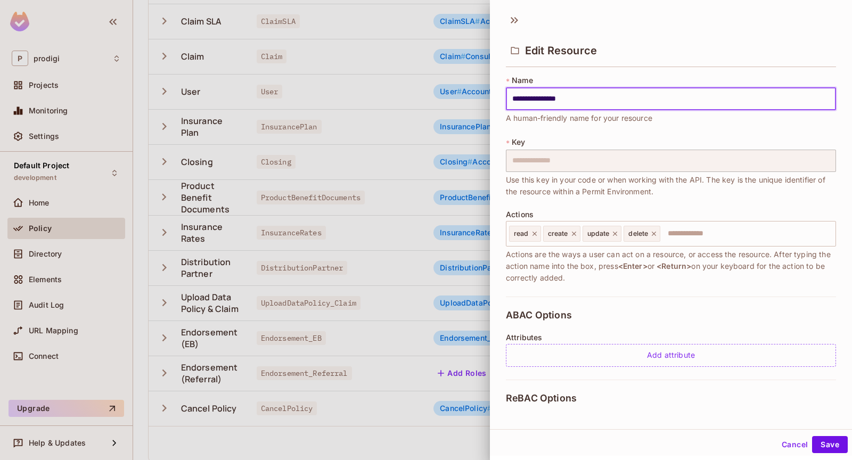
click at [461, 335] on div at bounding box center [426, 230] width 852 height 460
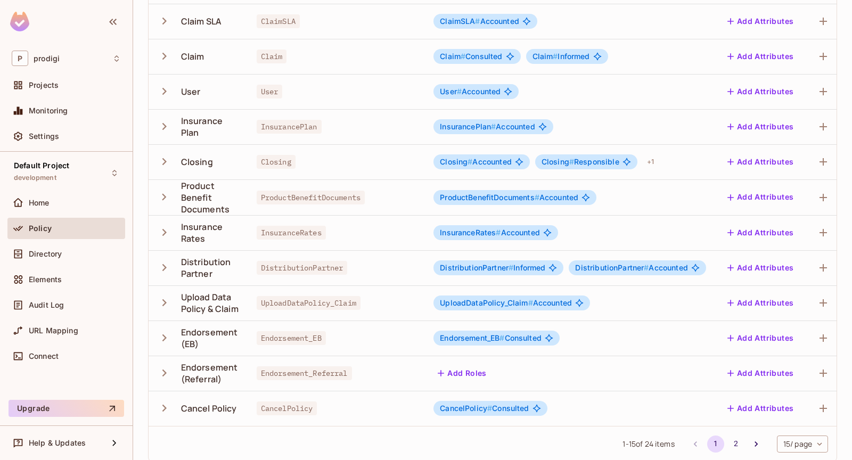
click at [373, 337] on td "Endorsement_EB" at bounding box center [310, 338] width 125 height 35
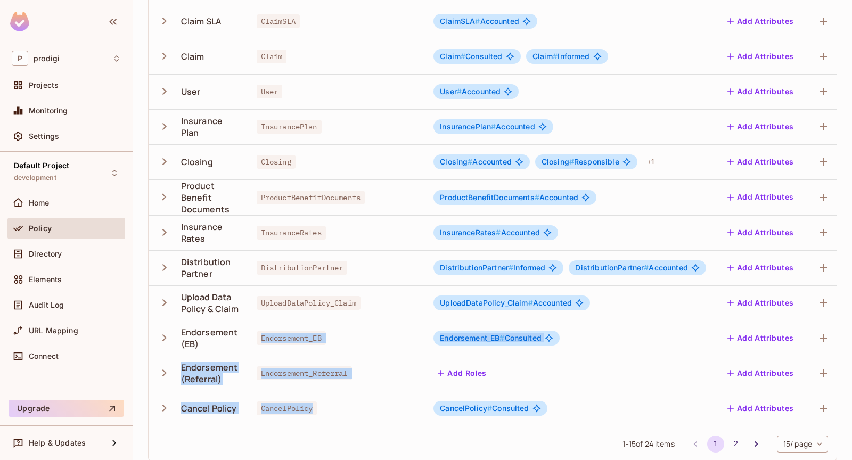
drag, startPoint x: 320, startPoint y: 330, endPoint x: 326, endPoint y: 410, distance: 80.7
click at [326, 410] on tbody "Dashboard Admin DashboardAdmin Add Roles Add Attributes Microsite Configuration…" at bounding box center [506, 162] width 714 height 528
click at [326, 410] on div "CancelPolicy" at bounding box center [311, 408] width 108 height 11
drag, startPoint x: 323, startPoint y: 420, endPoint x: 333, endPoint y: 324, distance: 96.3
click at [333, 324] on tbody "Dashboard Admin DashboardAdmin Add Roles Add Attributes Microsite Configuration…" at bounding box center [506, 162] width 714 height 528
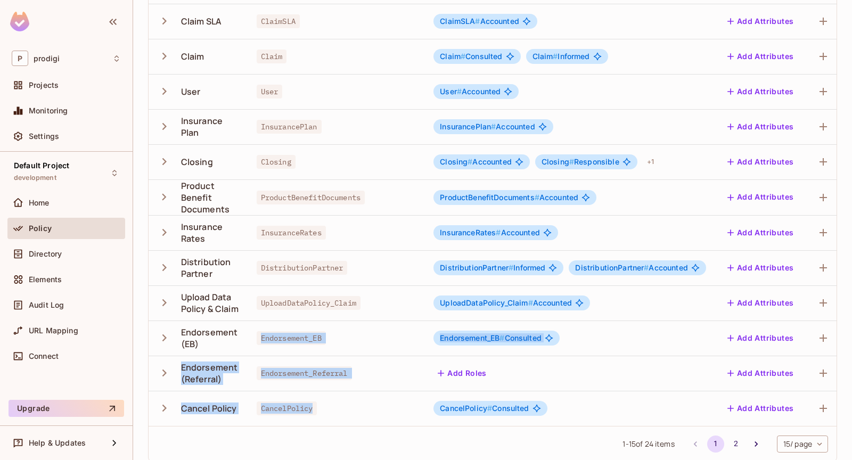
click at [333, 324] on td "Endorsement_EB" at bounding box center [310, 338] width 125 height 35
drag, startPoint x: 326, startPoint y: 313, endPoint x: 326, endPoint y: 416, distance: 102.8
click at [326, 416] on tbody "Dashboard Admin DashboardAdmin Add Roles Add Attributes Microsite Configuration…" at bounding box center [506, 162] width 714 height 528
click at [326, 416] on td "CancelPolicy" at bounding box center [310, 408] width 125 height 35
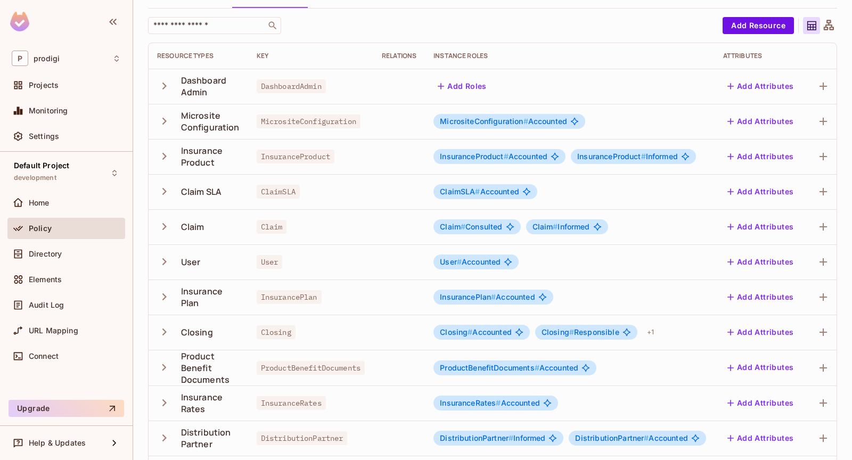
scroll to position [240, 0]
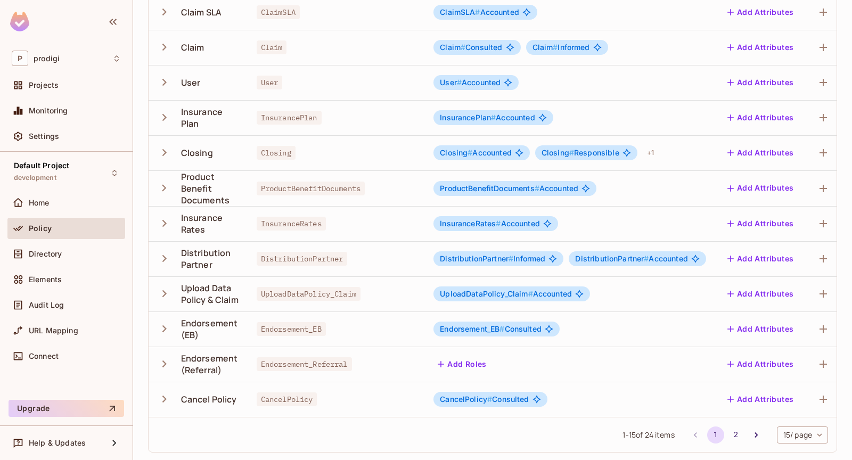
click at [633, 398] on div "CancelPolicy # Consulted" at bounding box center [569, 399] width 273 height 15
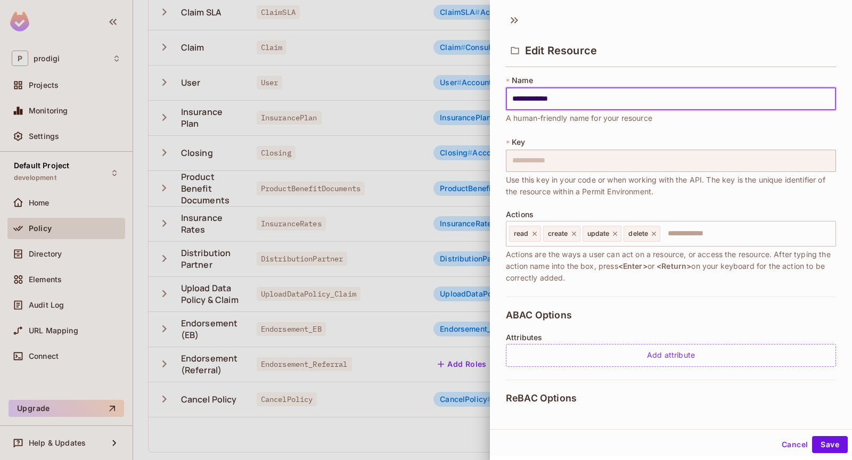
click at [392, 455] on div at bounding box center [426, 230] width 852 height 460
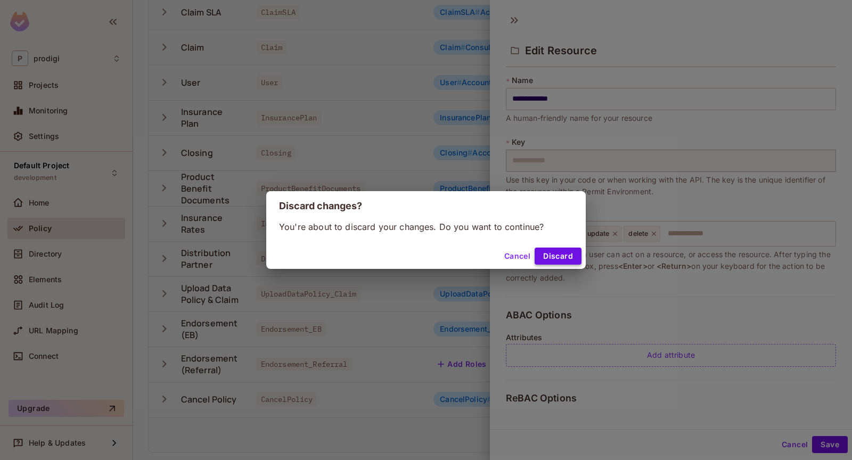
click at [552, 257] on button "Discard" at bounding box center [558, 256] width 47 height 17
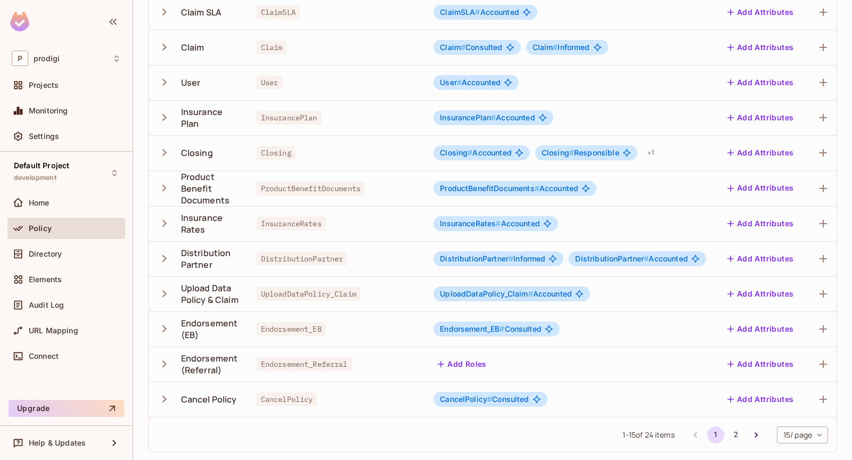
click at [162, 398] on icon "button" at bounding box center [164, 399] width 14 height 14
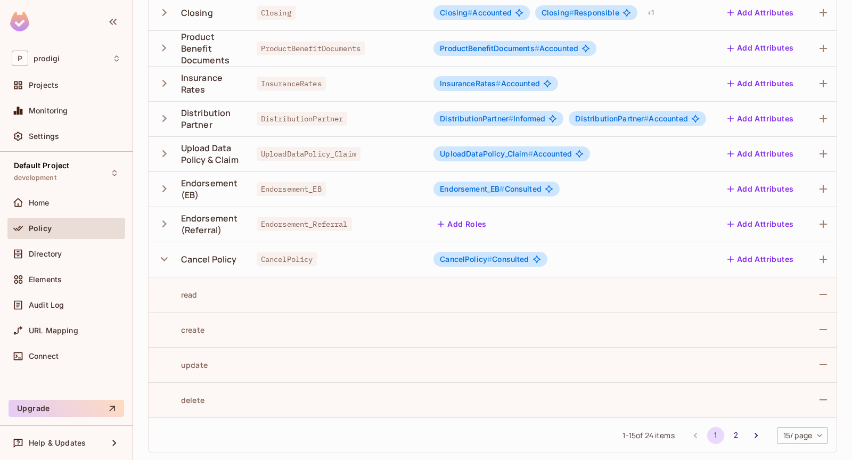
click at [163, 264] on icon "button" at bounding box center [164, 259] width 14 height 14
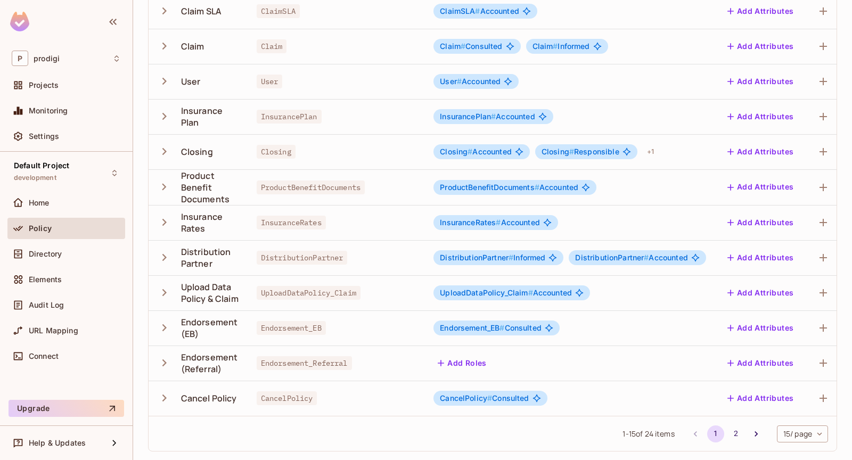
scroll to position [240, 0]
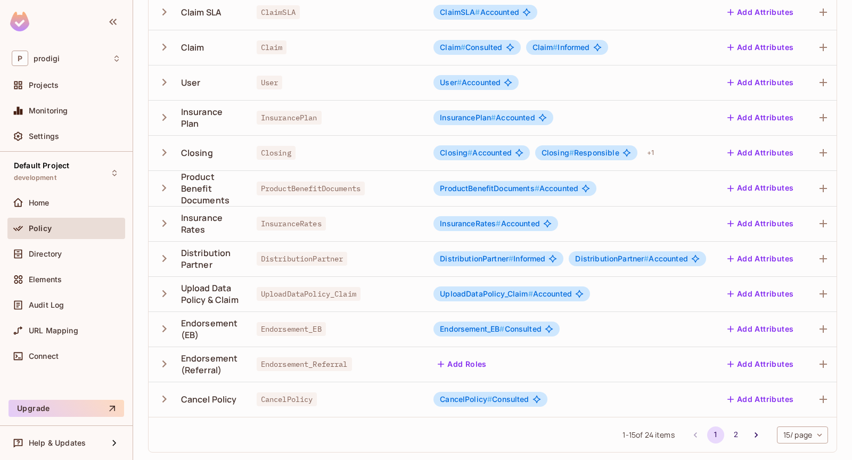
click at [165, 225] on icon "button" at bounding box center [164, 223] width 14 height 14
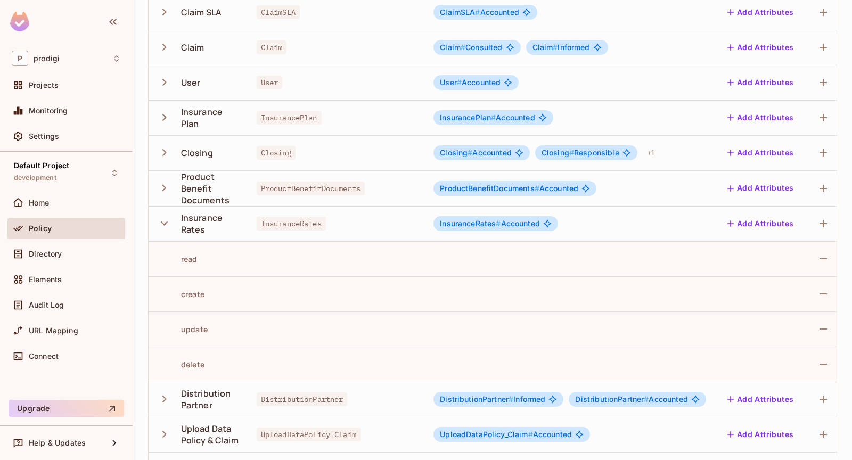
click at [165, 225] on icon "button" at bounding box center [164, 223] width 14 height 14
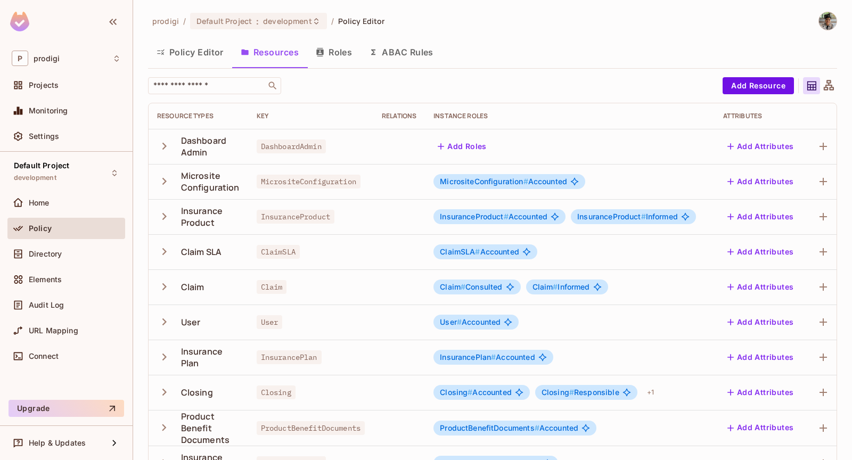
scroll to position [29, 0]
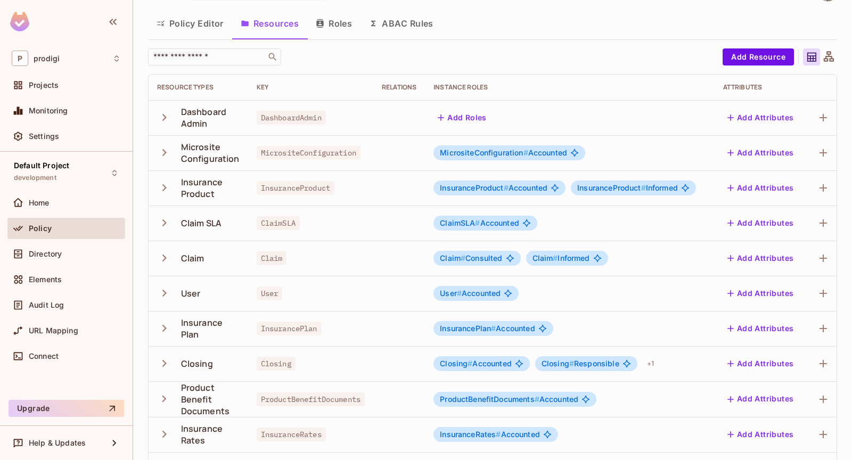
click at [509, 188] on span "#" at bounding box center [506, 187] width 5 height 9
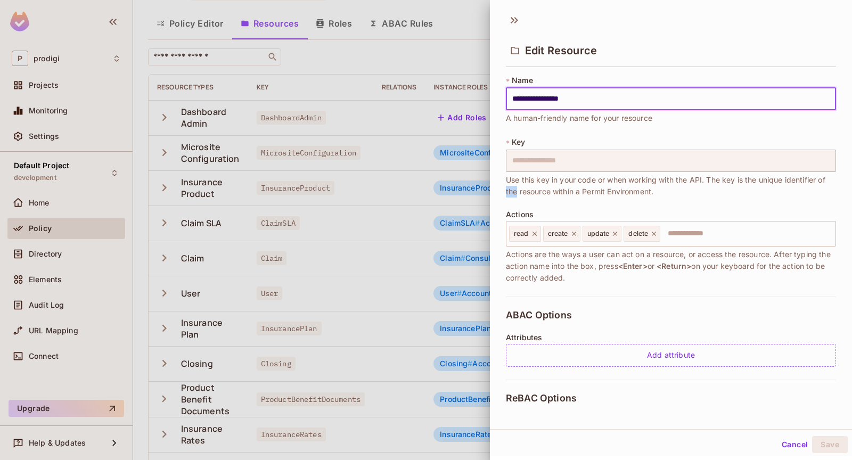
click at [512, 188] on span "Use this key in your code or when working with the API. The key is the unique i…" at bounding box center [671, 185] width 330 height 23
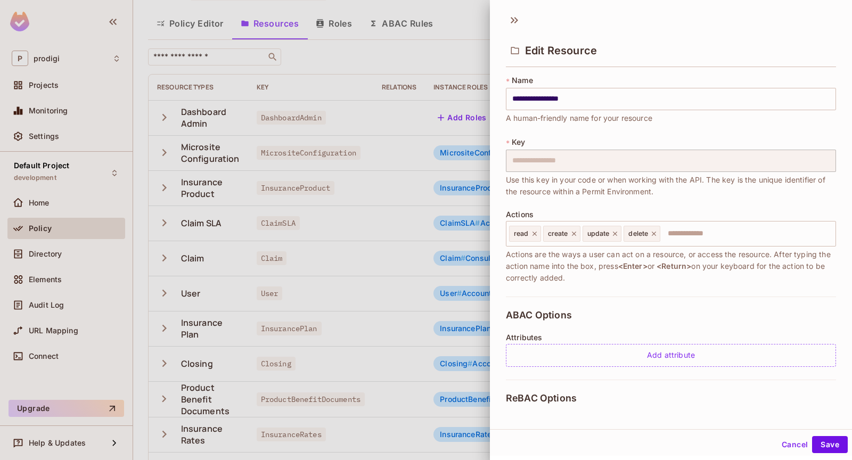
click at [467, 197] on div at bounding box center [426, 230] width 852 height 460
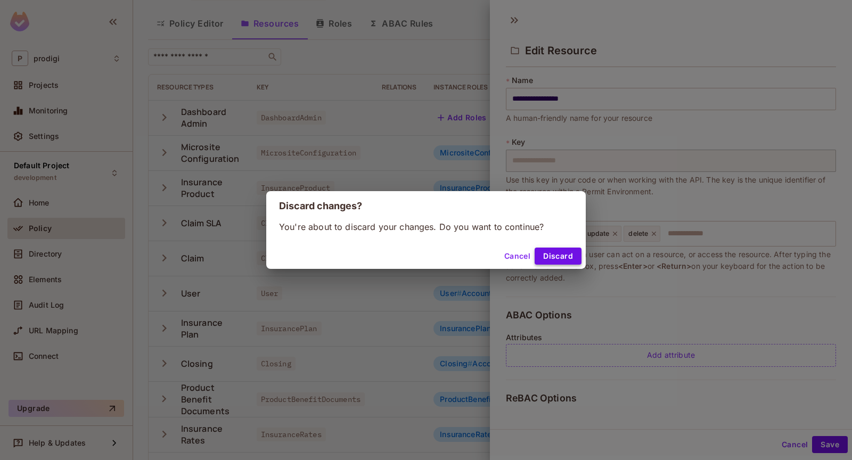
click at [556, 261] on button "Discard" at bounding box center [558, 256] width 47 height 17
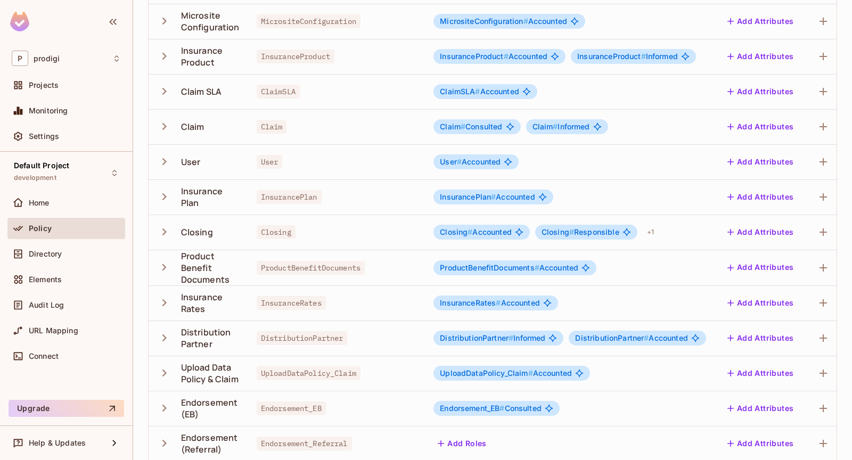
scroll to position [240, 0]
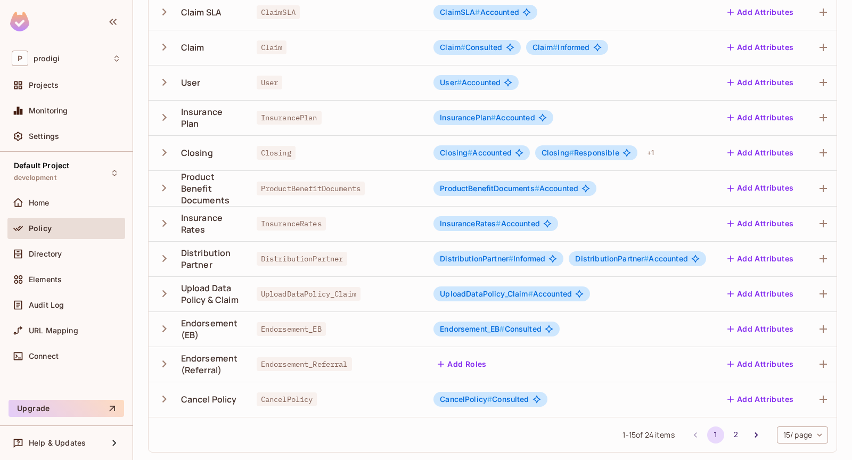
click at [367, 335] on td "Endorsement_EB" at bounding box center [310, 329] width 125 height 35
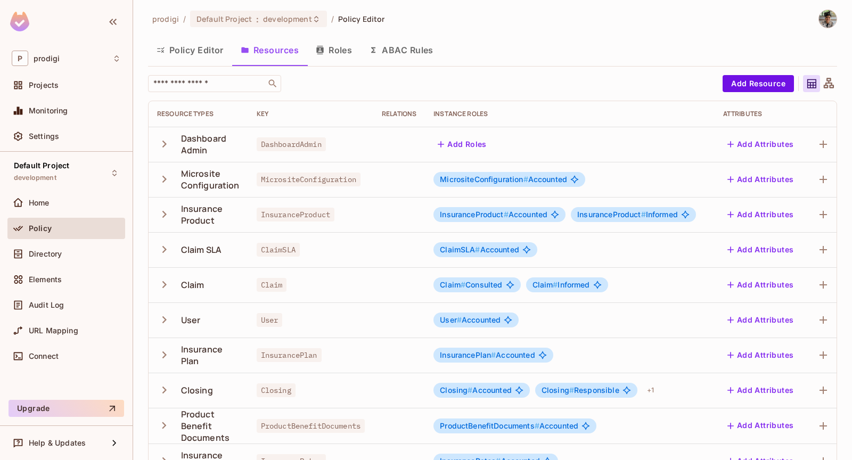
scroll to position [0, 0]
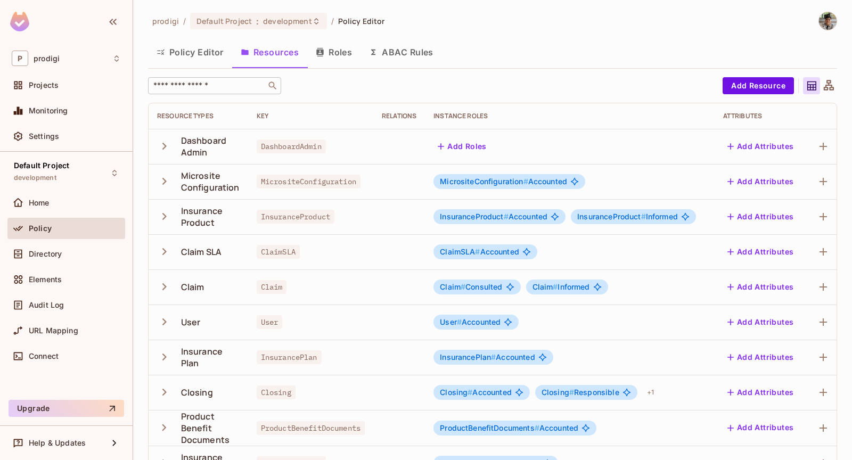
click at [189, 94] on div "​" at bounding box center [214, 85] width 133 height 17
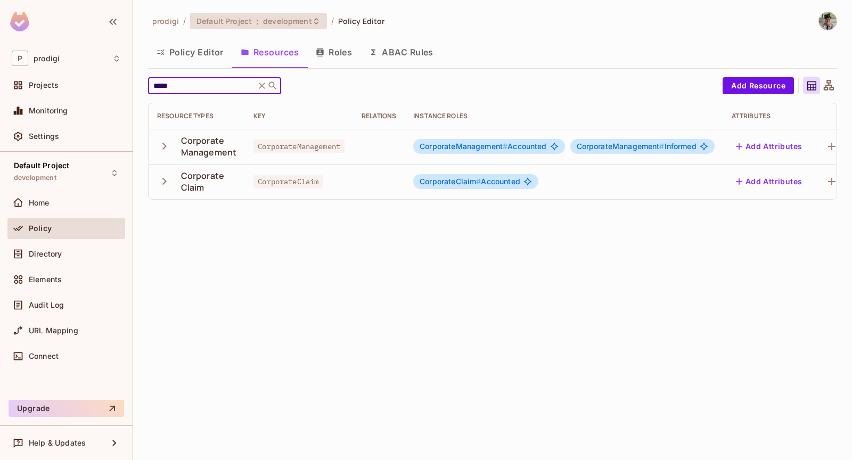
type input "*****"
